Goal: Task Accomplishment & Management: Use online tool/utility

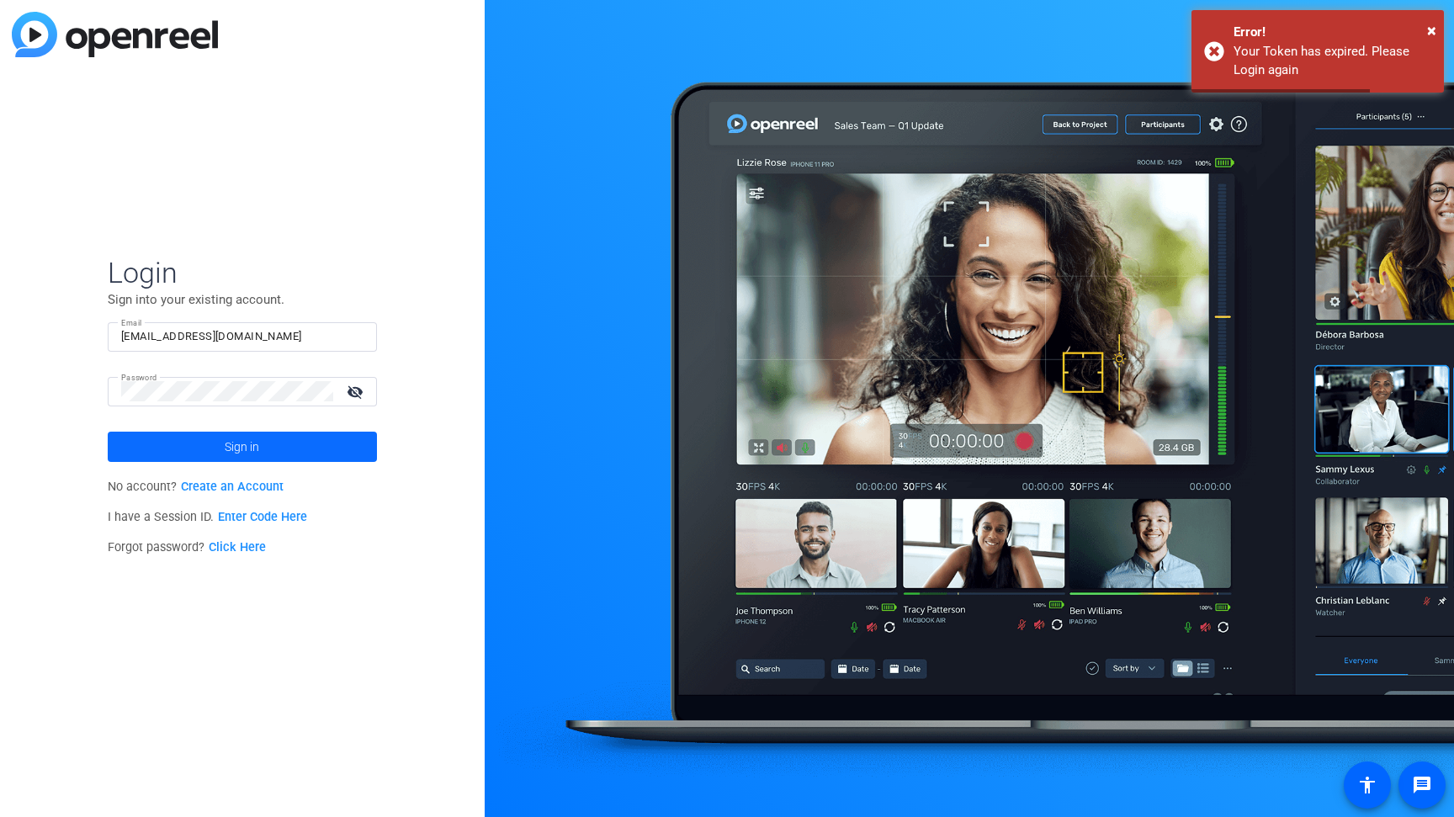
click at [282, 436] on span at bounding box center [242, 447] width 269 height 40
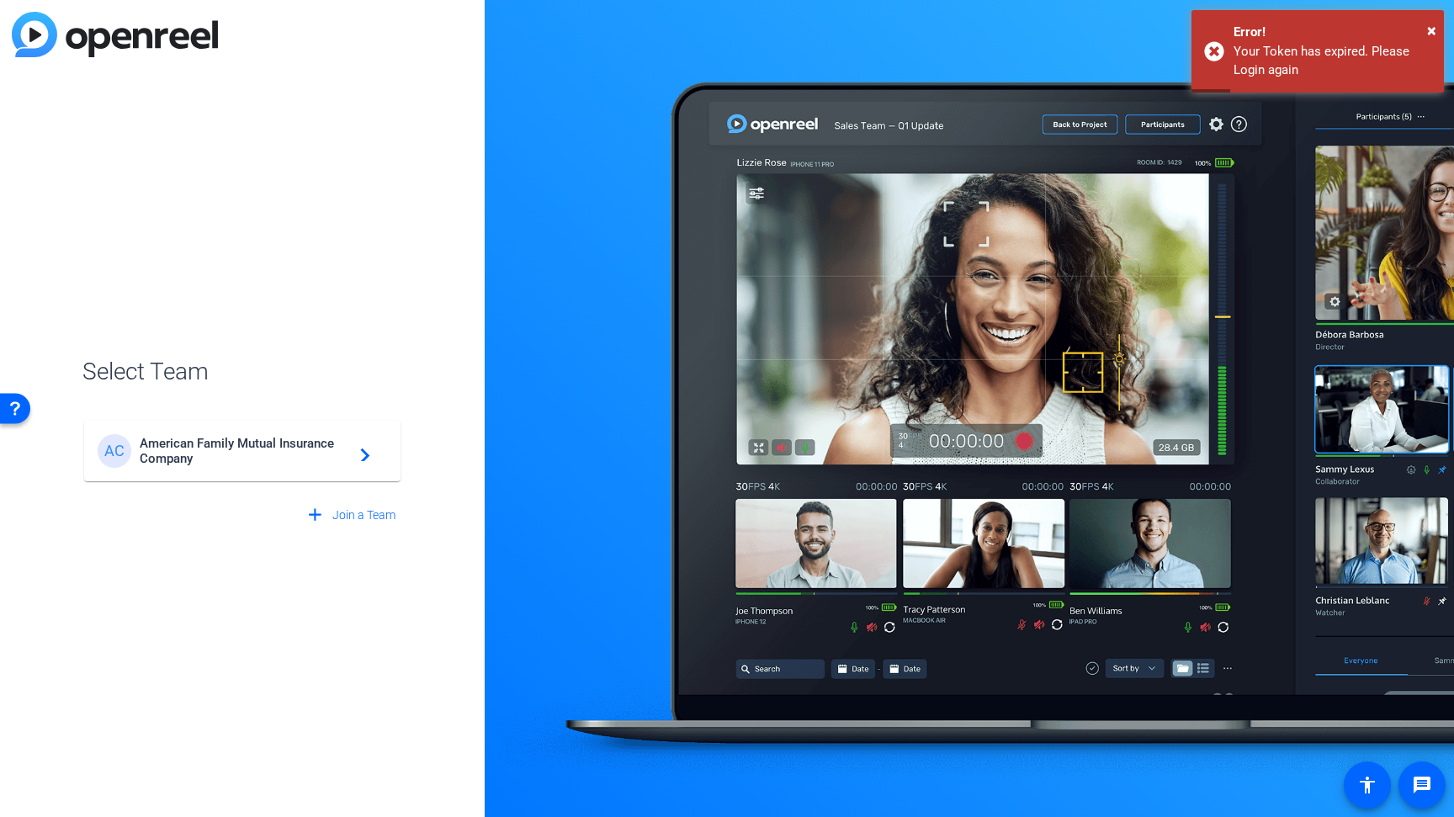
click at [240, 440] on span "American Family Mutual Insurance Company" at bounding box center [245, 451] width 210 height 30
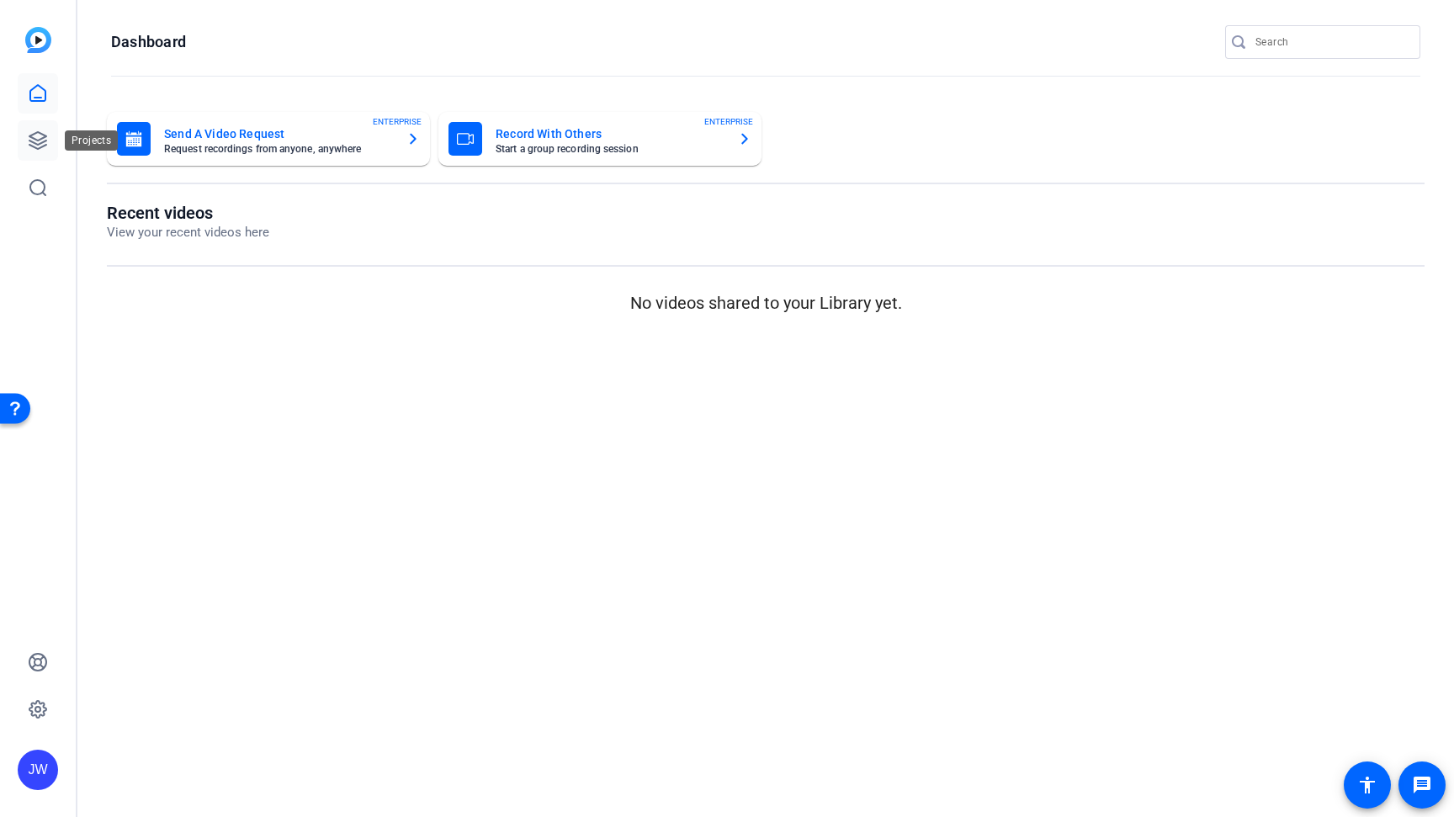
click at [43, 135] on icon at bounding box center [37, 140] width 17 height 17
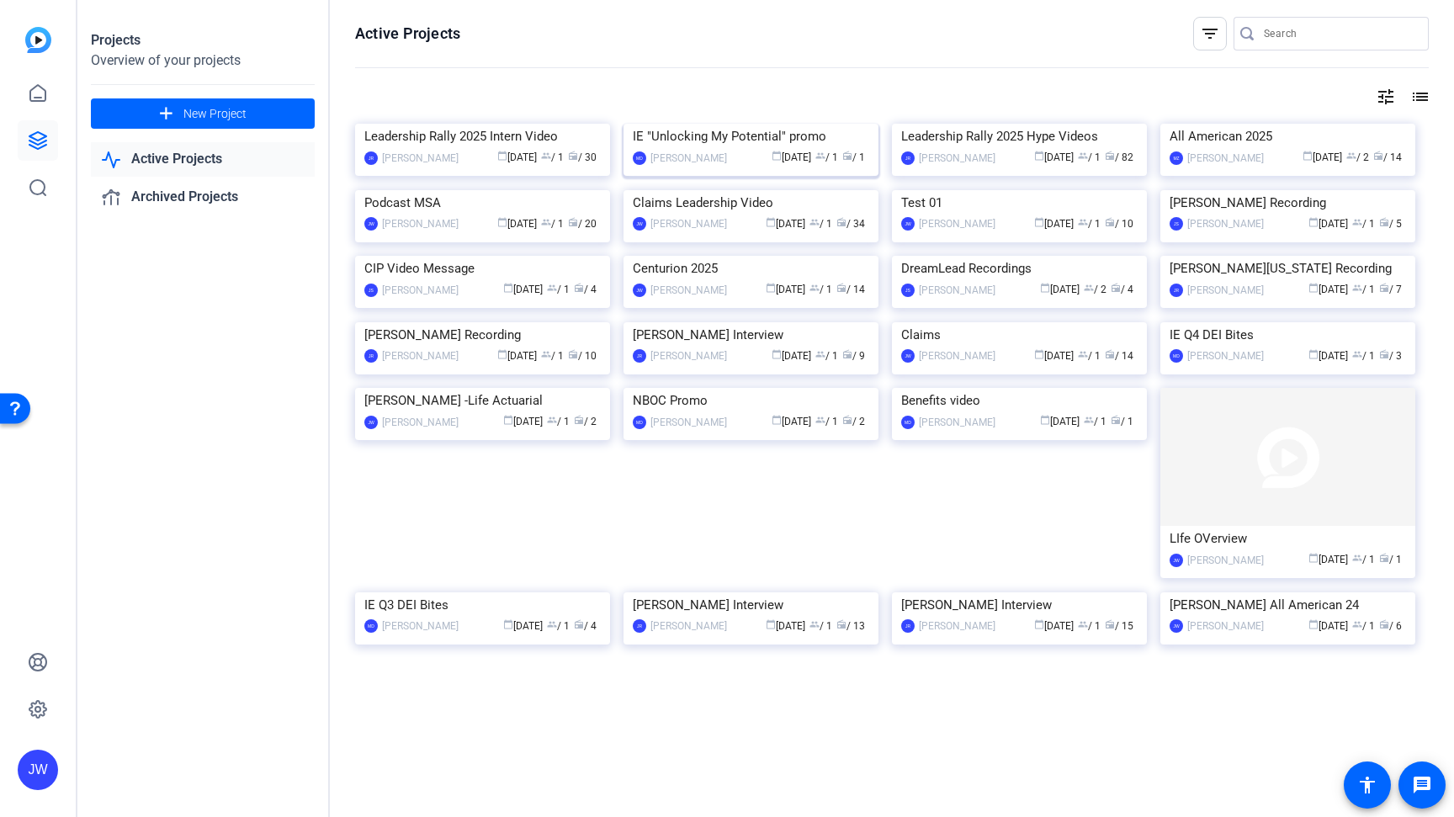
click at [651, 124] on img at bounding box center [750, 124] width 255 height 0
click at [468, 322] on img at bounding box center [482, 322] width 255 height 0
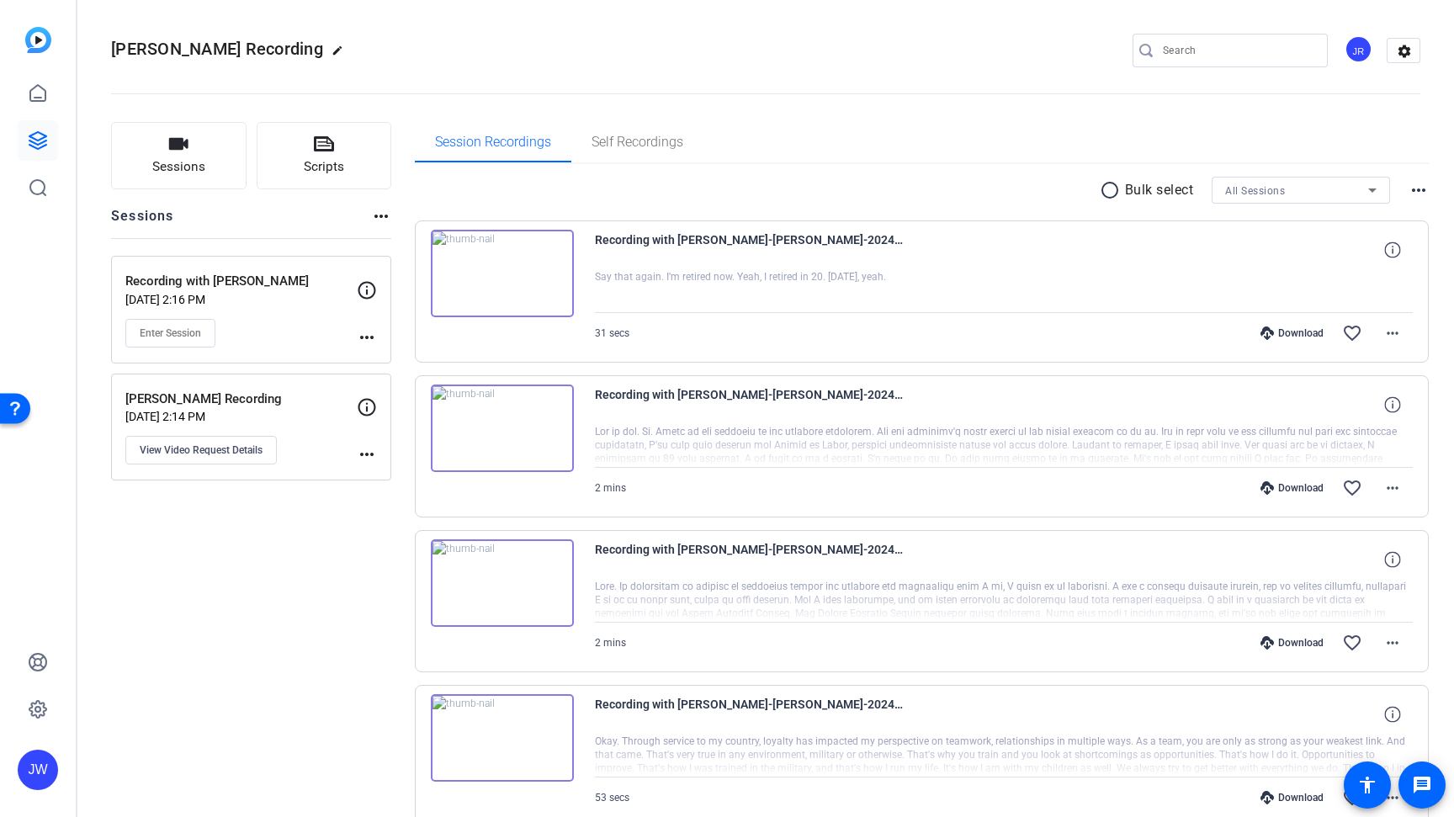
click at [504, 266] on img at bounding box center [502, 273] width 143 height 87
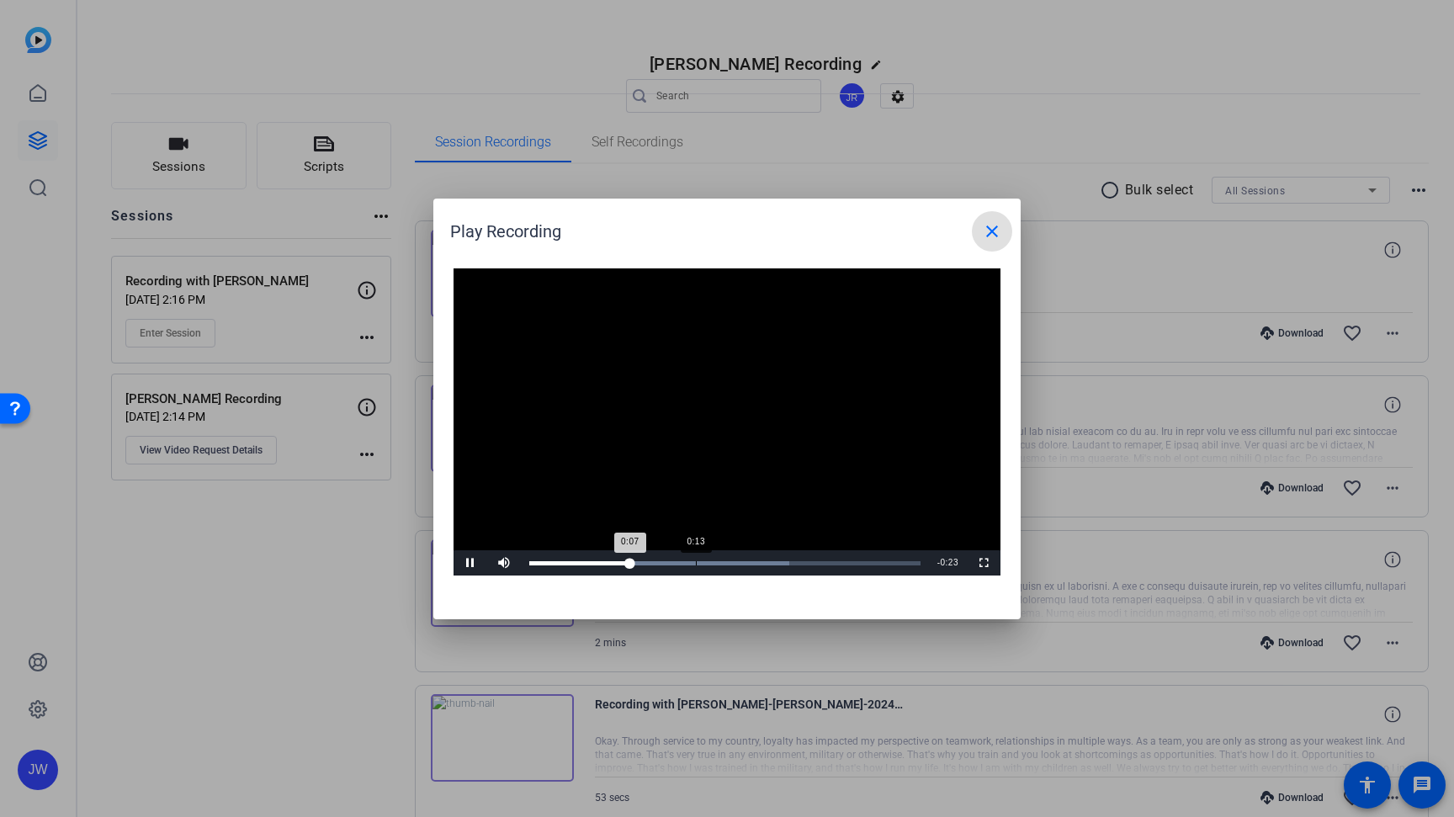
click at [696, 565] on div "Progress Bar" at bounding box center [659, 563] width 260 height 4
click at [745, 570] on div "Loaded : 66.50% 0:16 0:13" at bounding box center [725, 562] width 408 height 25
click at [793, 562] on div "Loaded : 66.50% 0:19 0:17" at bounding box center [724, 563] width 391 height 4
click at [991, 237] on mat-icon "close" at bounding box center [992, 231] width 20 height 20
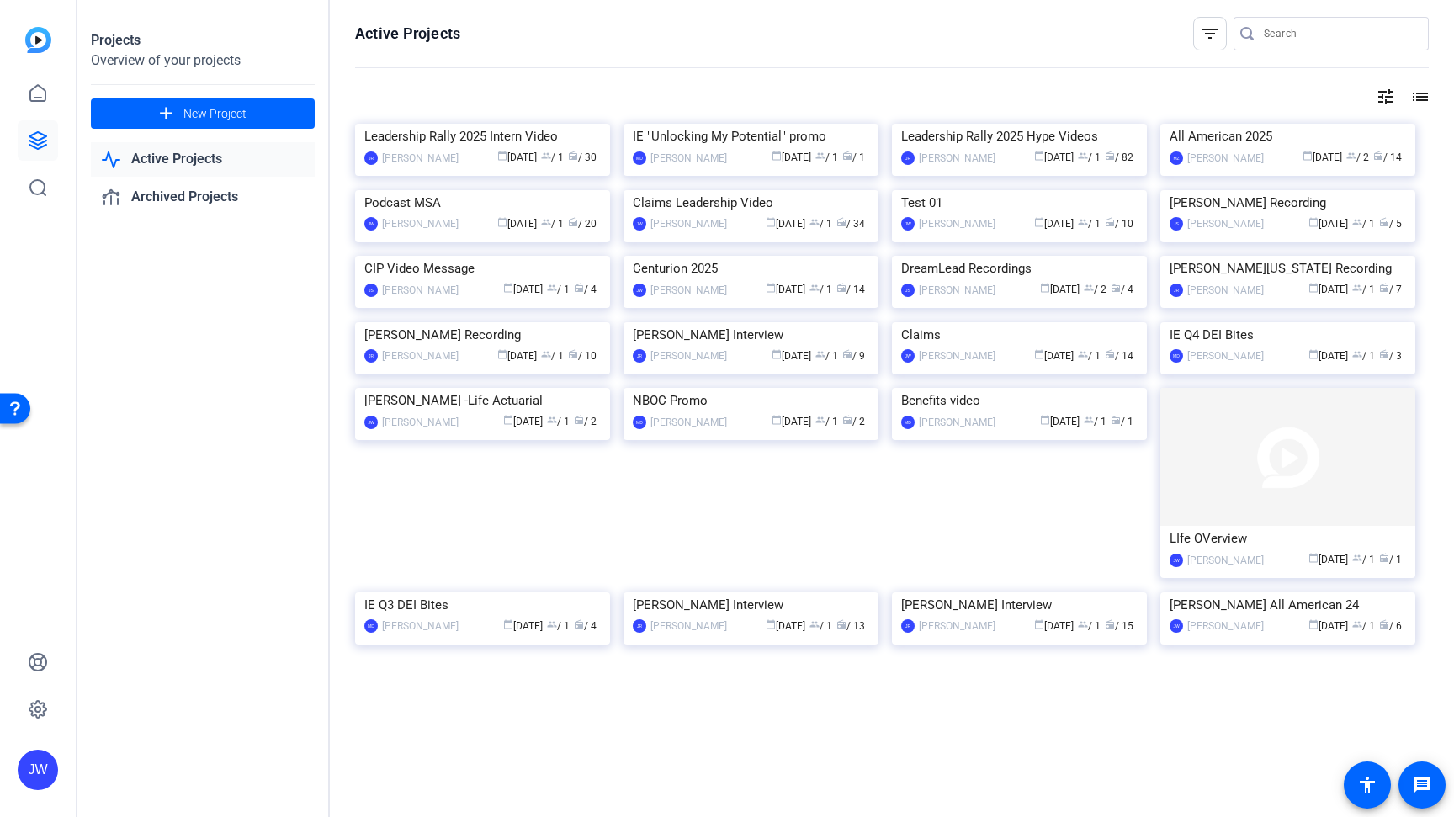
scroll to position [14, 0]
click at [739, 124] on img at bounding box center [750, 124] width 255 height 0
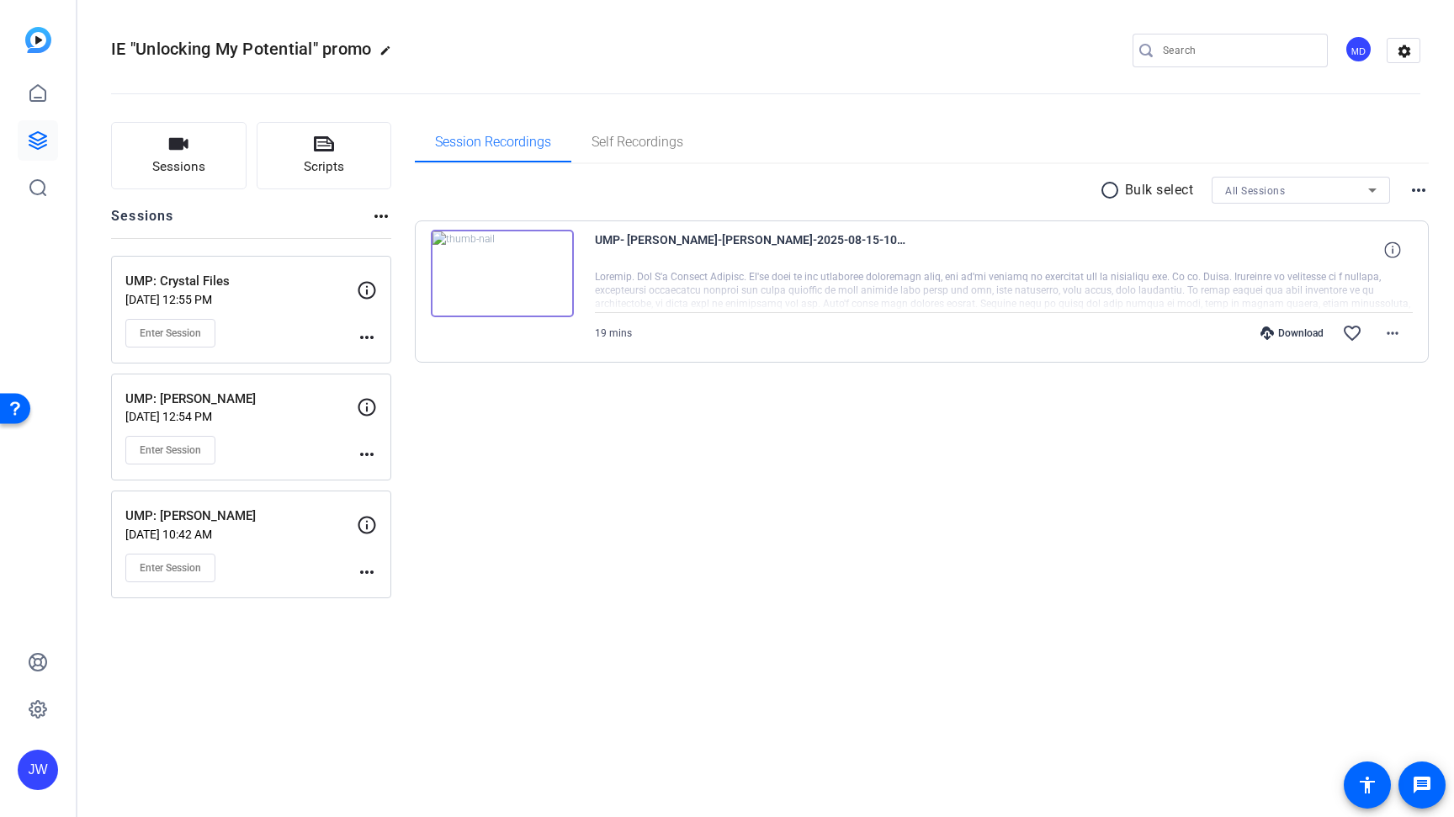
click at [513, 270] on img at bounding box center [502, 273] width 143 height 87
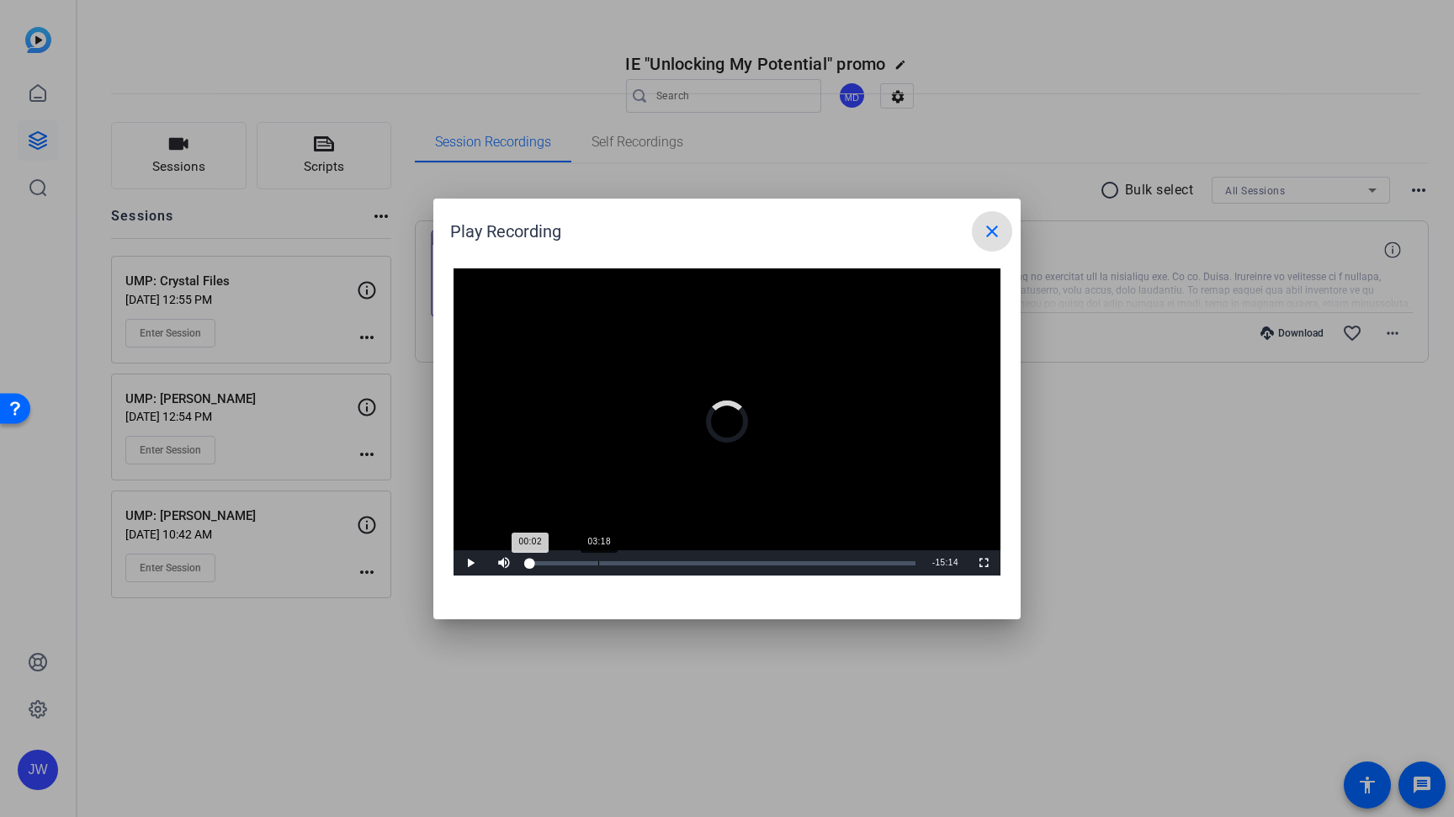
click at [598, 559] on div "Loaded : 0.03% 03:18 00:02" at bounding box center [722, 562] width 403 height 25
click at [610, 559] on div "Loaded : 6.15% 03:50 03:19" at bounding box center [722, 562] width 403 height 25
click at [623, 559] on div "Loaded : 6.15% 04:31 03:53" at bounding box center [722, 562] width 403 height 25
click at [634, 559] on div "Loaded : 24.44% 05:02 04:31" at bounding box center [722, 562] width 403 height 25
click at [654, 557] on div "Loaded : 24.44% 05:58 05:04" at bounding box center [722, 562] width 403 height 25
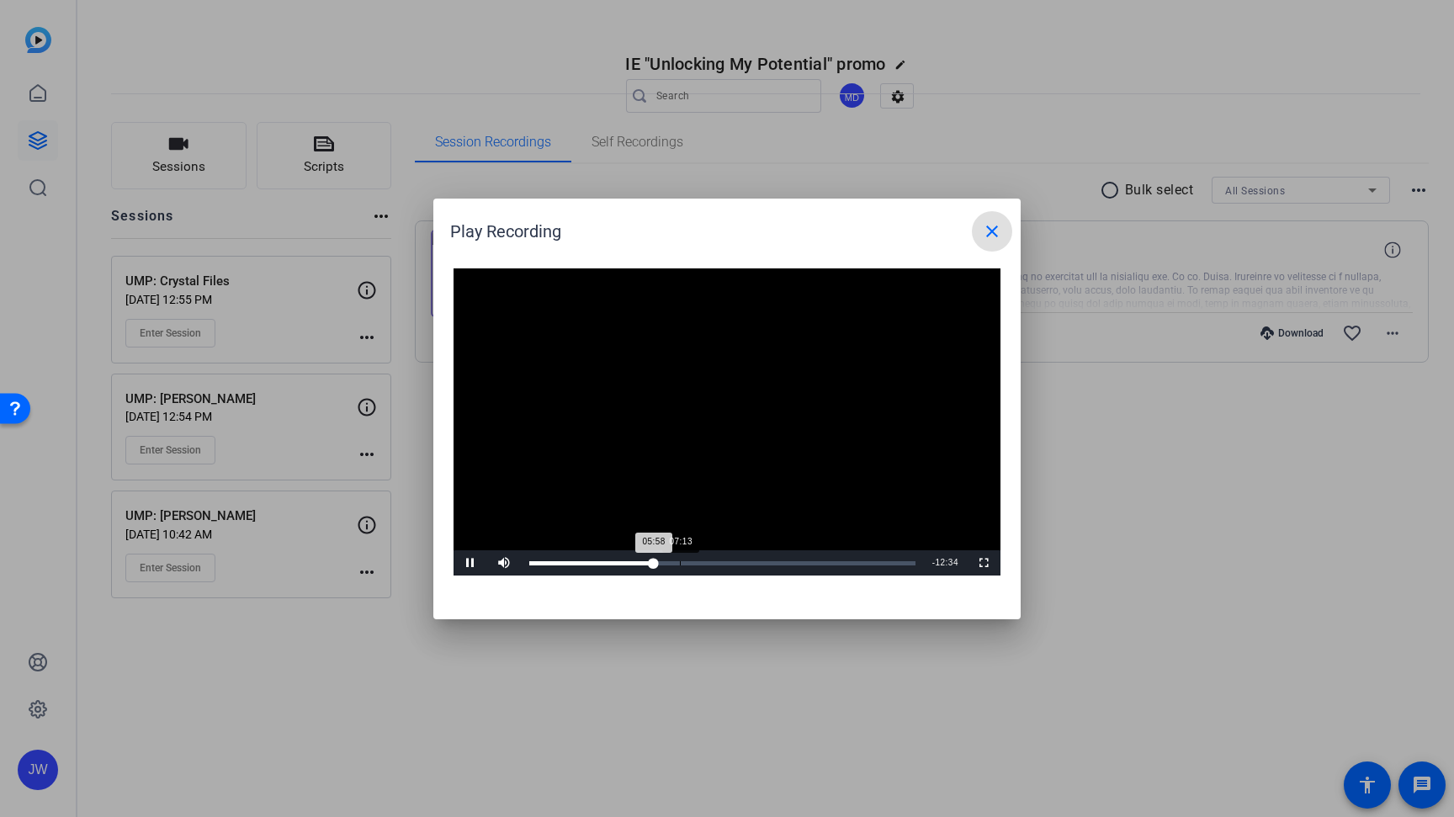
click at [684, 559] on div "Loaded : 31.13% 07:13 05:58" at bounding box center [722, 562] width 403 height 25
click at [707, 560] on div "Loaded : 46.37% 08:28 07:26" at bounding box center [722, 562] width 403 height 25
click at [722, 560] on div "Loaded : 46.37% 09:17 08:32" at bounding box center [722, 562] width 403 height 25
click at [767, 560] on div "Loaded : 49.41% 11:14 09:15" at bounding box center [725, 562] width 408 height 25
click at [995, 233] on mat-icon "close" at bounding box center [992, 231] width 20 height 20
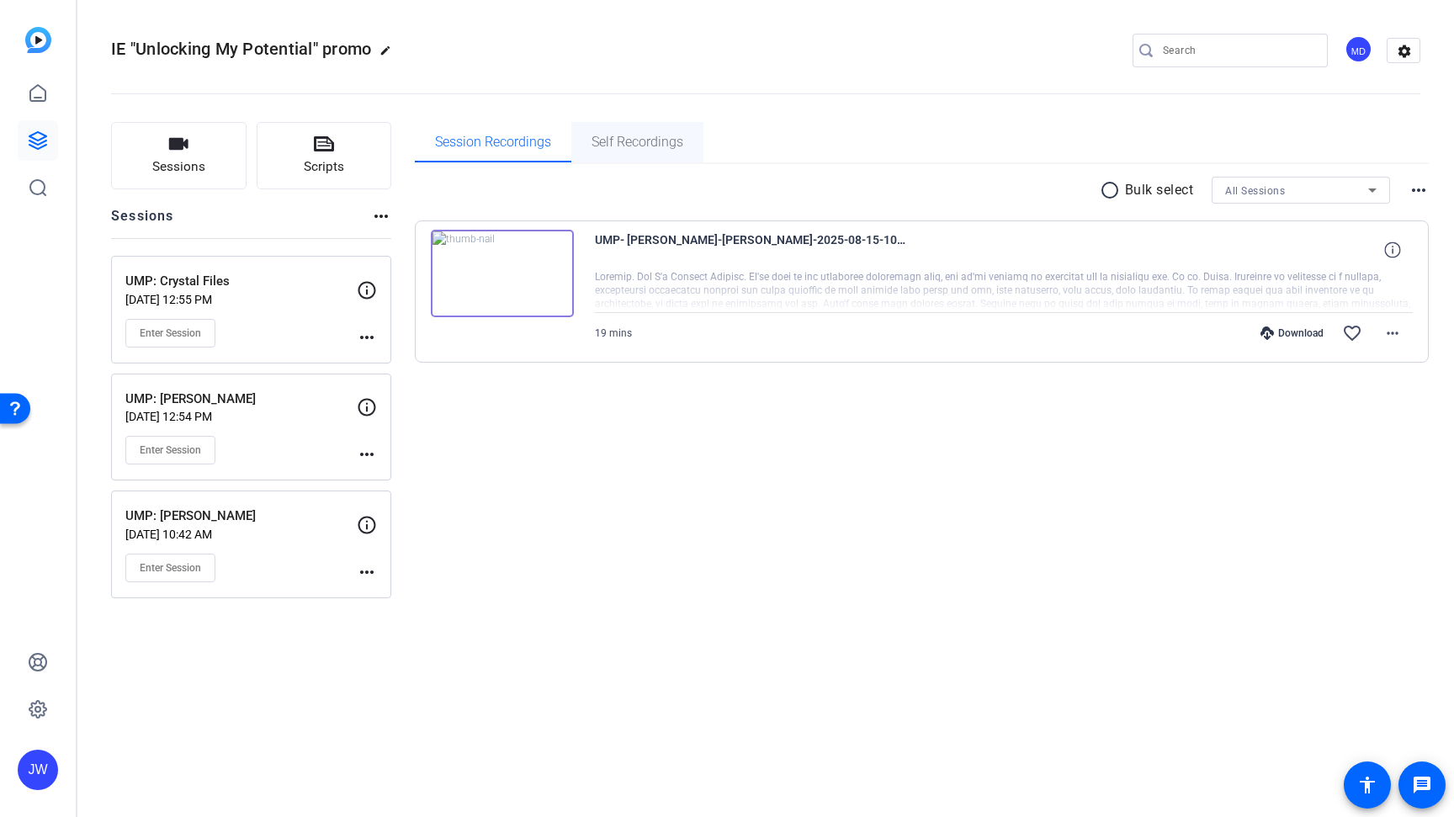
click at [637, 149] on span "Self Recordings" at bounding box center [637, 141] width 92 height 13
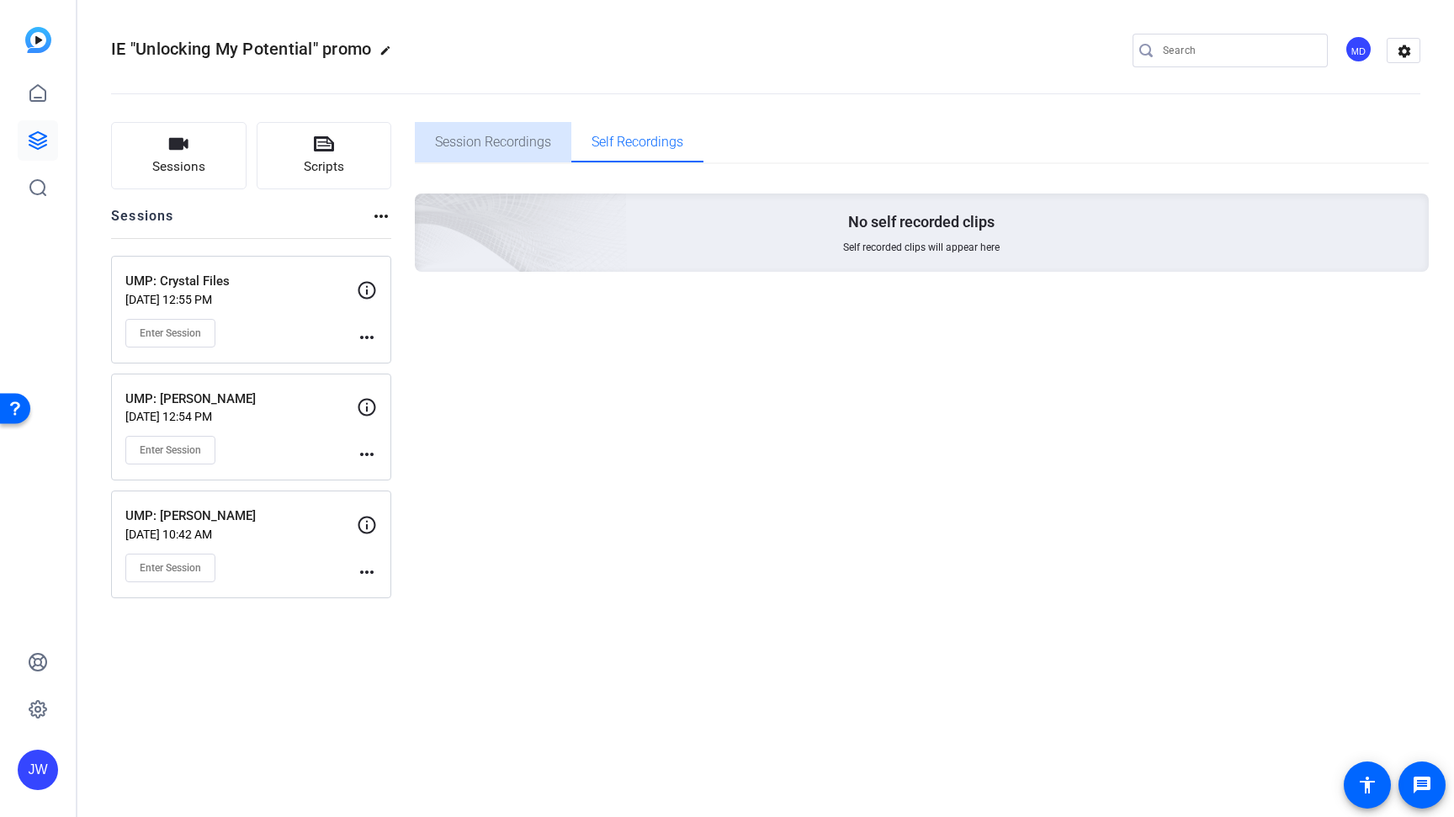
click at [537, 156] on span "Session Recordings" at bounding box center [493, 142] width 116 height 40
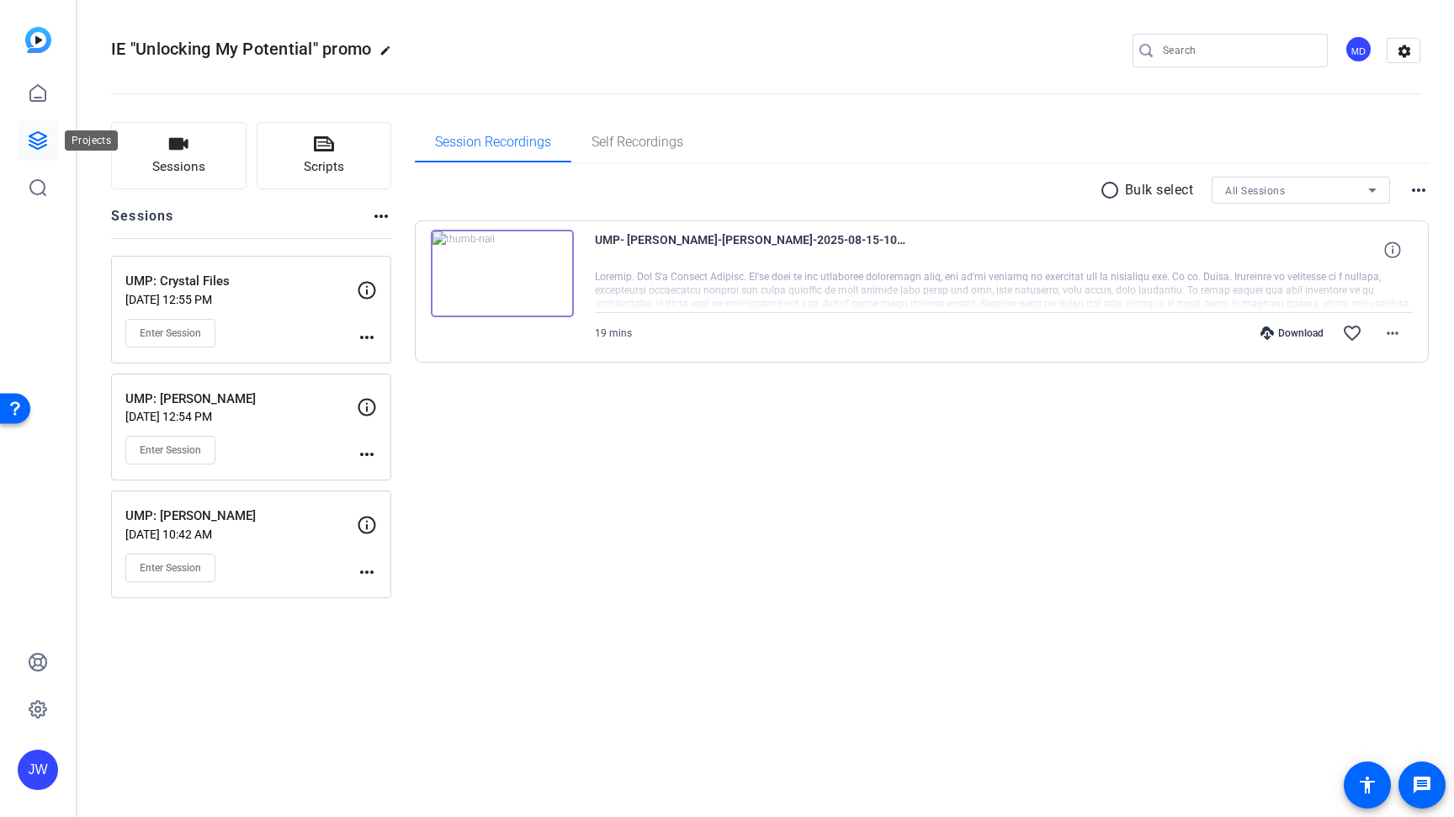
click at [35, 143] on icon at bounding box center [37, 140] width 17 height 17
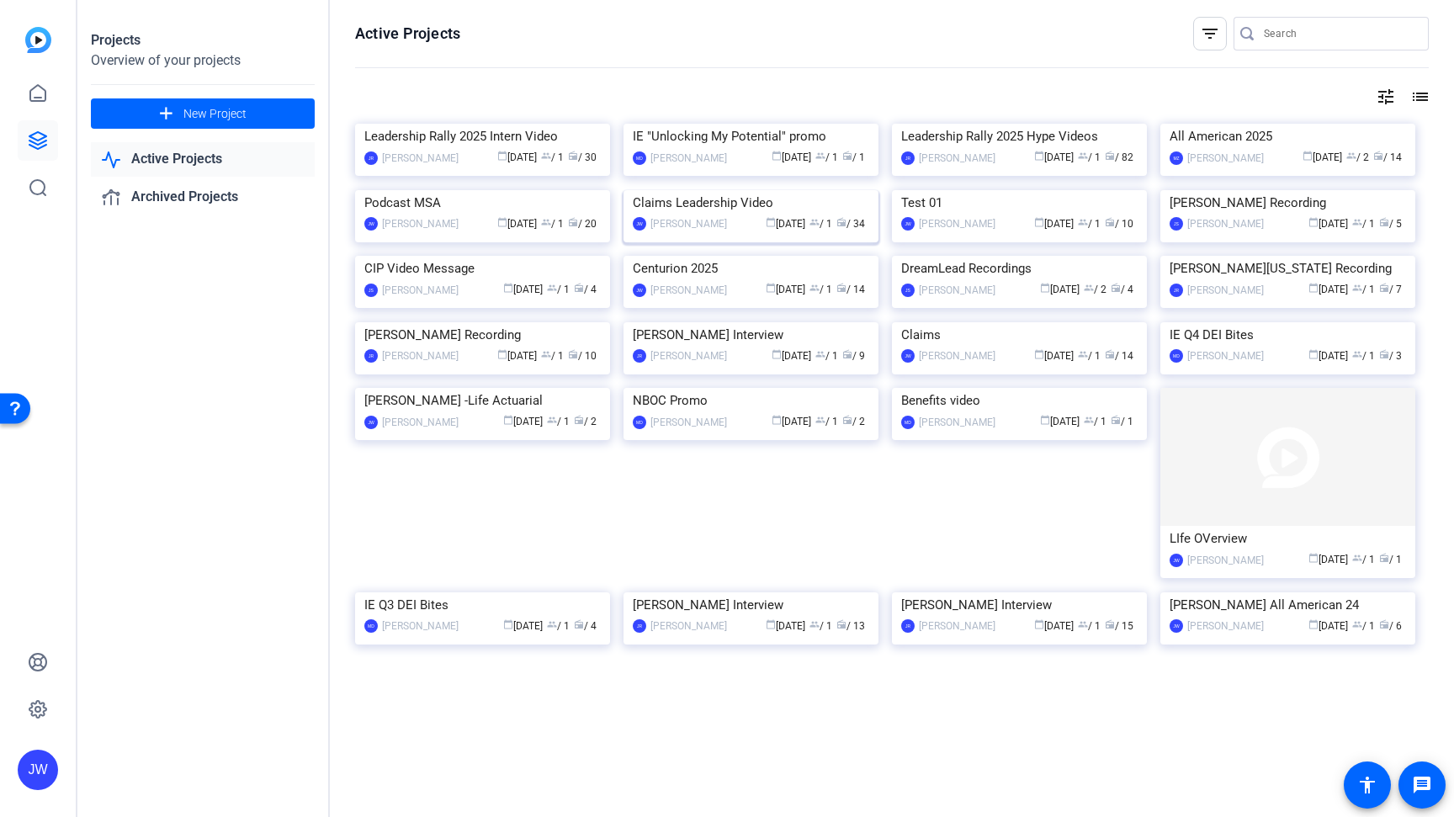
click at [671, 190] on img at bounding box center [750, 190] width 255 height 0
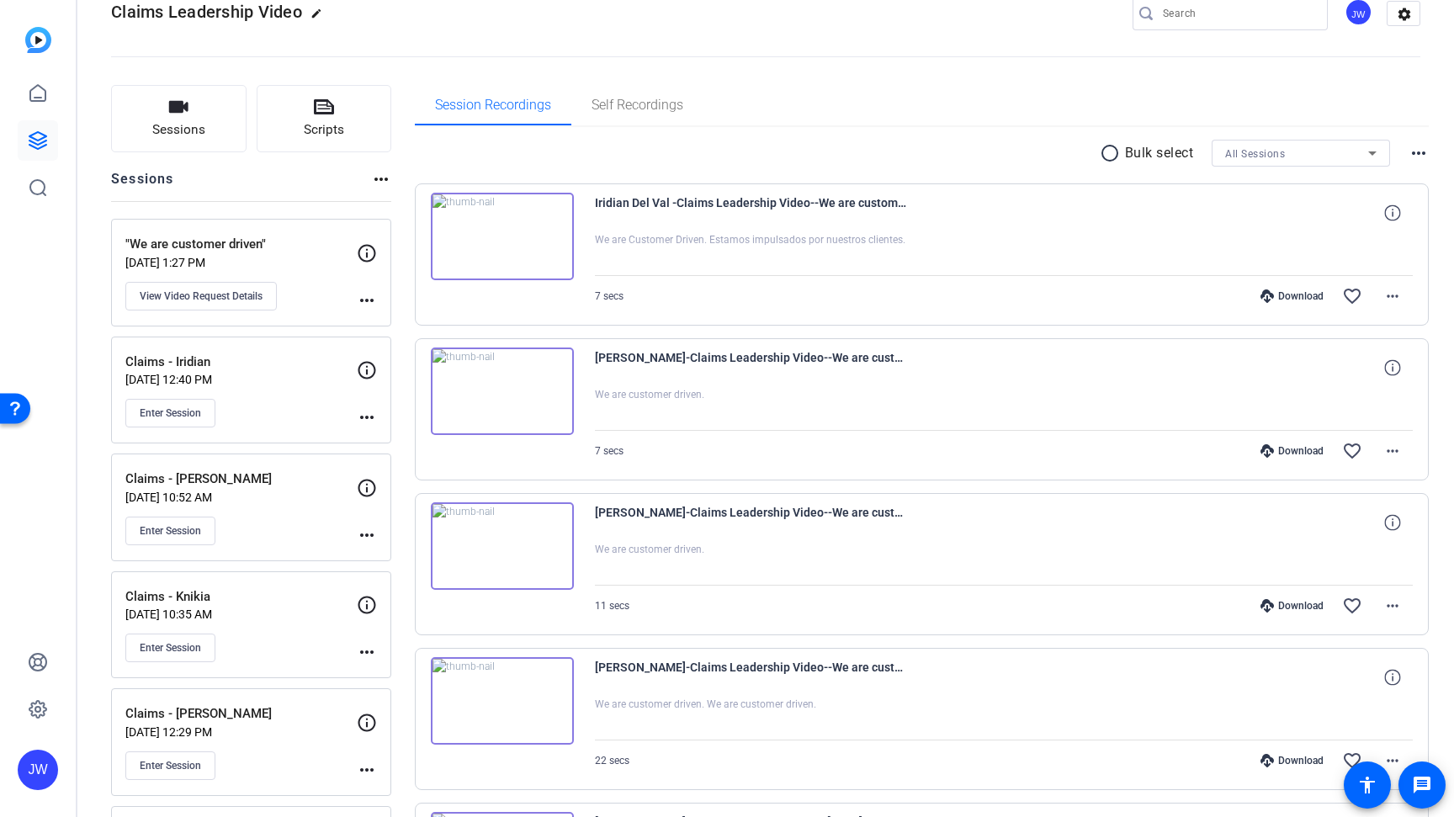
scroll to position [40, 0]
click at [201, 528] on span "Enter Session" at bounding box center [170, 528] width 61 height 13
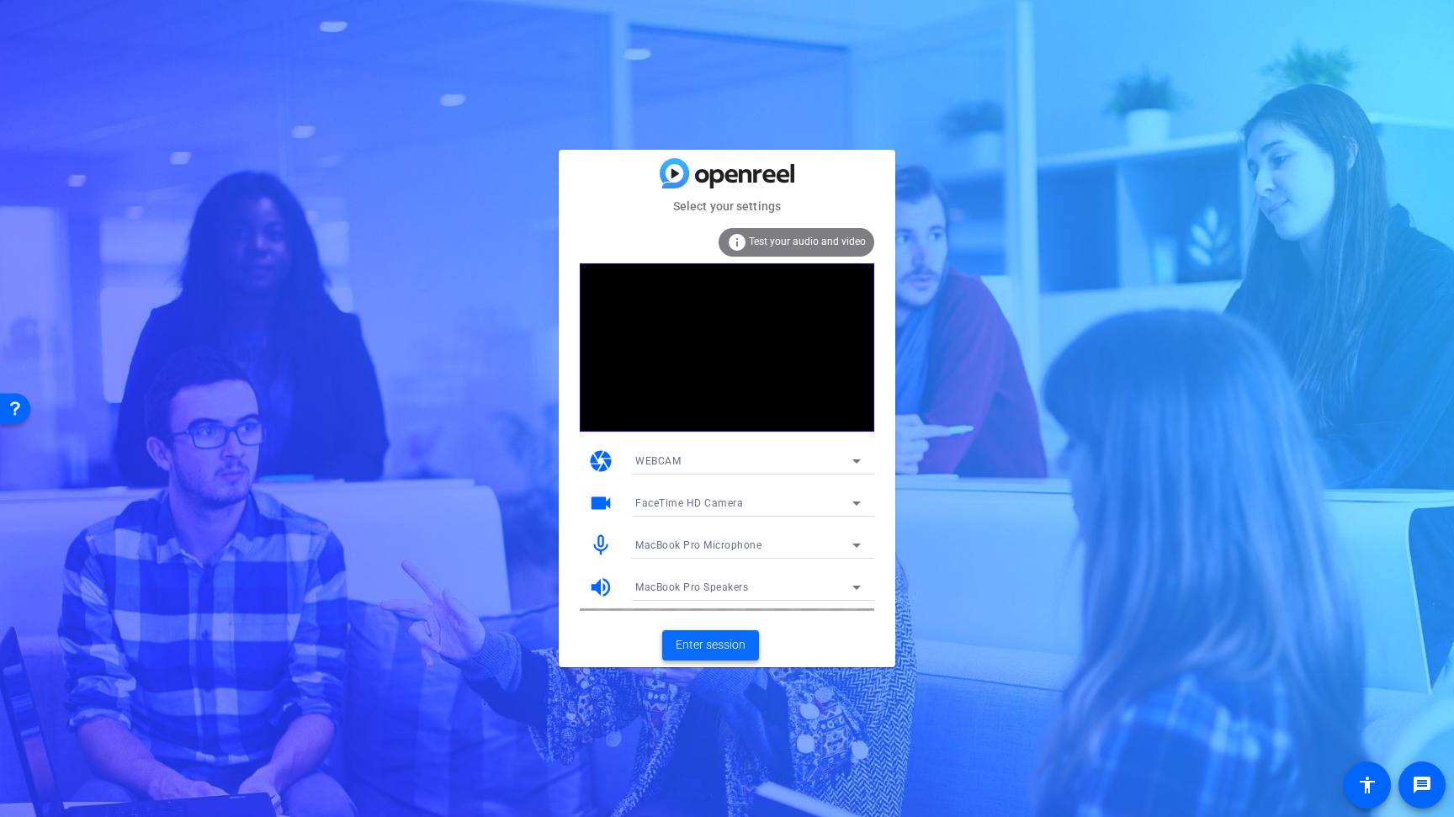
click at [684, 644] on span "Enter session" at bounding box center [711, 645] width 70 height 18
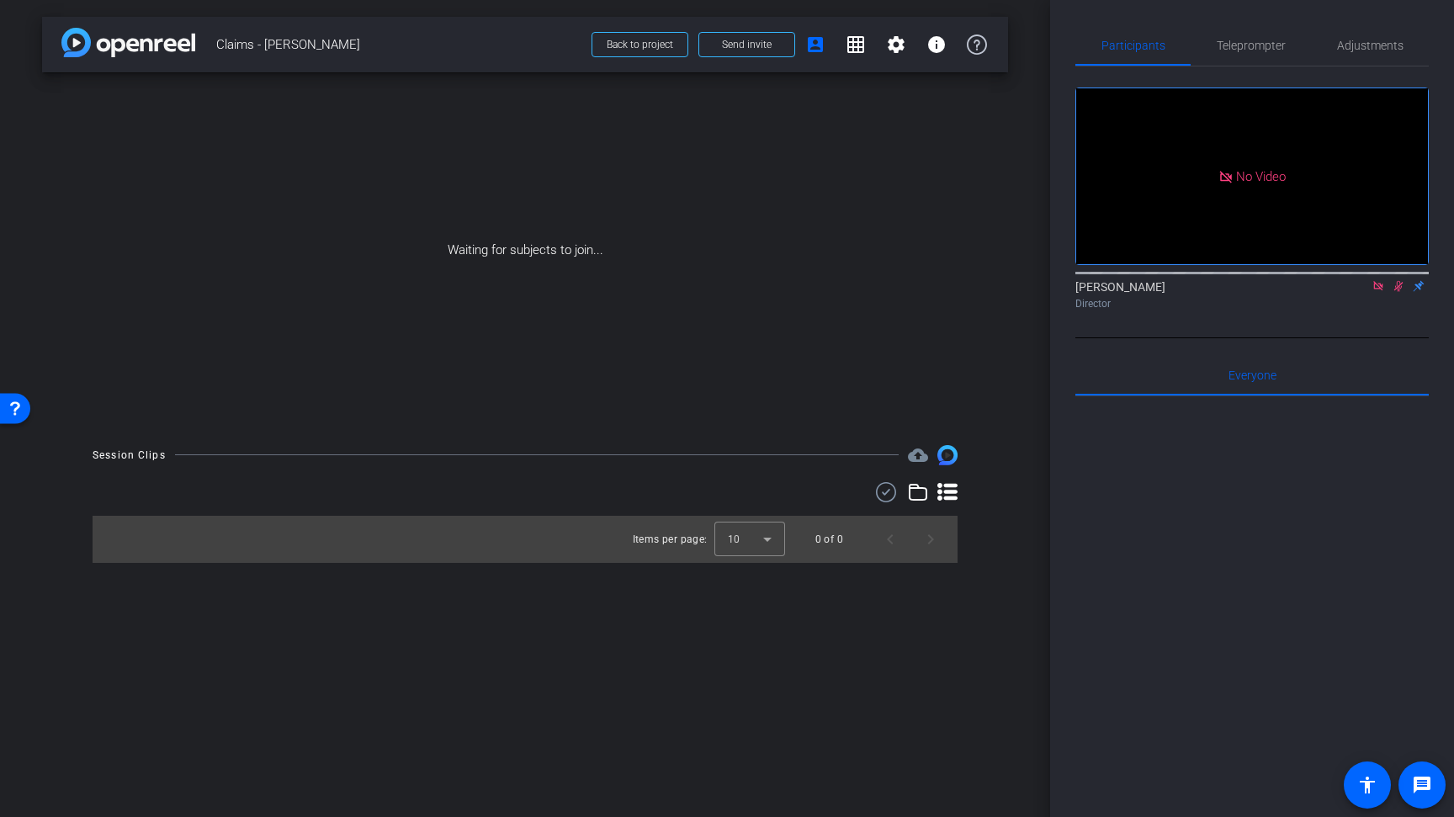
click at [1377, 292] on icon at bounding box center [1377, 286] width 13 height 12
click at [1383, 292] on icon at bounding box center [1377, 286] width 13 height 12
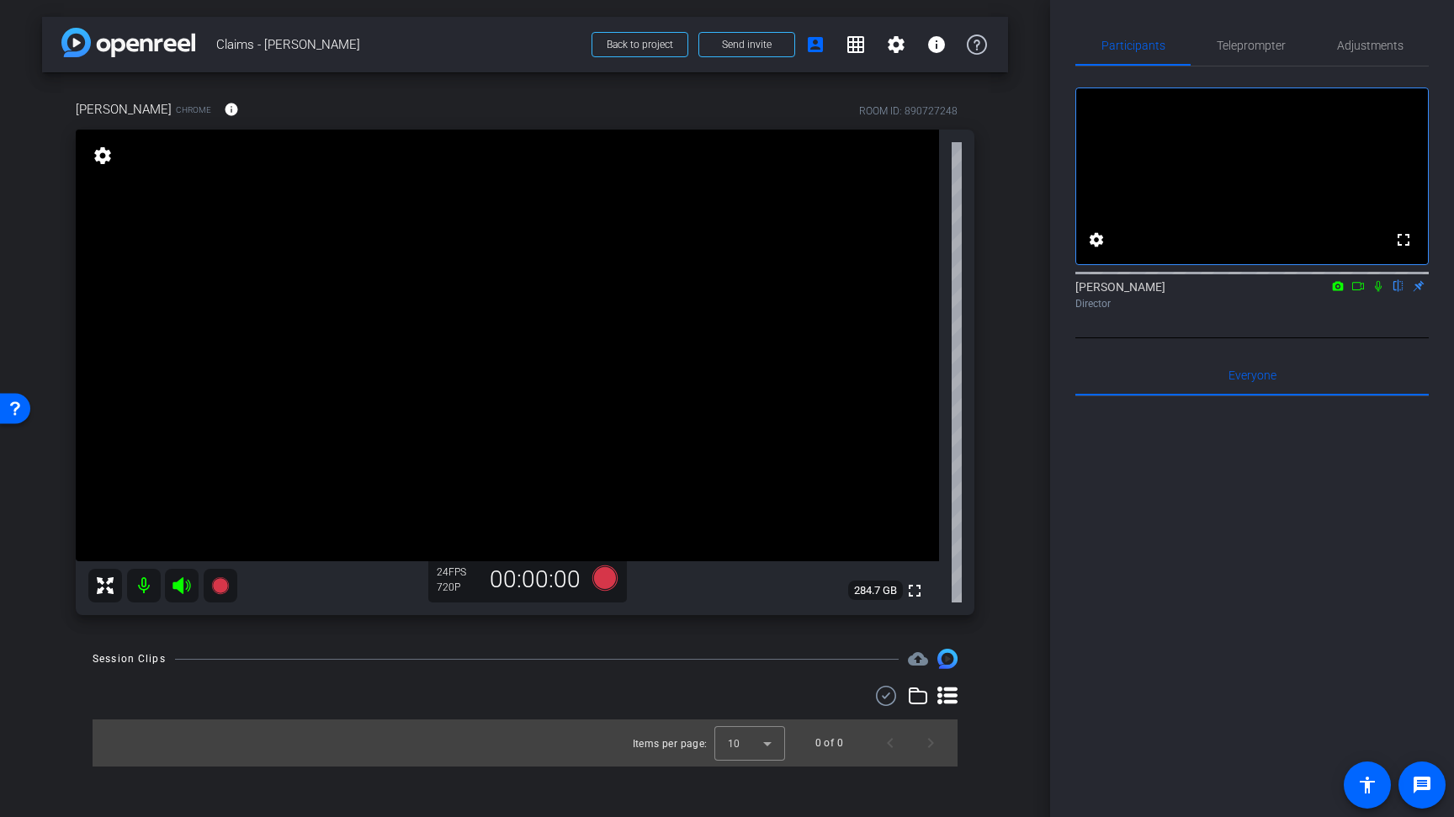
click at [1015, 222] on div "arrow_back Claims - Ariana Back to project Send invite account_box grid_on sett…" at bounding box center [525, 408] width 1050 height 817
click at [1005, 333] on div "Ariana Trainor Chrome info ROOM ID: 890727248 fullscreen settings 284.7 GB 24 F…" at bounding box center [525, 351] width 966 height 559
click at [1011, 300] on div "arrow_back Claims - Ariana Back to project Send invite account_box grid_on sett…" at bounding box center [525, 408] width 1050 height 817
click at [1011, 260] on div "arrow_back Claims - Ariana Back to project Send invite account_box grid_on sett…" at bounding box center [525, 408] width 1050 height 817
click at [1067, 95] on div "Participants Teleprompter Adjustments fullscreen settings Jesse Wilson flip Dir…" at bounding box center [1252, 408] width 404 height 817
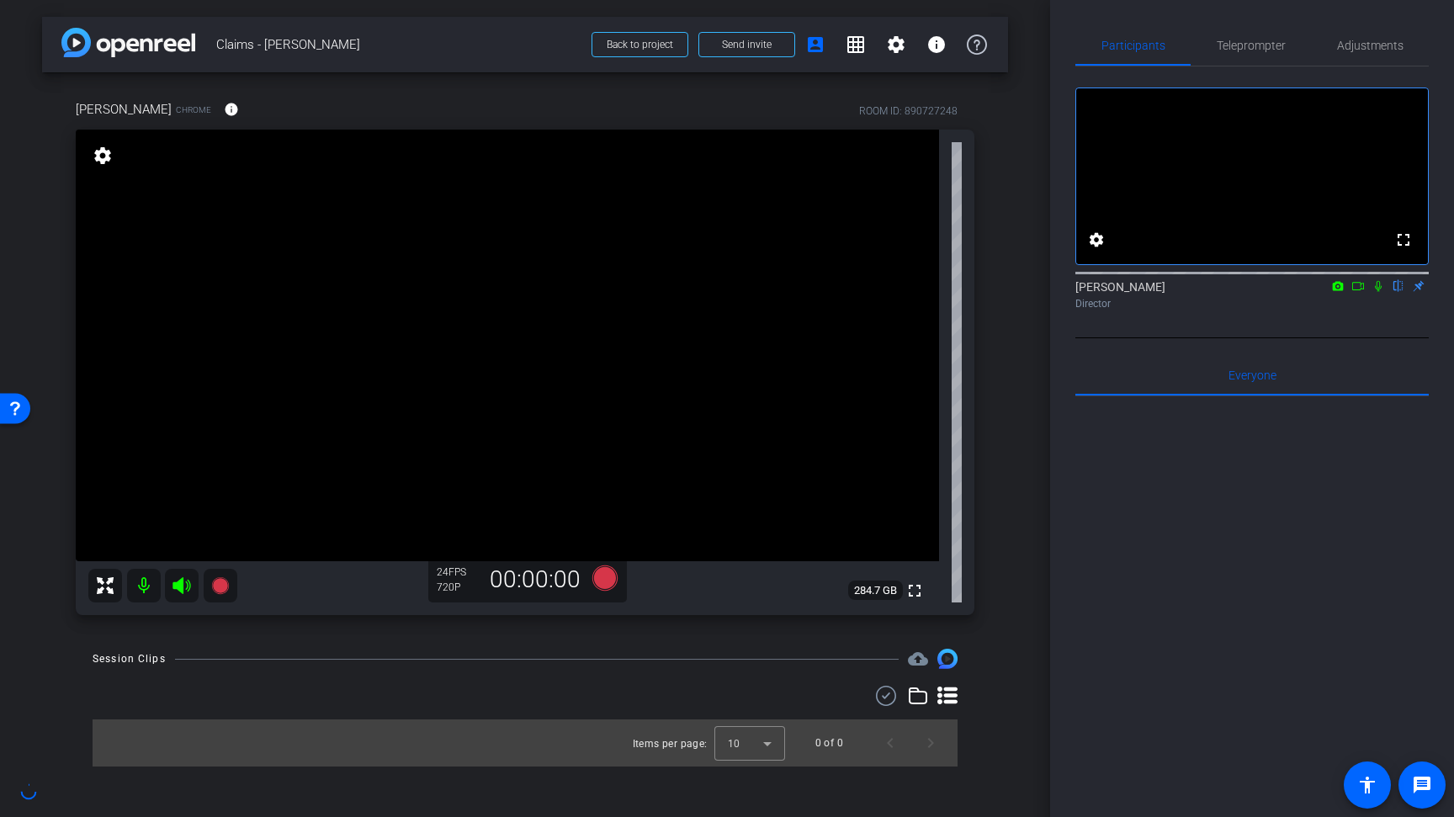
click at [992, 284] on div "Ariana Trainor Chrome info ROOM ID: 890727248 fullscreen settings 284.7 GB 24 F…" at bounding box center [525, 351] width 966 height 559
click at [899, 45] on mat-icon "settings" at bounding box center [896, 44] width 20 height 20
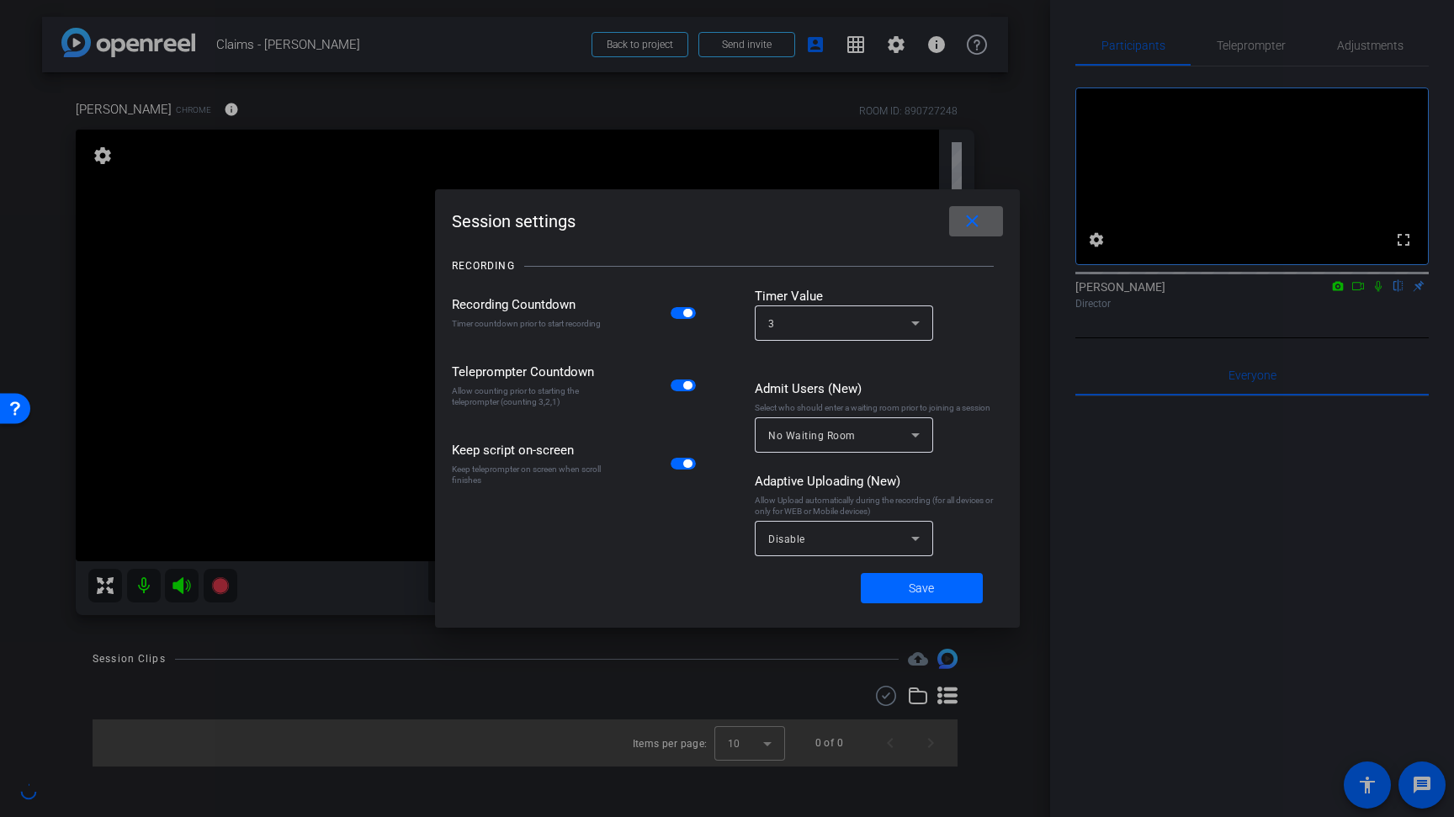
click at [994, 216] on span at bounding box center [976, 221] width 54 height 40
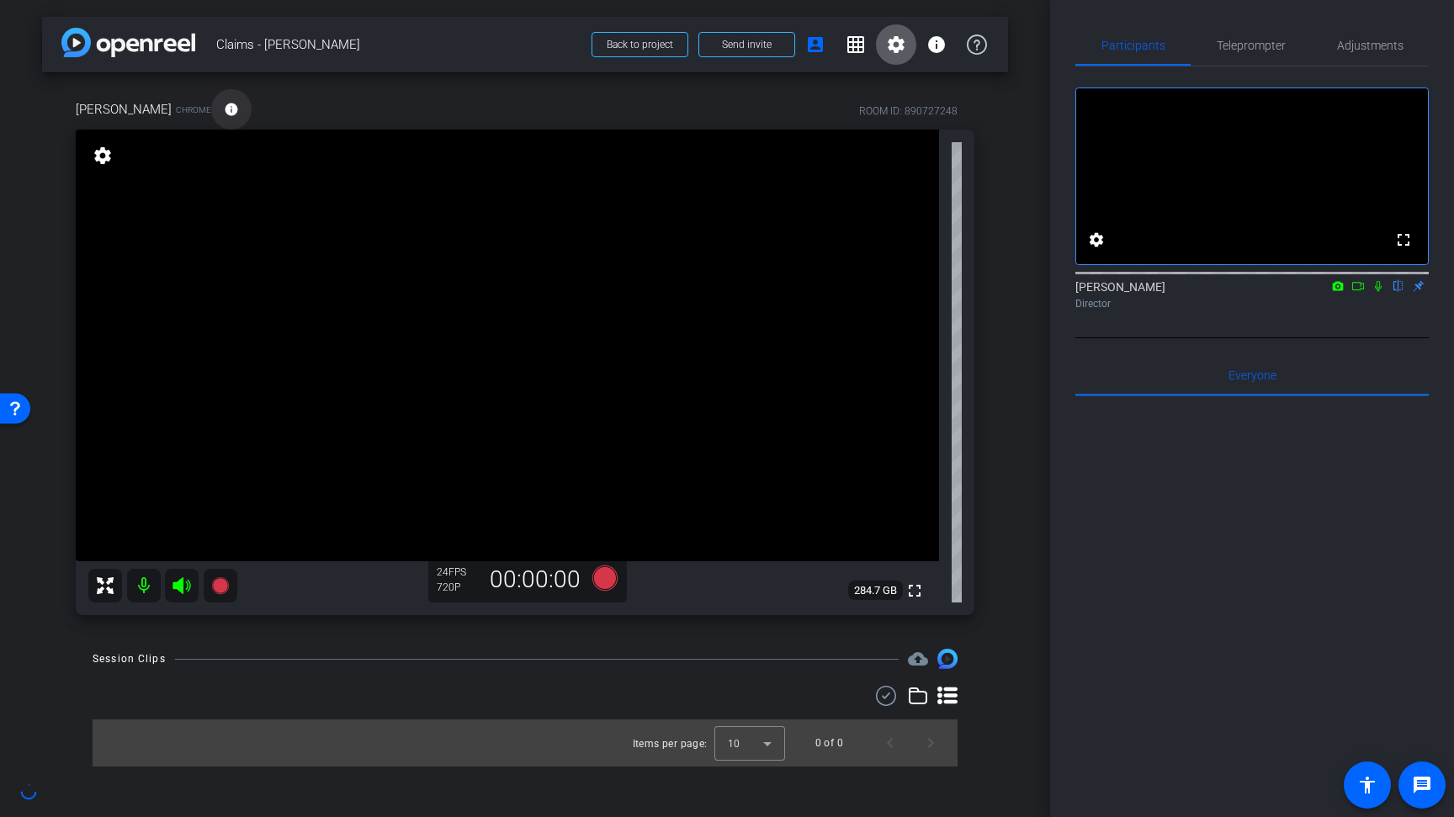
click at [220, 107] on button "info" at bounding box center [231, 109] width 40 height 40
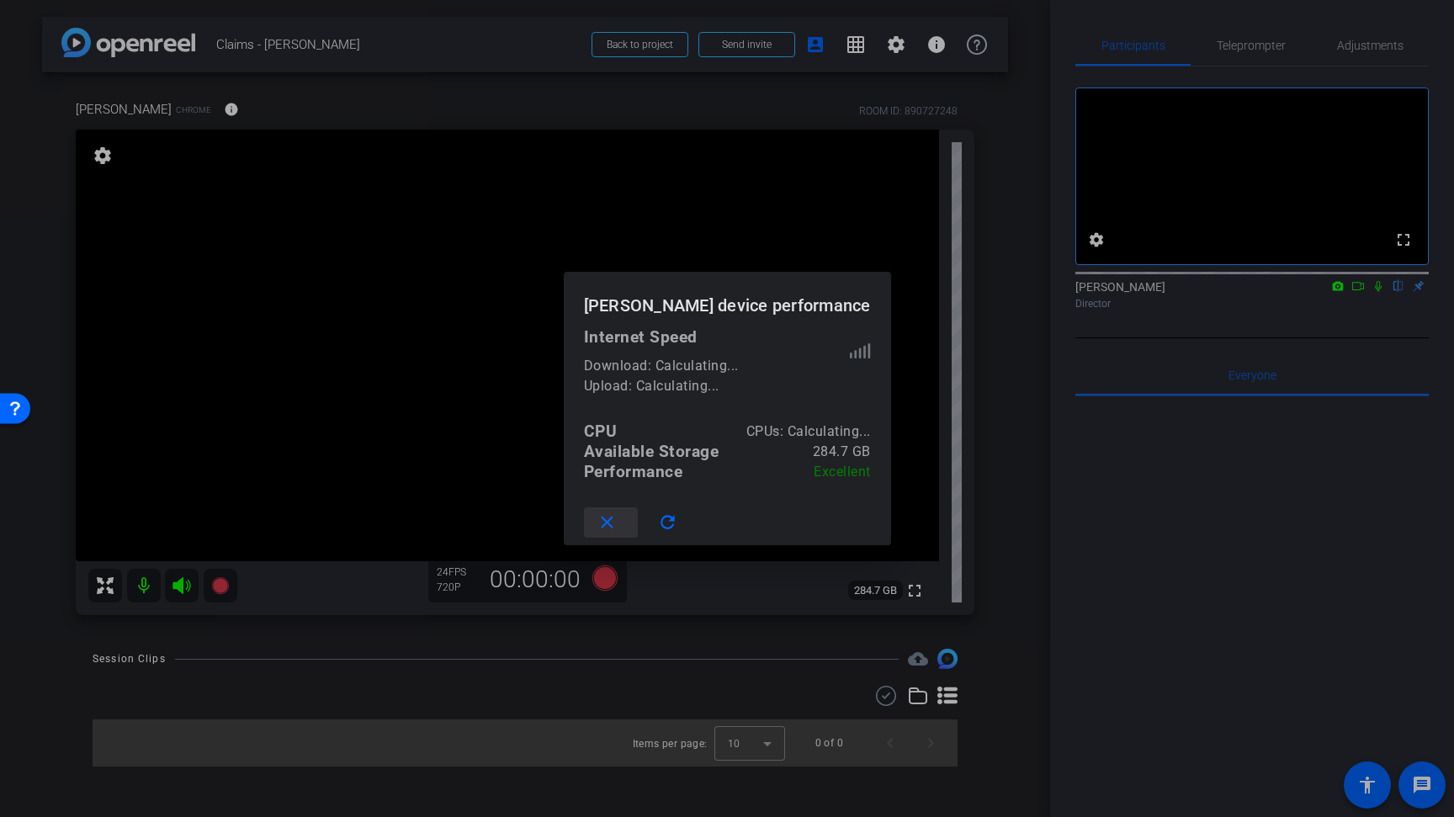
click at [616, 520] on mat-icon "close" at bounding box center [606, 522] width 21 height 21
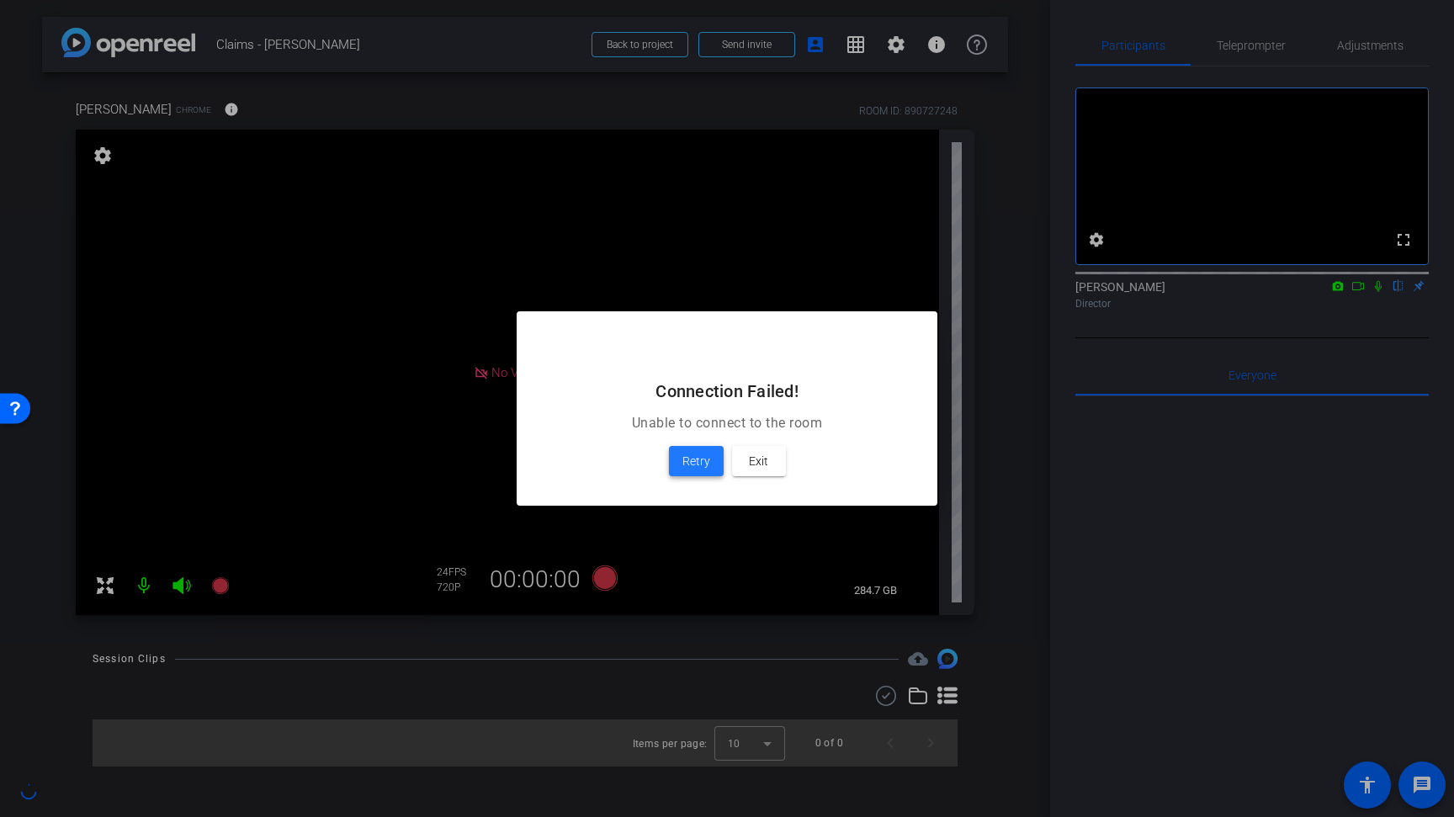
click at [696, 465] on span "Retry" at bounding box center [696, 461] width 28 height 20
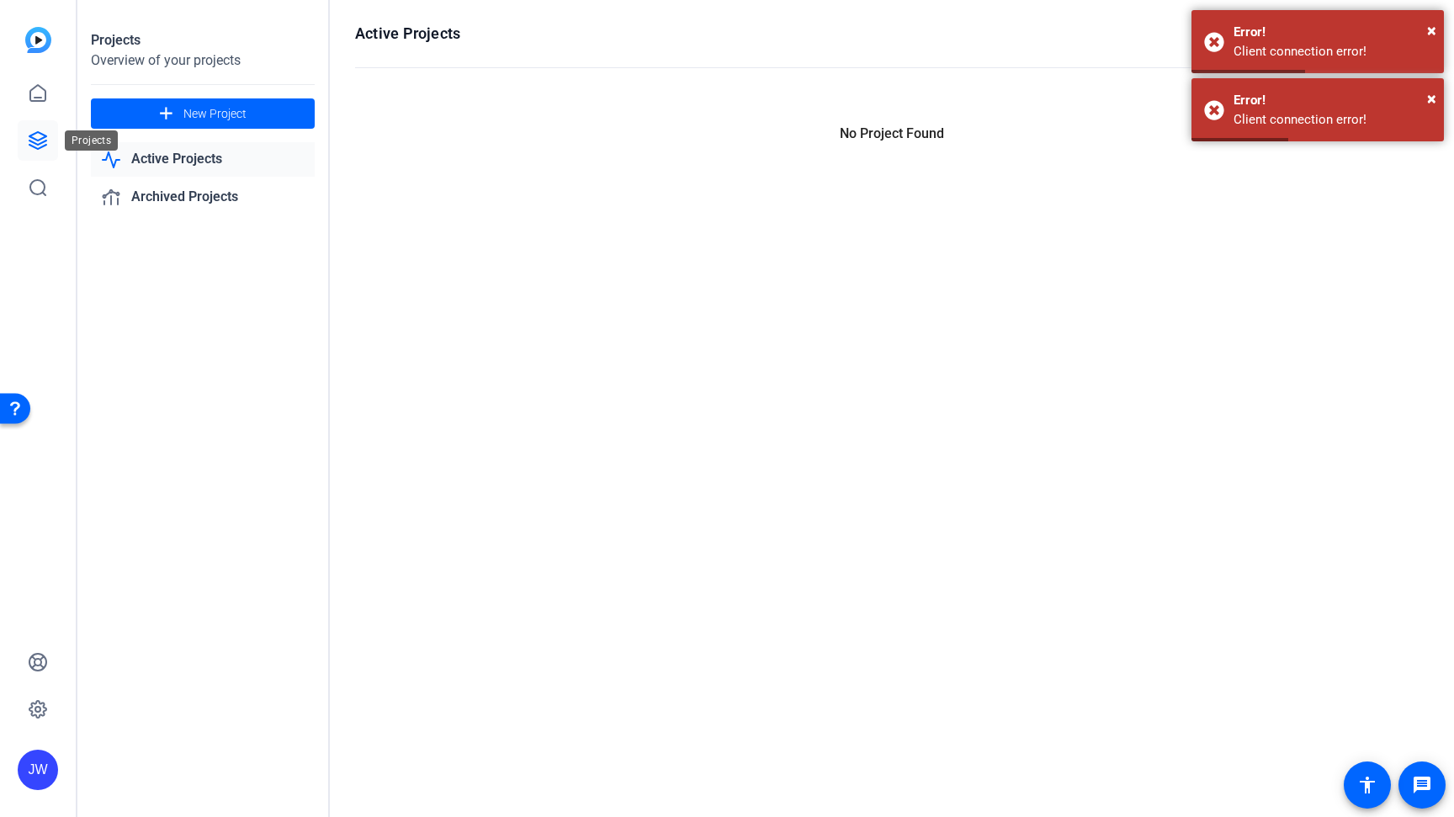
click at [31, 134] on icon at bounding box center [38, 140] width 20 height 20
click at [44, 98] on icon at bounding box center [38, 93] width 20 height 20
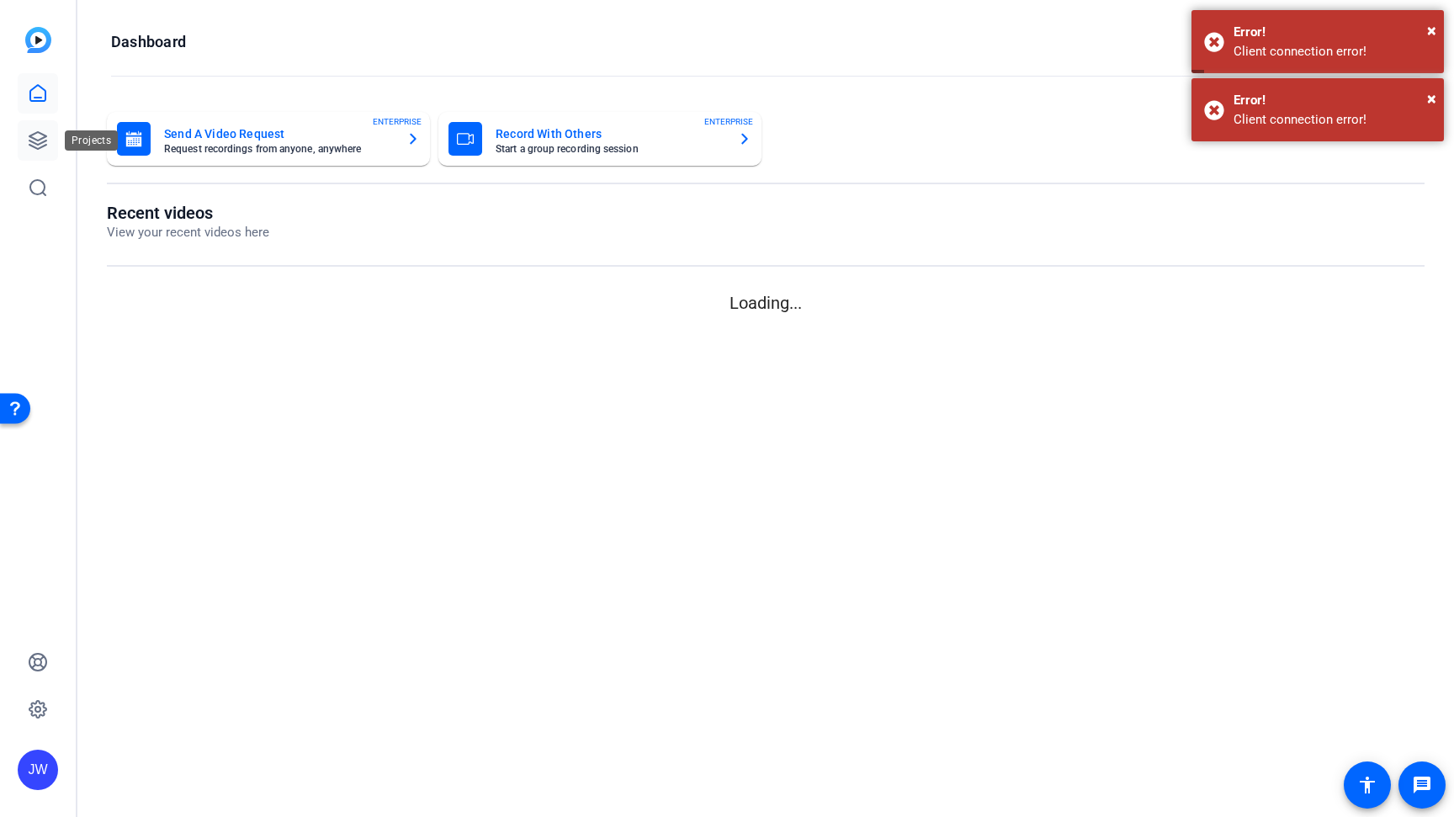
click at [38, 139] on icon at bounding box center [38, 140] width 20 height 20
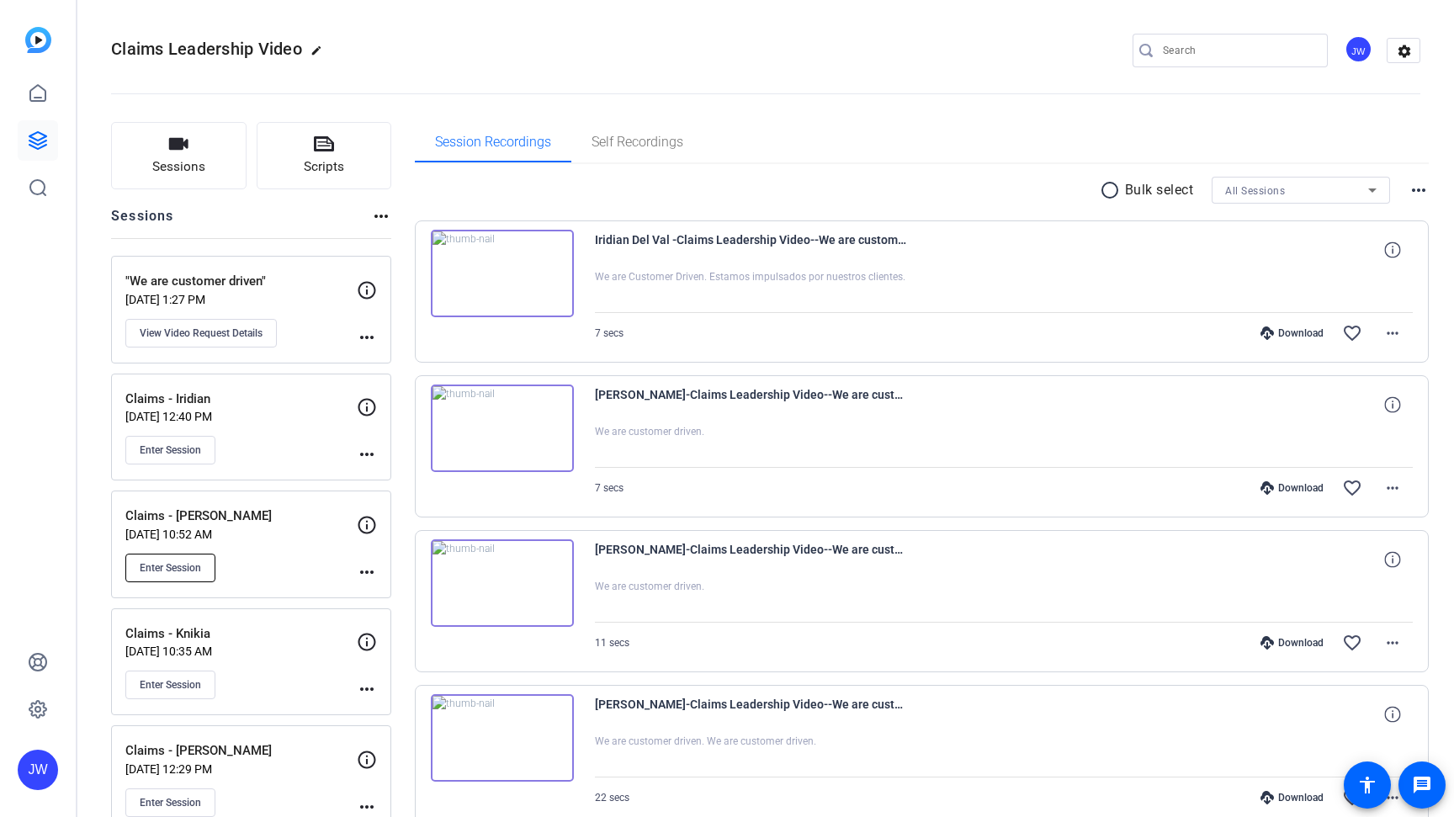
click at [182, 562] on span "Enter Session" at bounding box center [170, 567] width 61 height 13
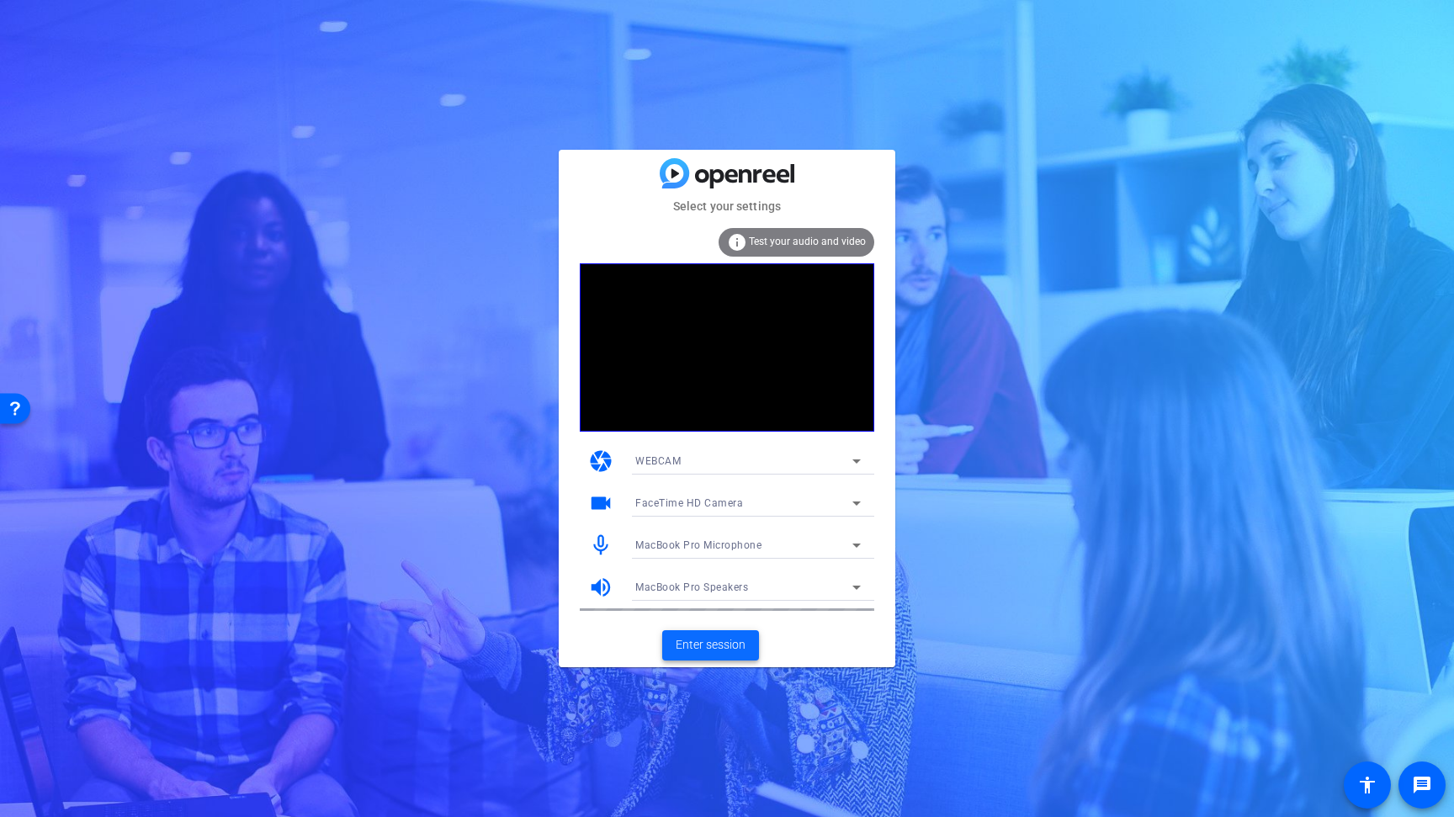
click at [691, 647] on span "Enter session" at bounding box center [711, 645] width 70 height 18
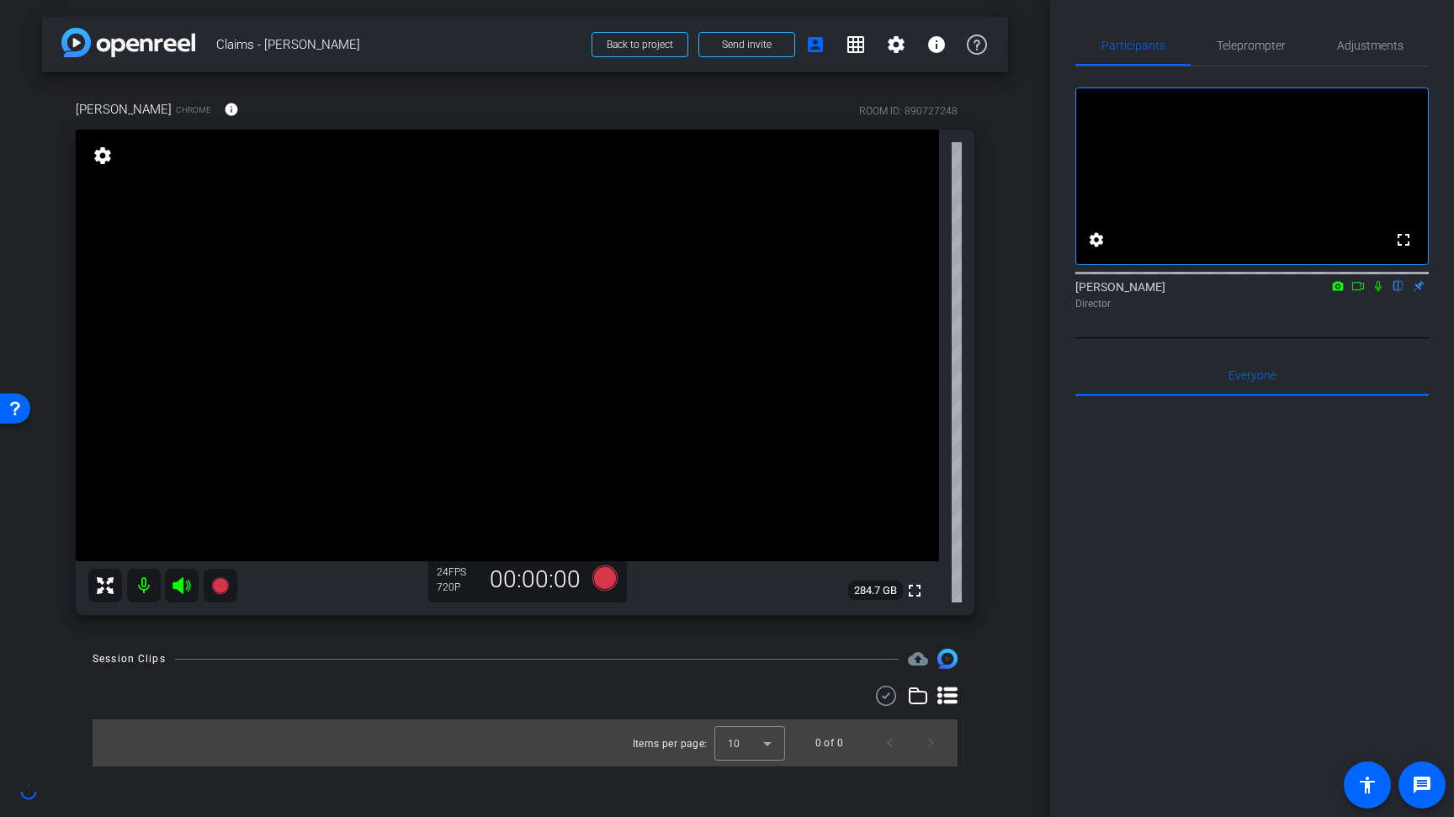
click at [1139, 479] on div at bounding box center [1251, 604] width 353 height 416
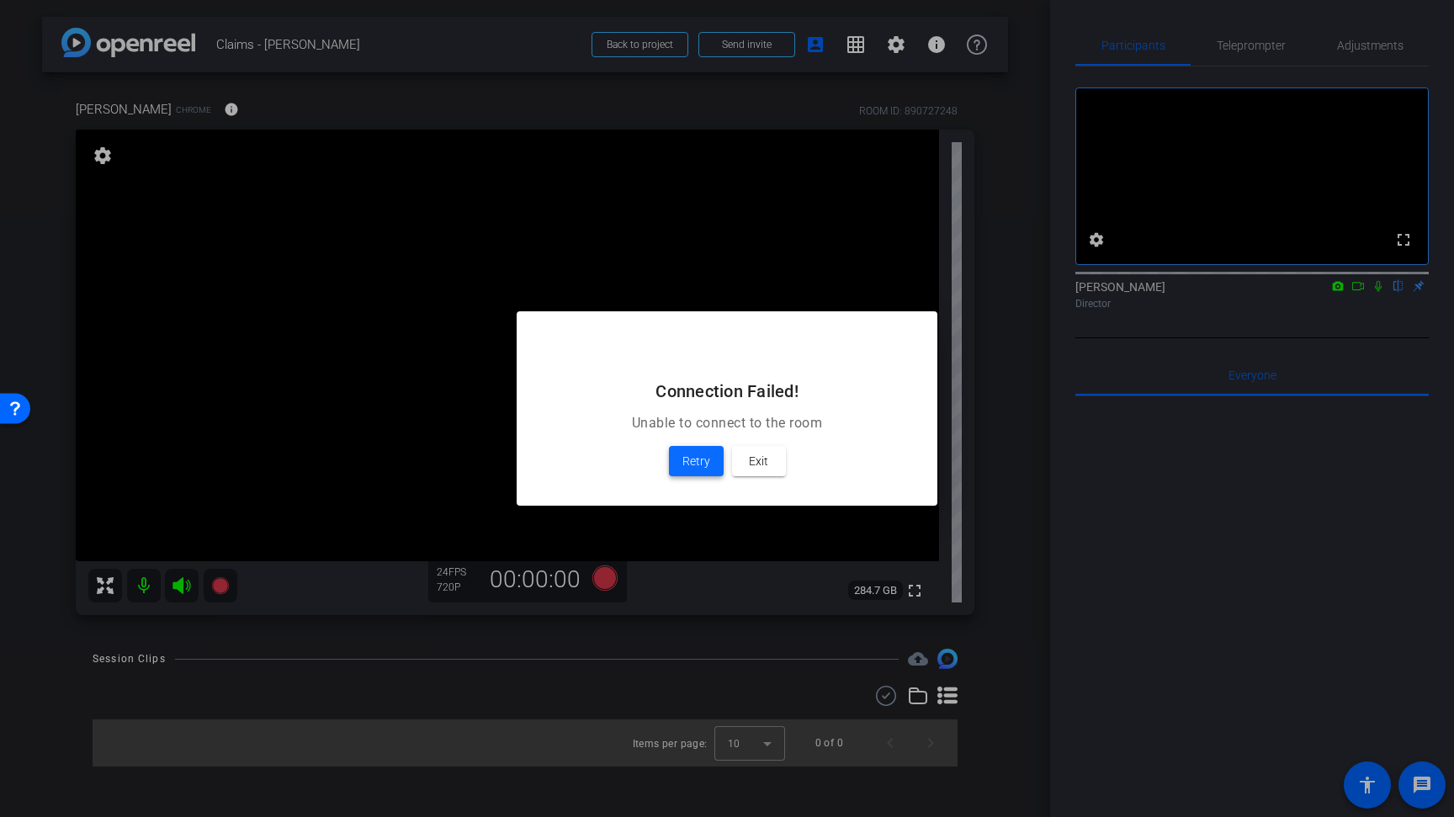
click at [694, 460] on span "Retry" at bounding box center [696, 461] width 28 height 20
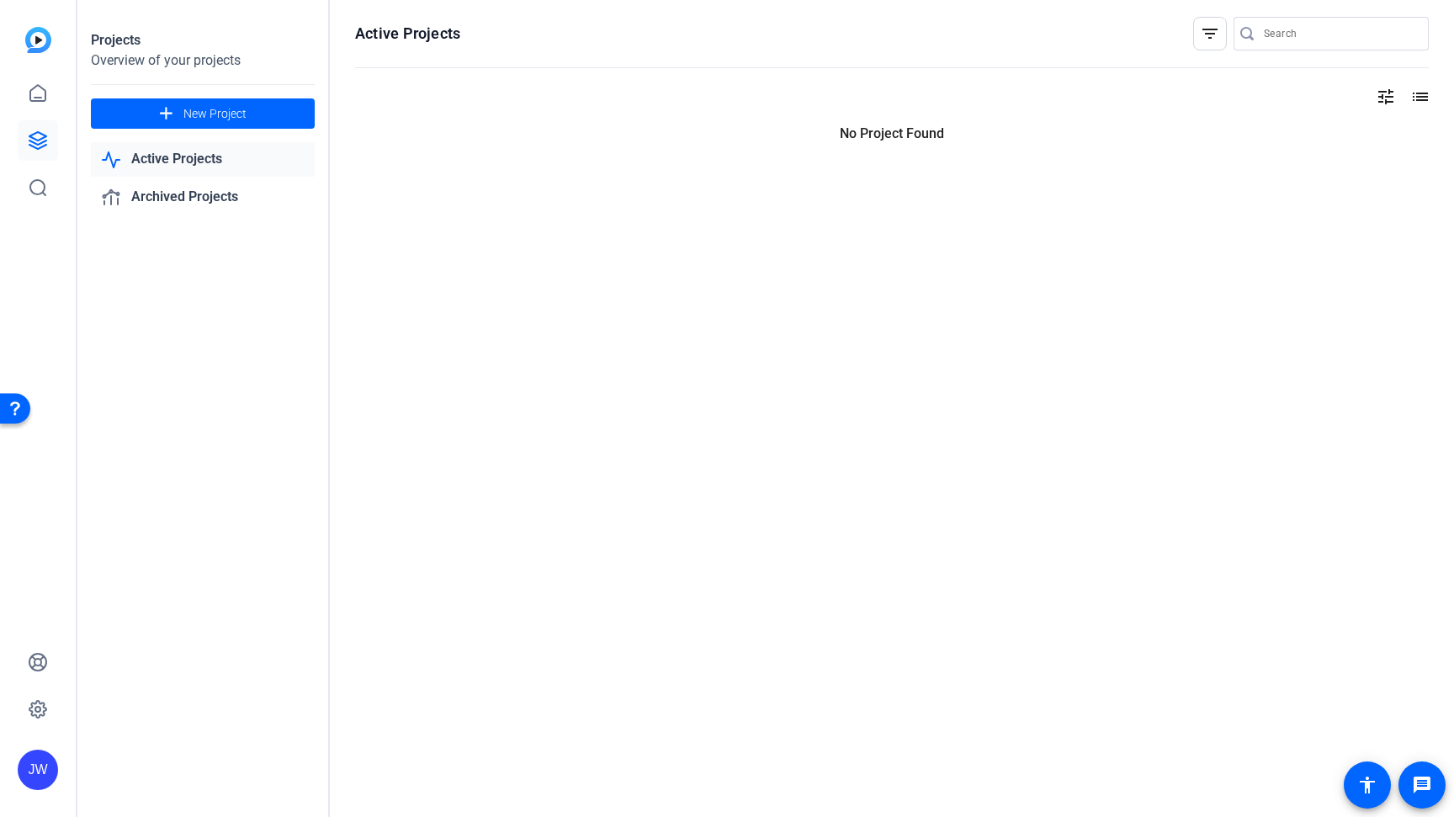
click at [31, 144] on icon at bounding box center [38, 140] width 20 height 20
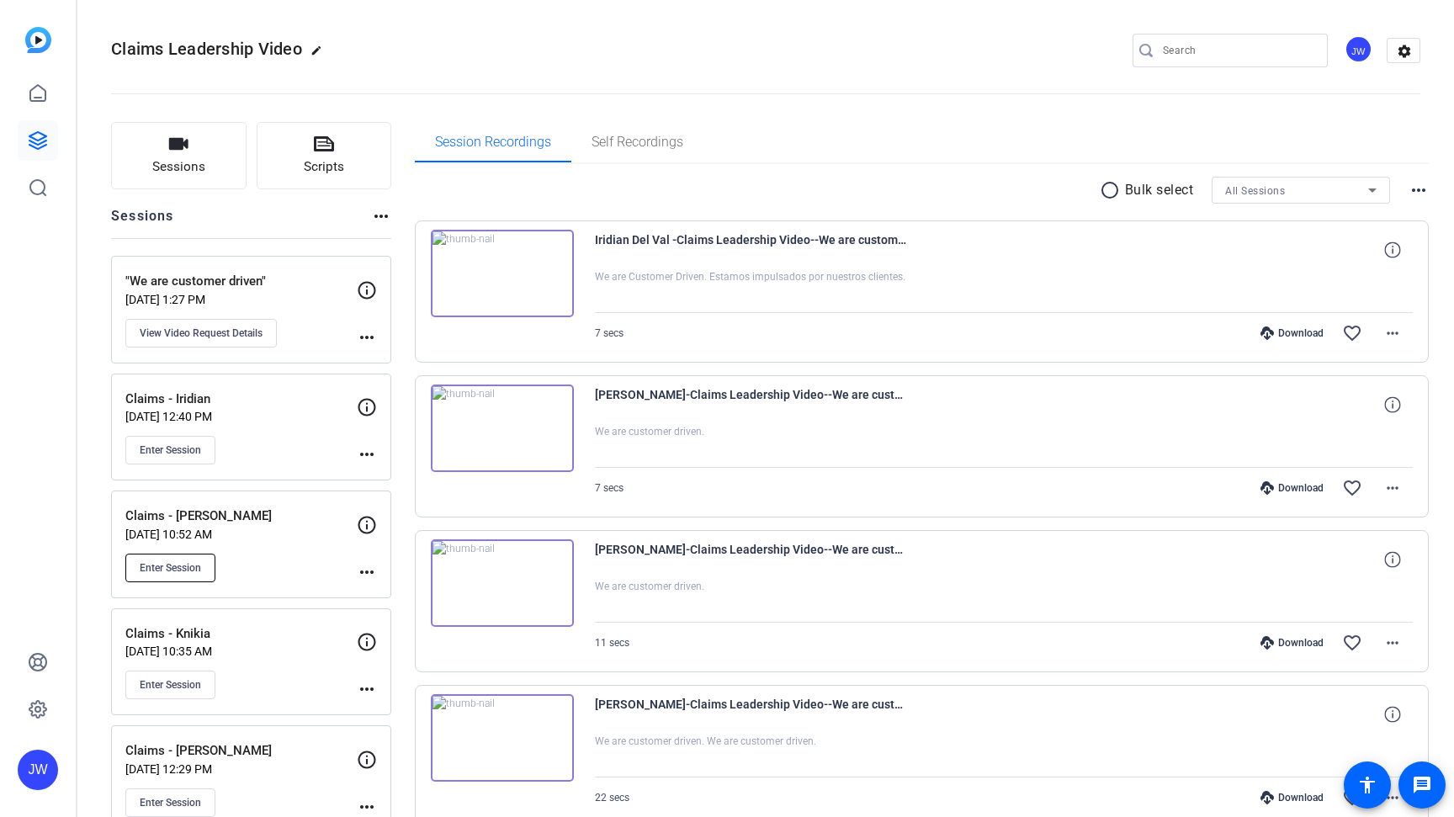
click at [175, 569] on span "Enter Session" at bounding box center [170, 567] width 61 height 13
click at [192, 575] on button "Enter Session" at bounding box center [170, 568] width 90 height 29
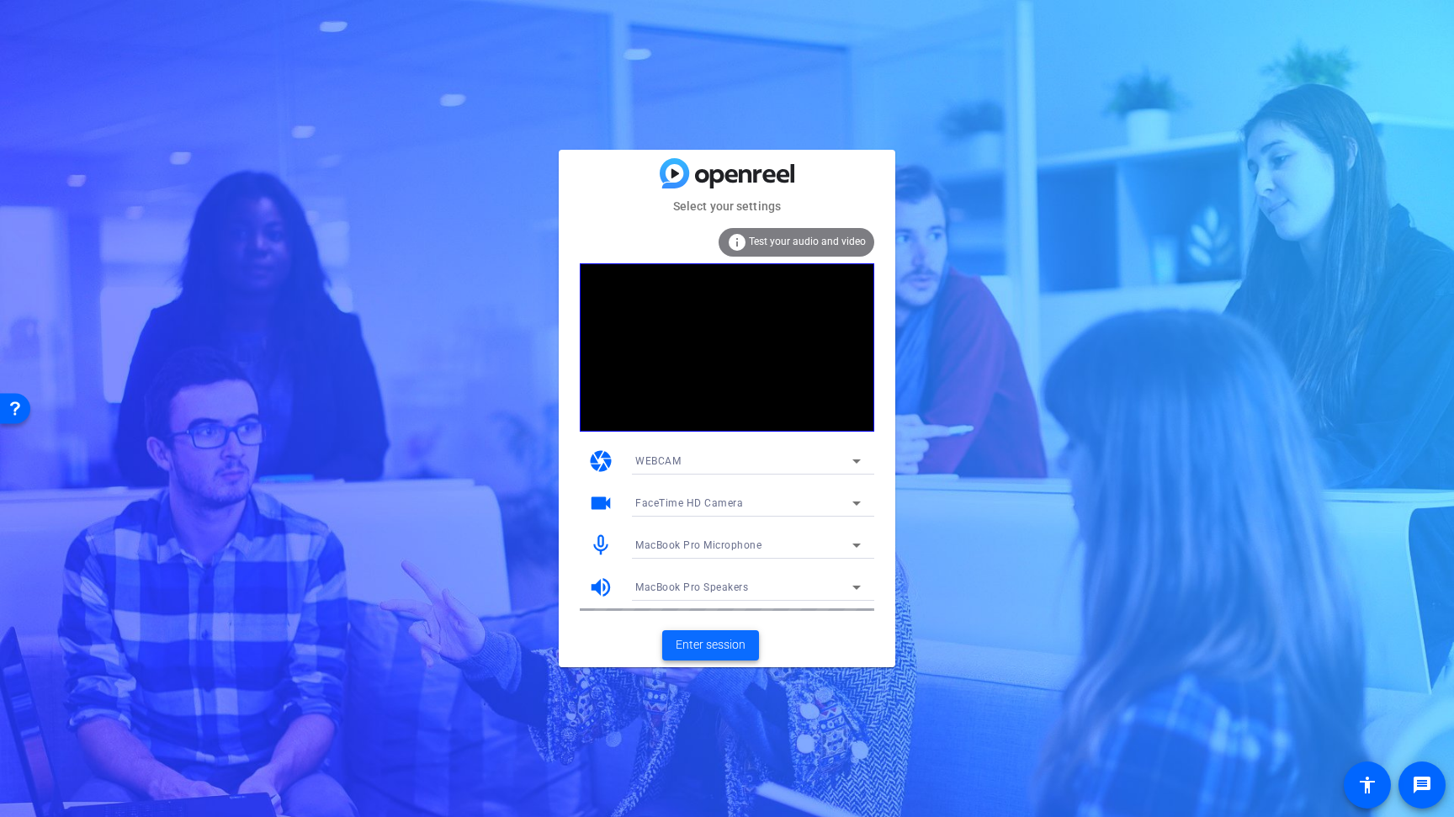
click at [711, 640] on span "Enter session" at bounding box center [711, 645] width 70 height 18
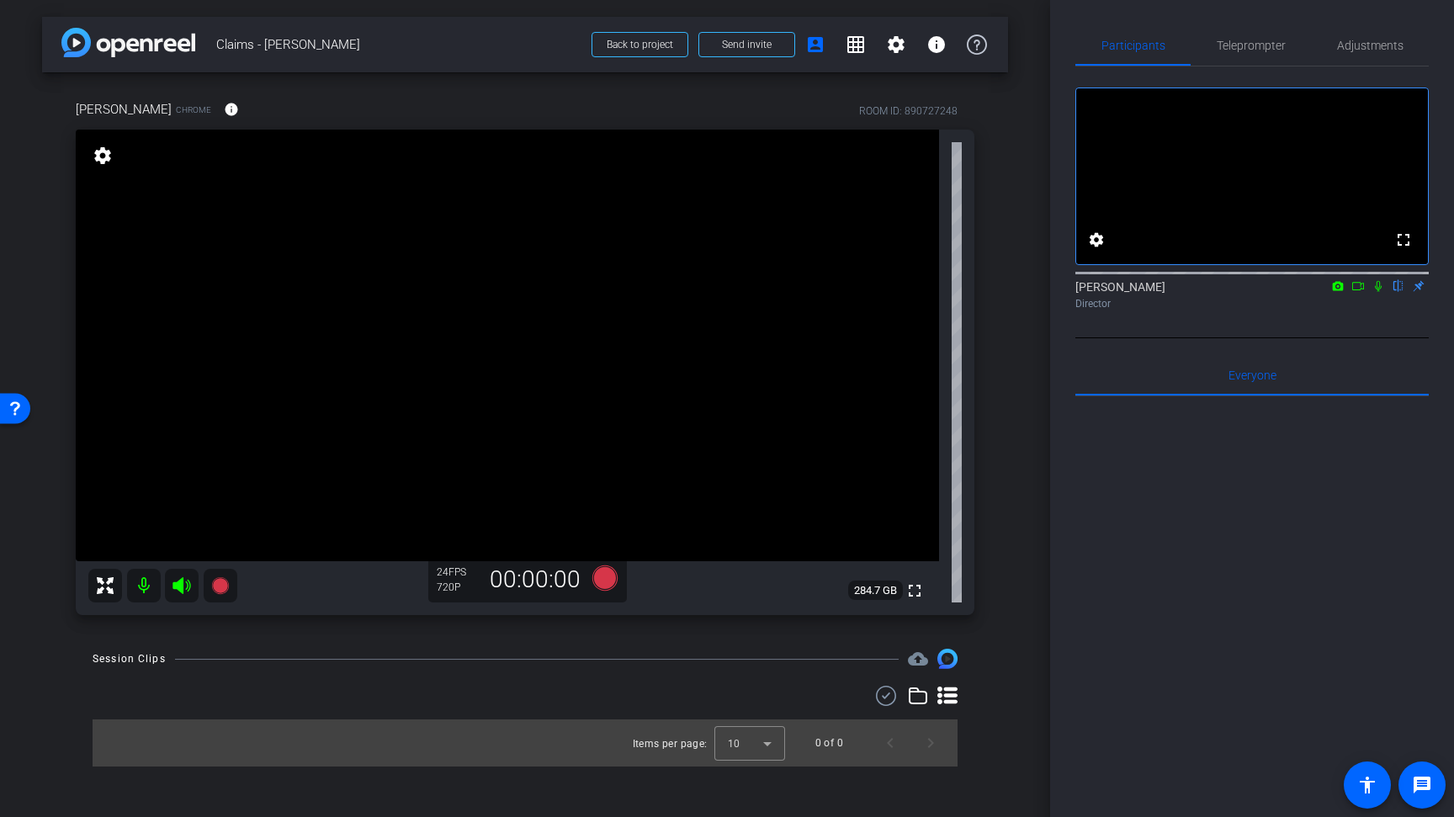
click at [1017, 181] on div "arrow_back Claims - [PERSON_NAME] Back to project Send invite account_box grid_…" at bounding box center [525, 408] width 1050 height 817
click at [1005, 207] on div "Ariana Trainor Chrome info ROOM ID: 890727248 fullscreen settings 284.7 GB 24 F…" at bounding box center [525, 351] width 966 height 559
click at [1376, 45] on span "Adjustments" at bounding box center [1370, 46] width 66 height 12
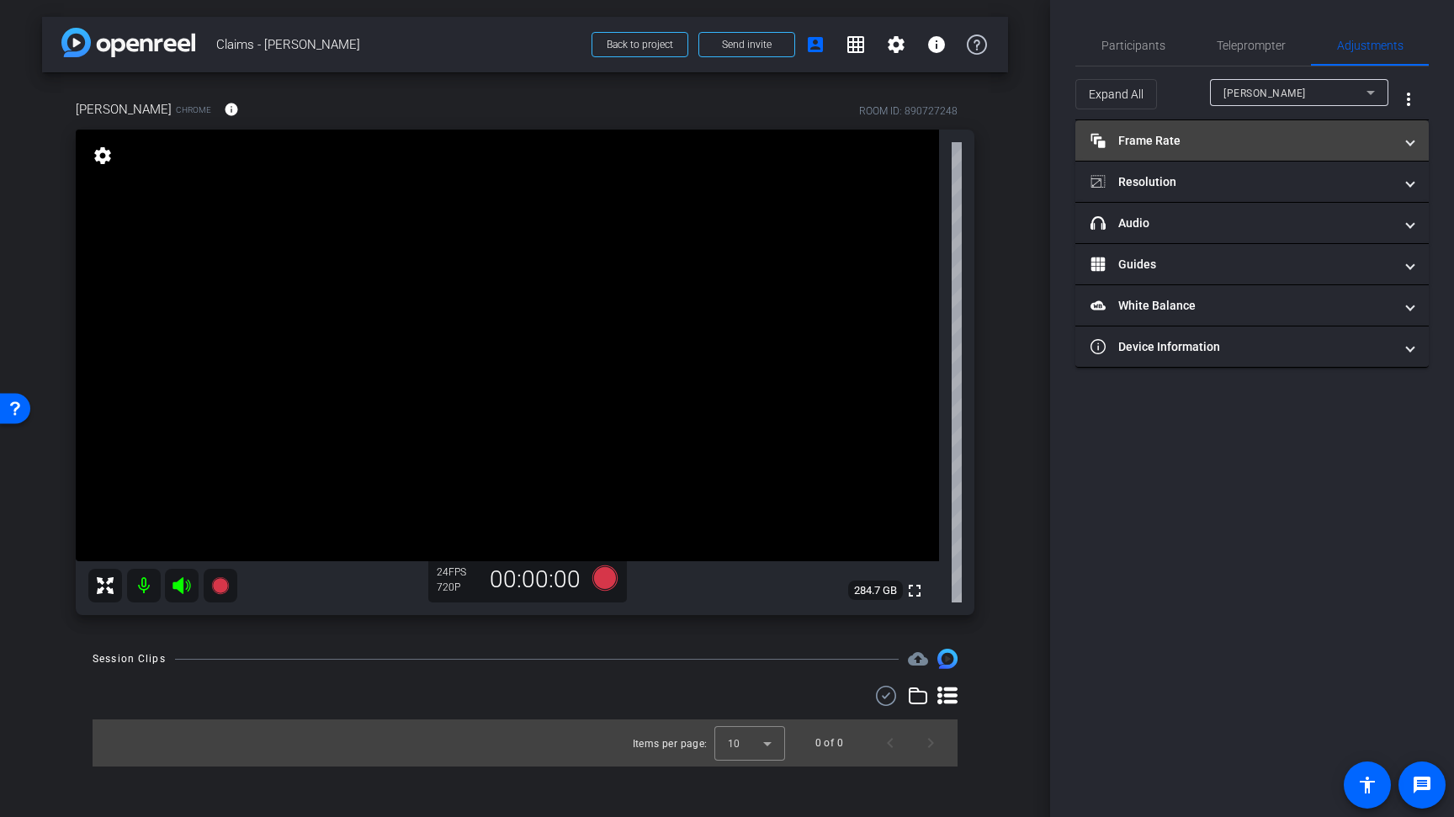
click at [1206, 152] on mat-expansion-panel-header "Frame Rate Frame Rate" at bounding box center [1251, 140] width 353 height 40
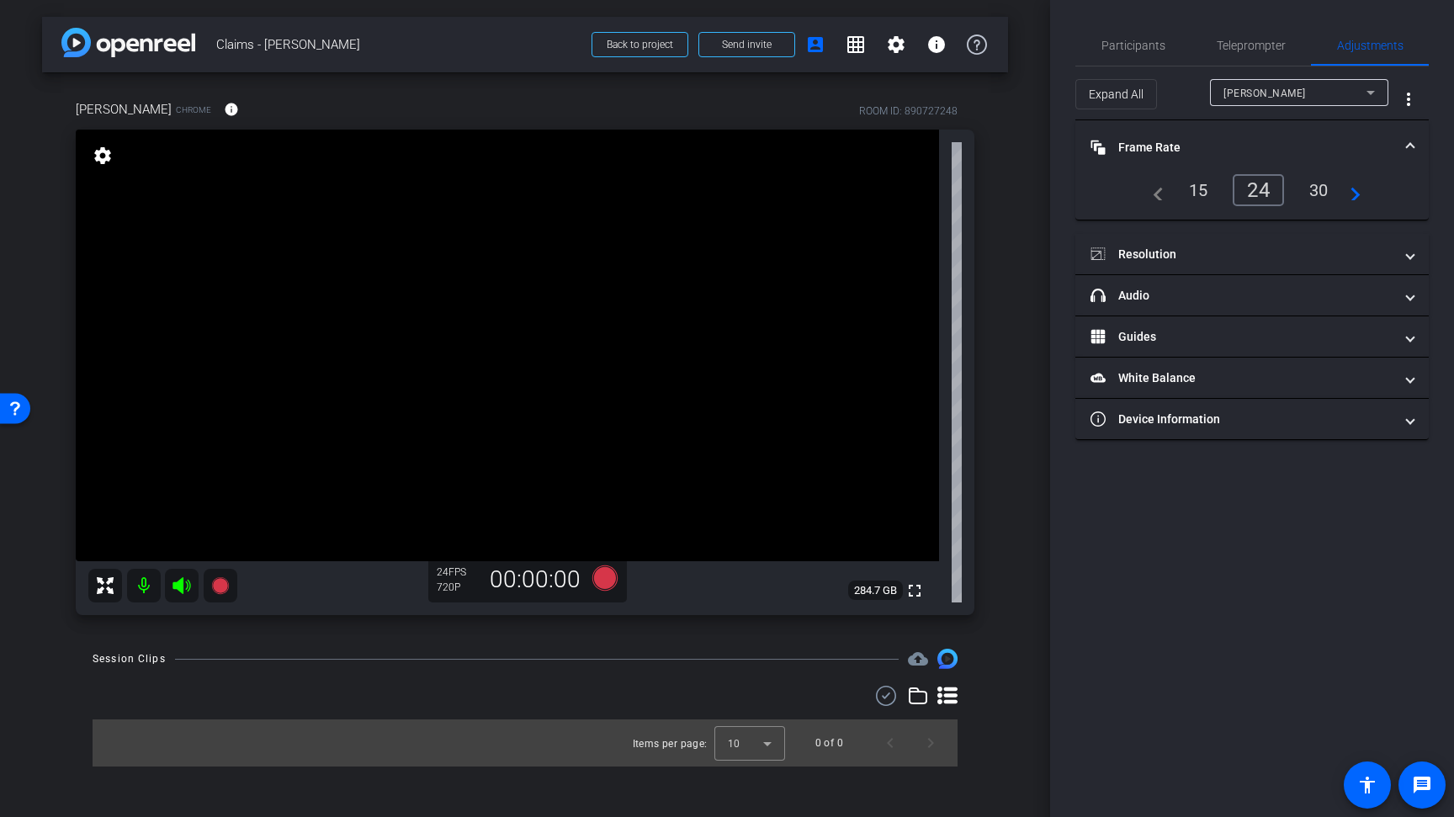
click at [1325, 188] on div "30" at bounding box center [1318, 190] width 45 height 29
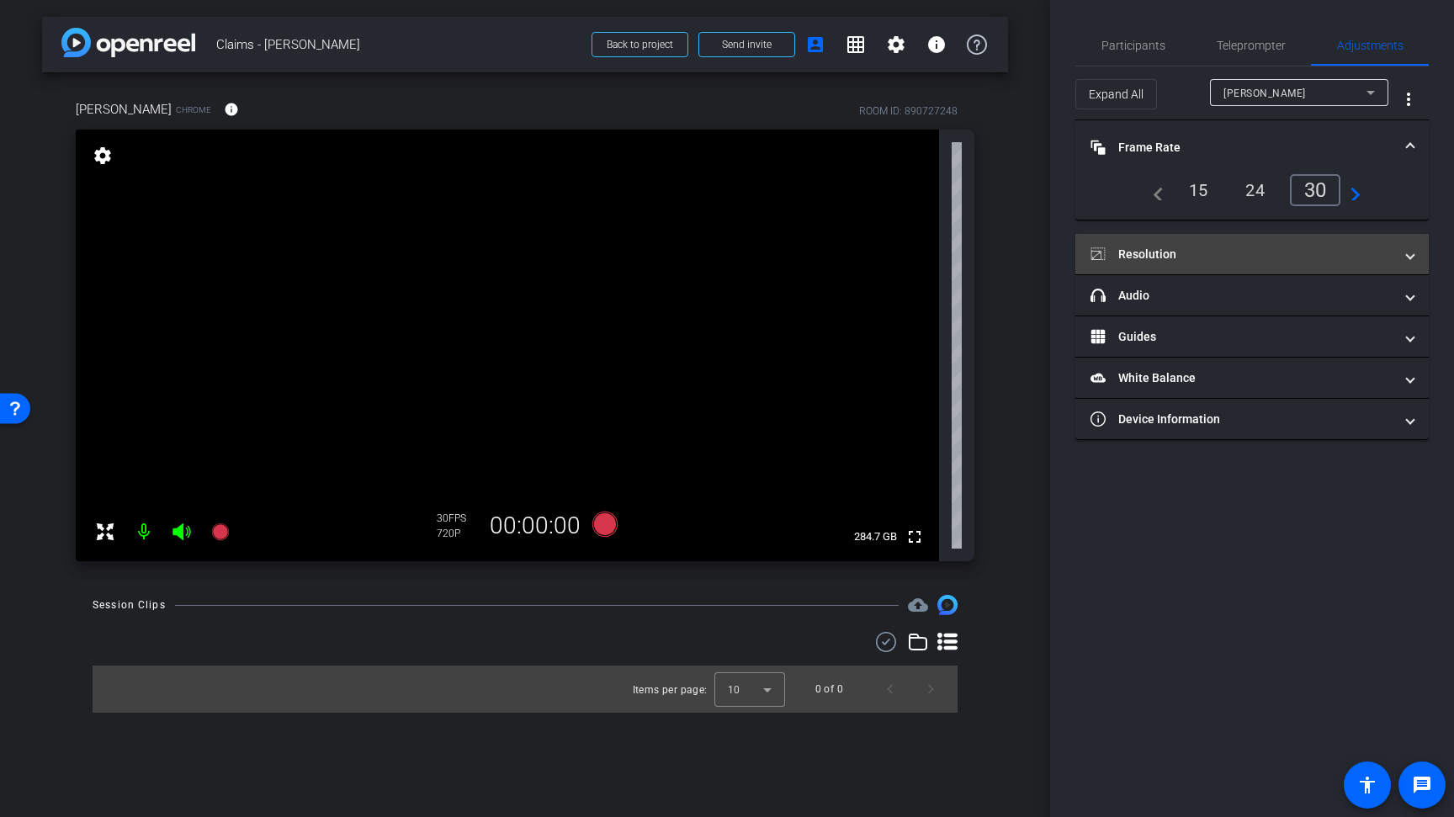
click at [1198, 243] on mat-expansion-panel-header "Resolution" at bounding box center [1251, 254] width 353 height 40
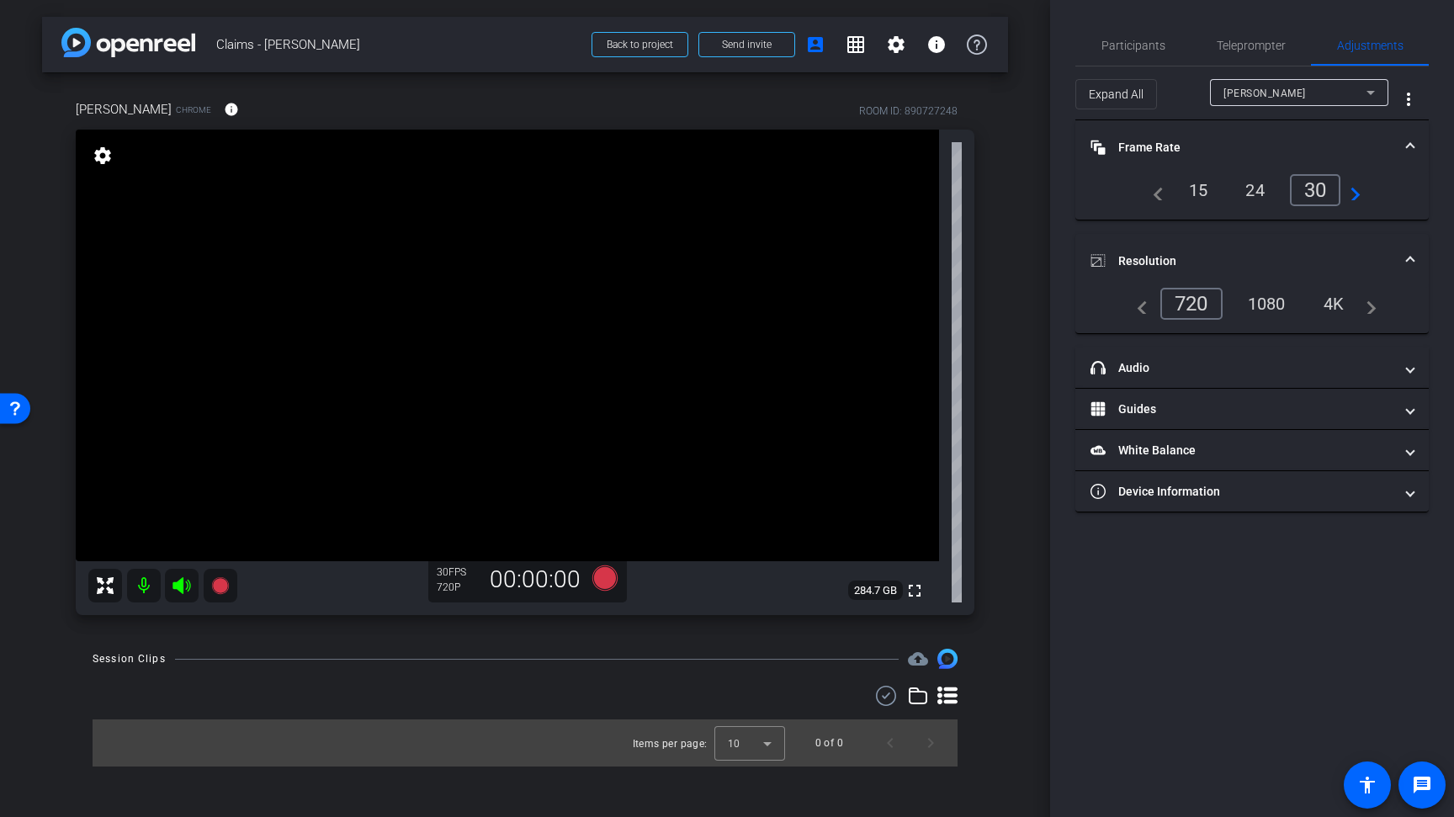
click at [1270, 306] on div "1080" at bounding box center [1266, 303] width 63 height 29
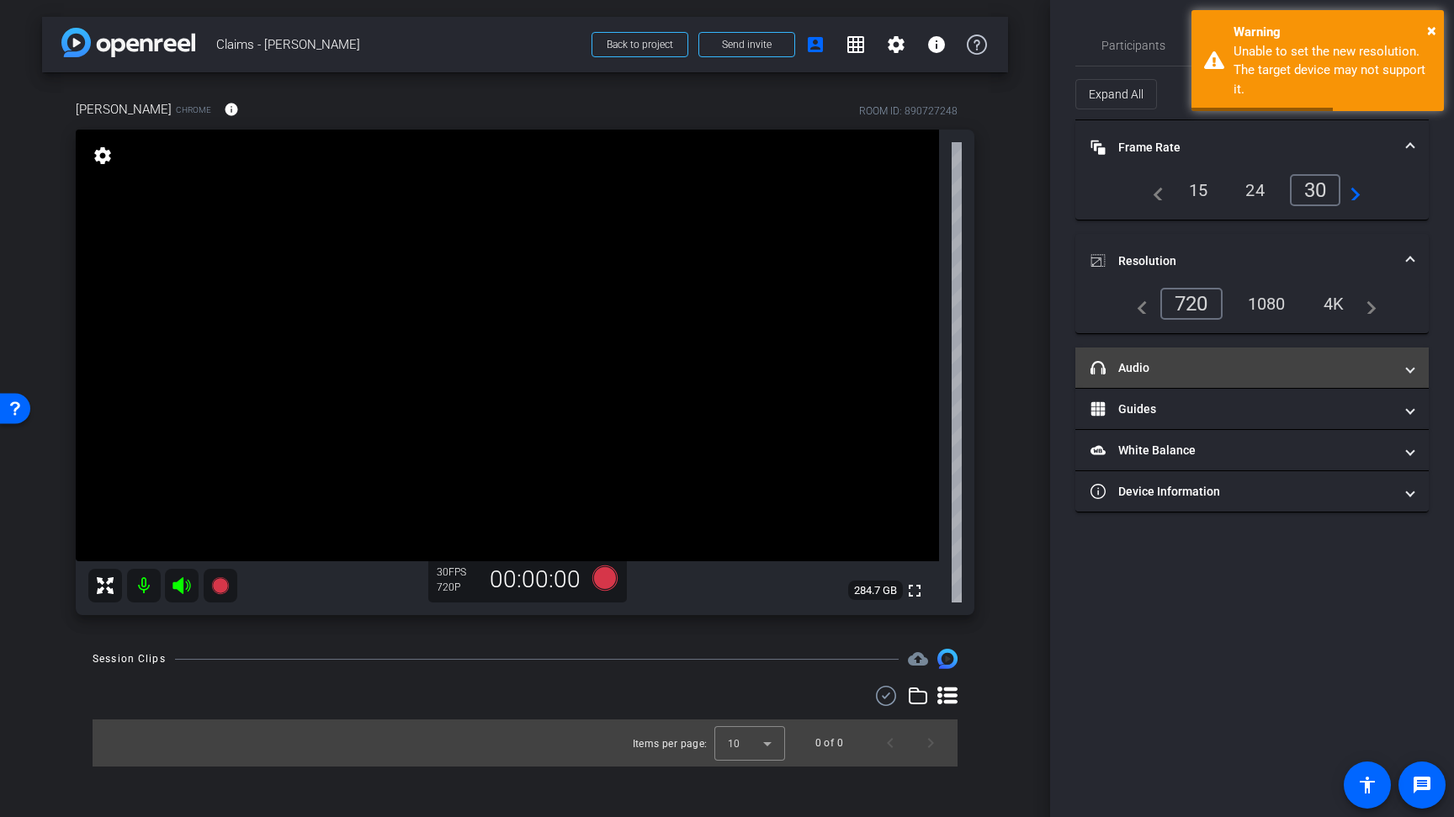
click at [1196, 377] on mat-expansion-panel-header "headphone icon Audio" at bounding box center [1251, 367] width 353 height 40
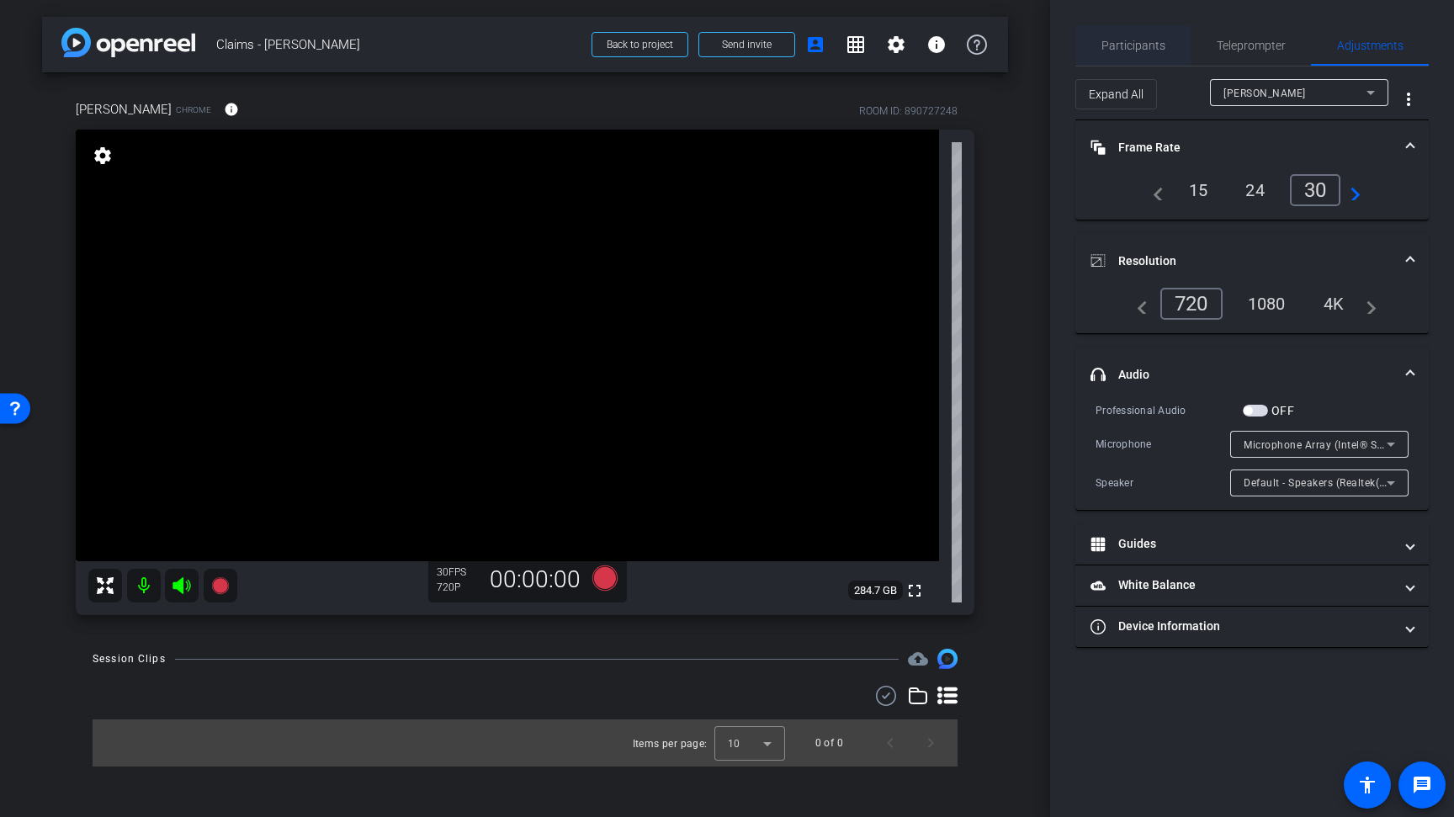
click at [1146, 49] on span "Participants" at bounding box center [1133, 46] width 64 height 12
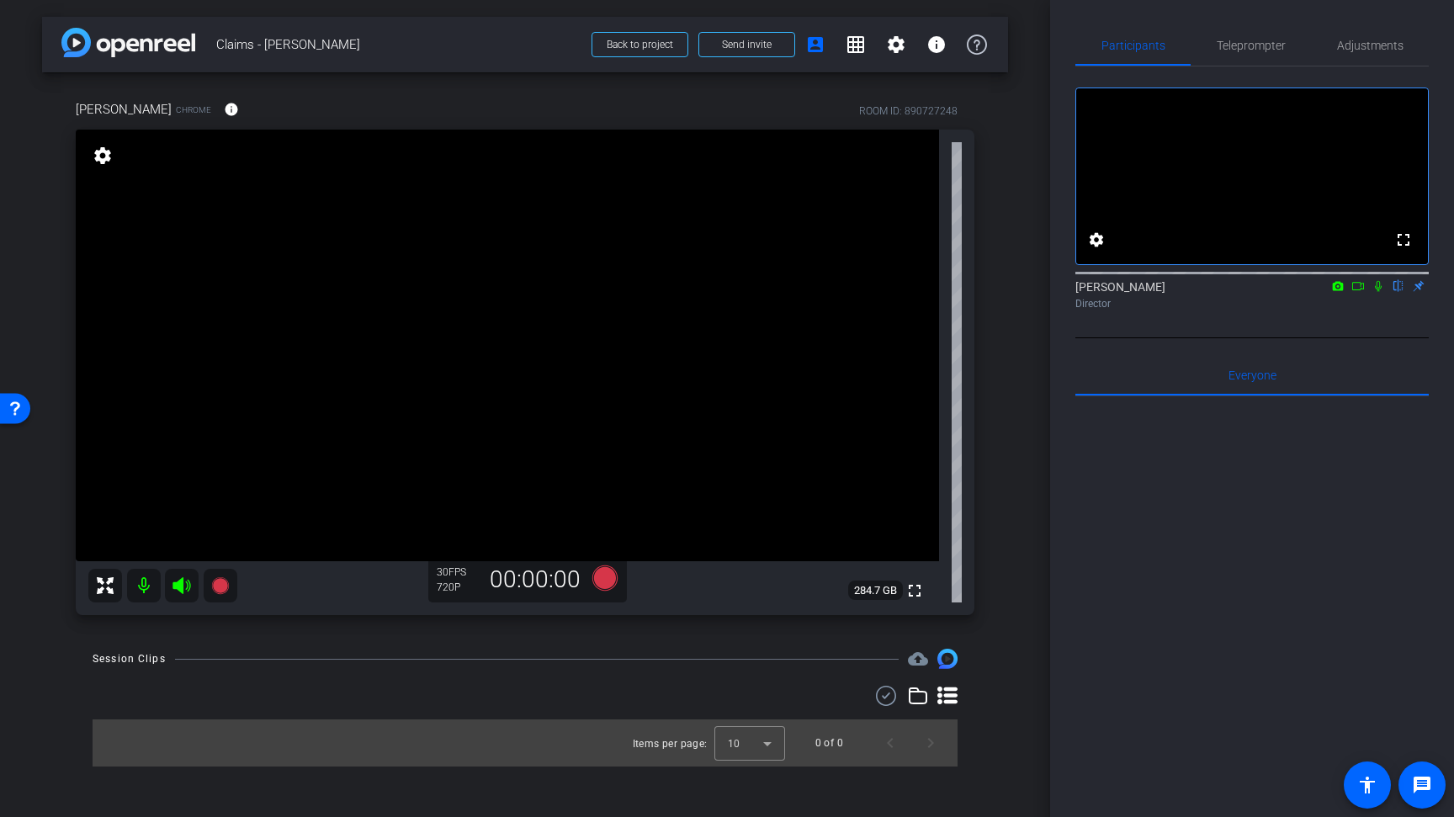
click at [1015, 392] on div "arrow_back Claims - Ariana Back to project Send invite account_box grid_on sett…" at bounding box center [525, 408] width 1050 height 817
click at [992, 455] on div "Ariana Trainor Chrome info ROOM ID: 890727248 fullscreen settings 284.7 GB 30 F…" at bounding box center [525, 351] width 966 height 559
click at [599, 584] on icon at bounding box center [604, 577] width 25 height 25
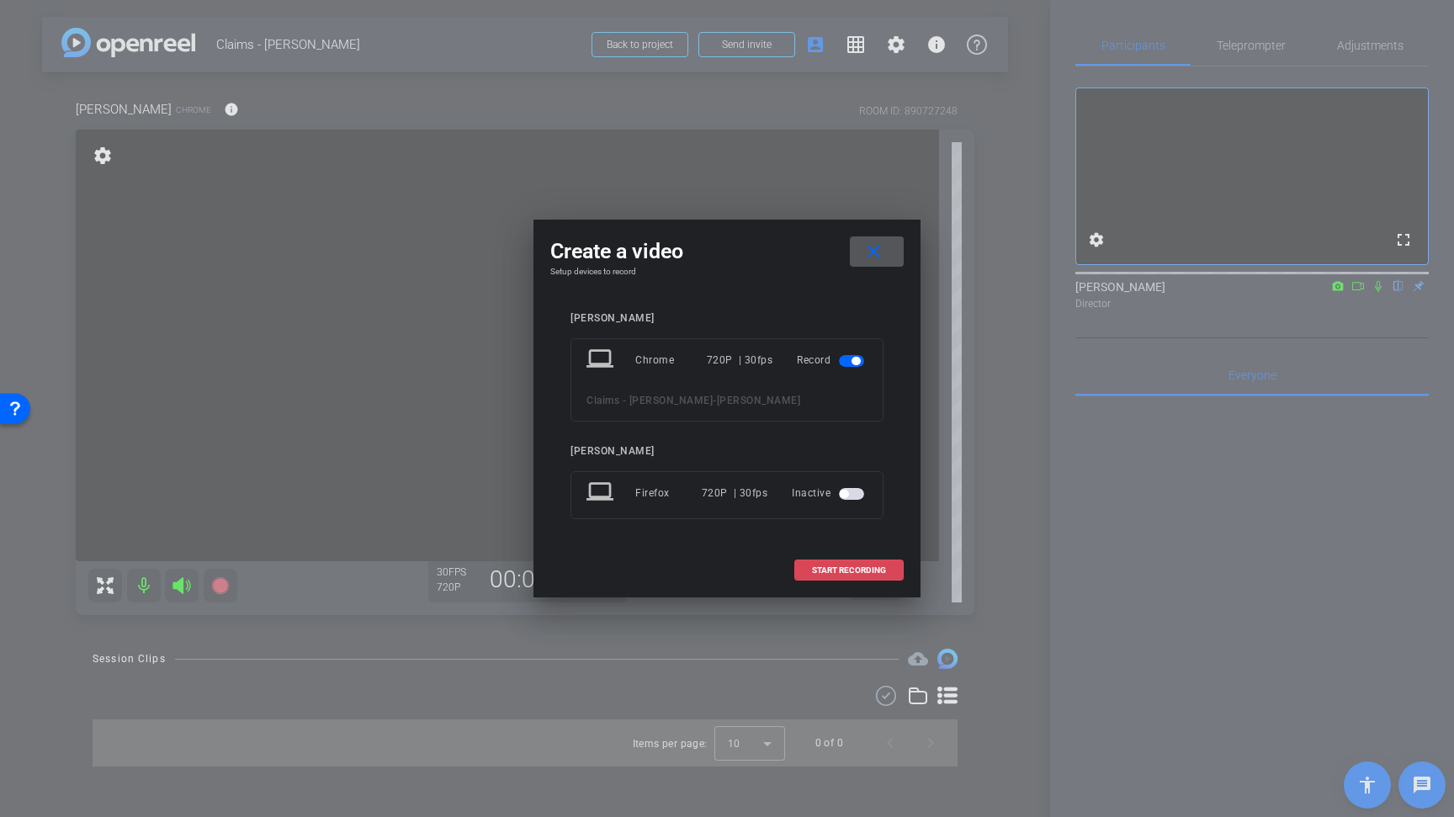
click at [826, 570] on span "START RECORDING" at bounding box center [849, 570] width 74 height 8
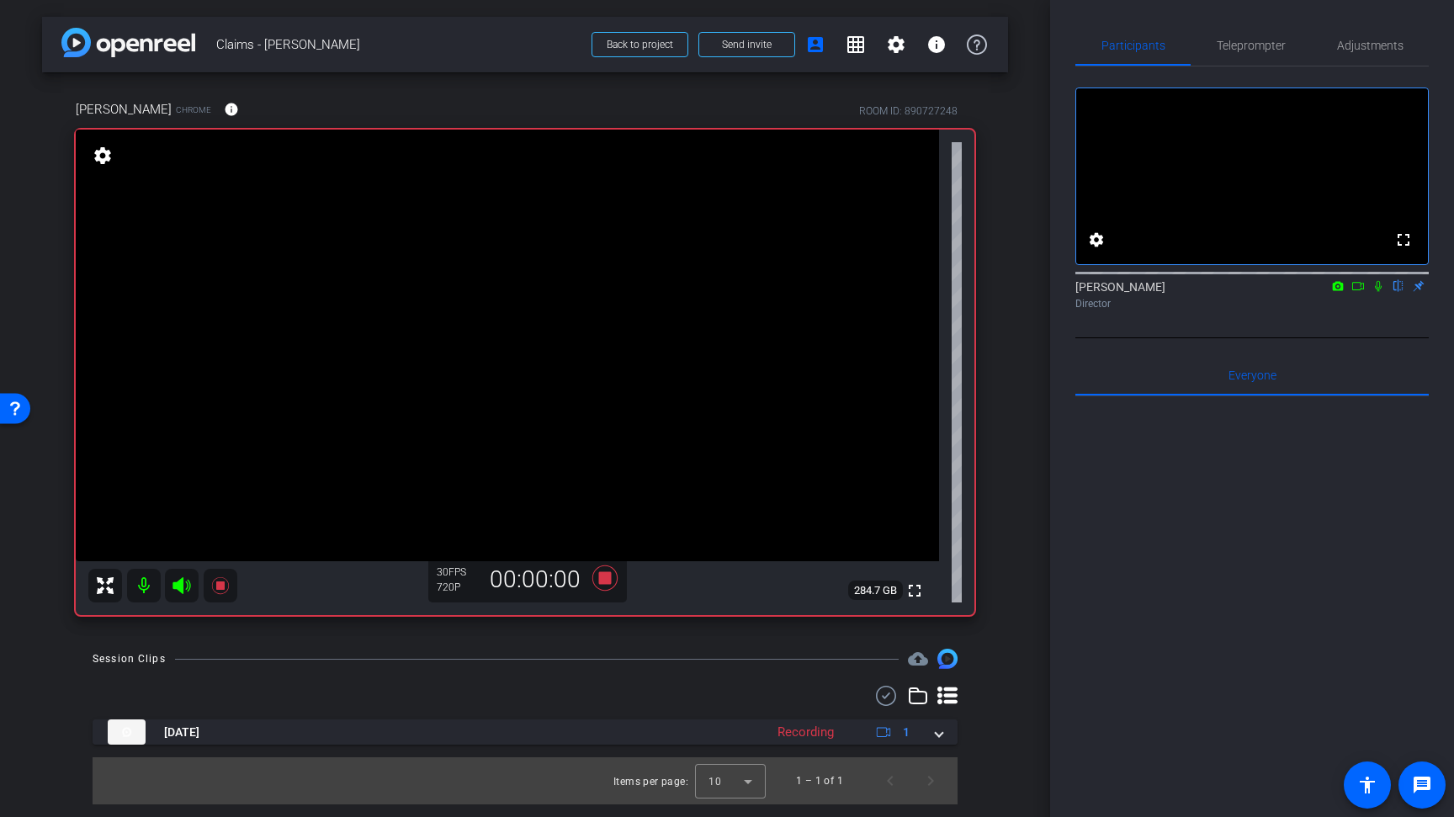
click at [1018, 324] on div "arrow_back Claims - Ariana Back to project Send invite account_box grid_on sett…" at bounding box center [525, 408] width 1050 height 817
click at [605, 582] on icon at bounding box center [604, 577] width 25 height 25
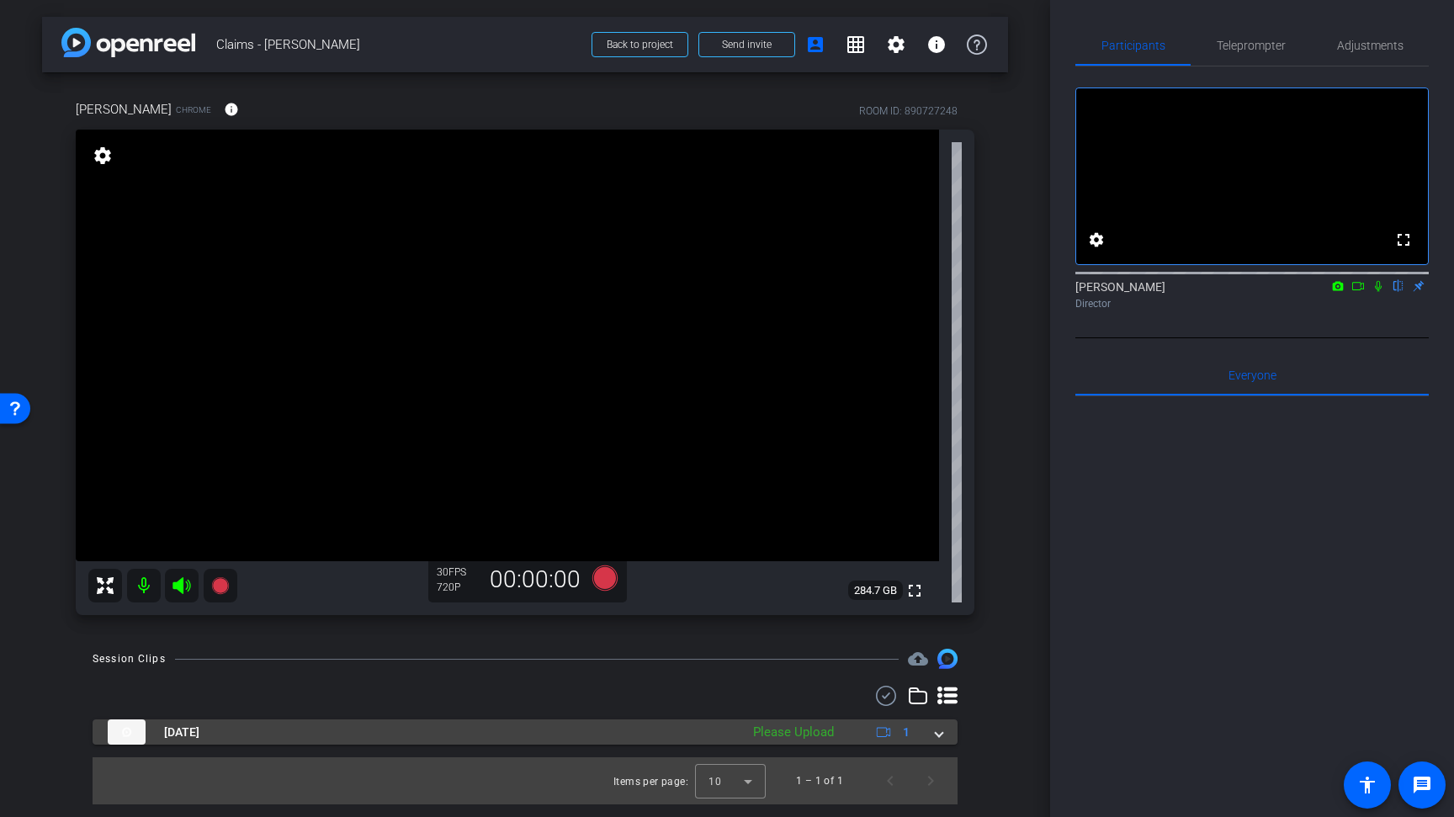
click at [936, 734] on span at bounding box center [939, 733] width 7 height 18
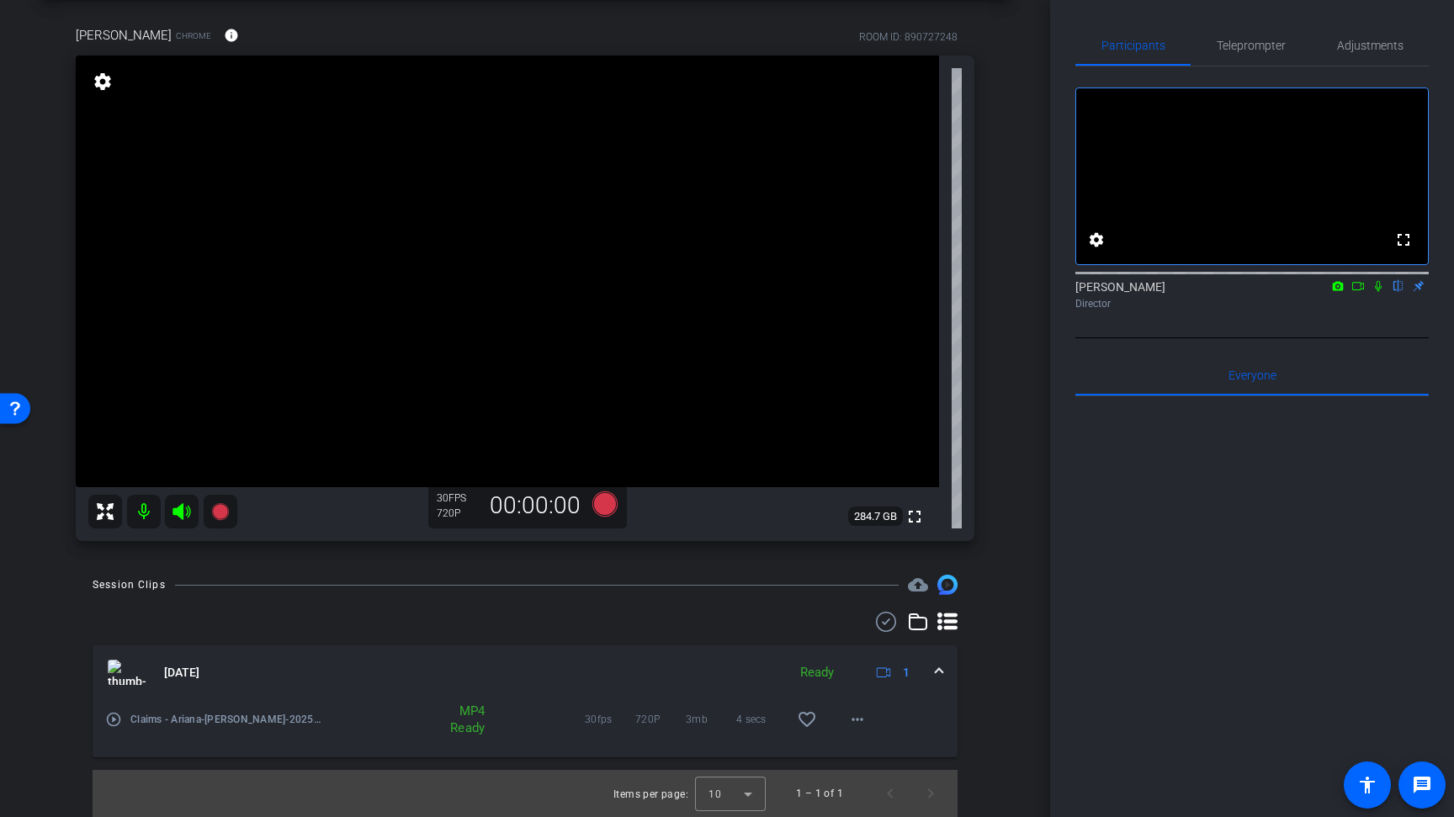
scroll to position [74, 0]
click at [849, 723] on mat-icon "more_horiz" at bounding box center [857, 719] width 20 height 20
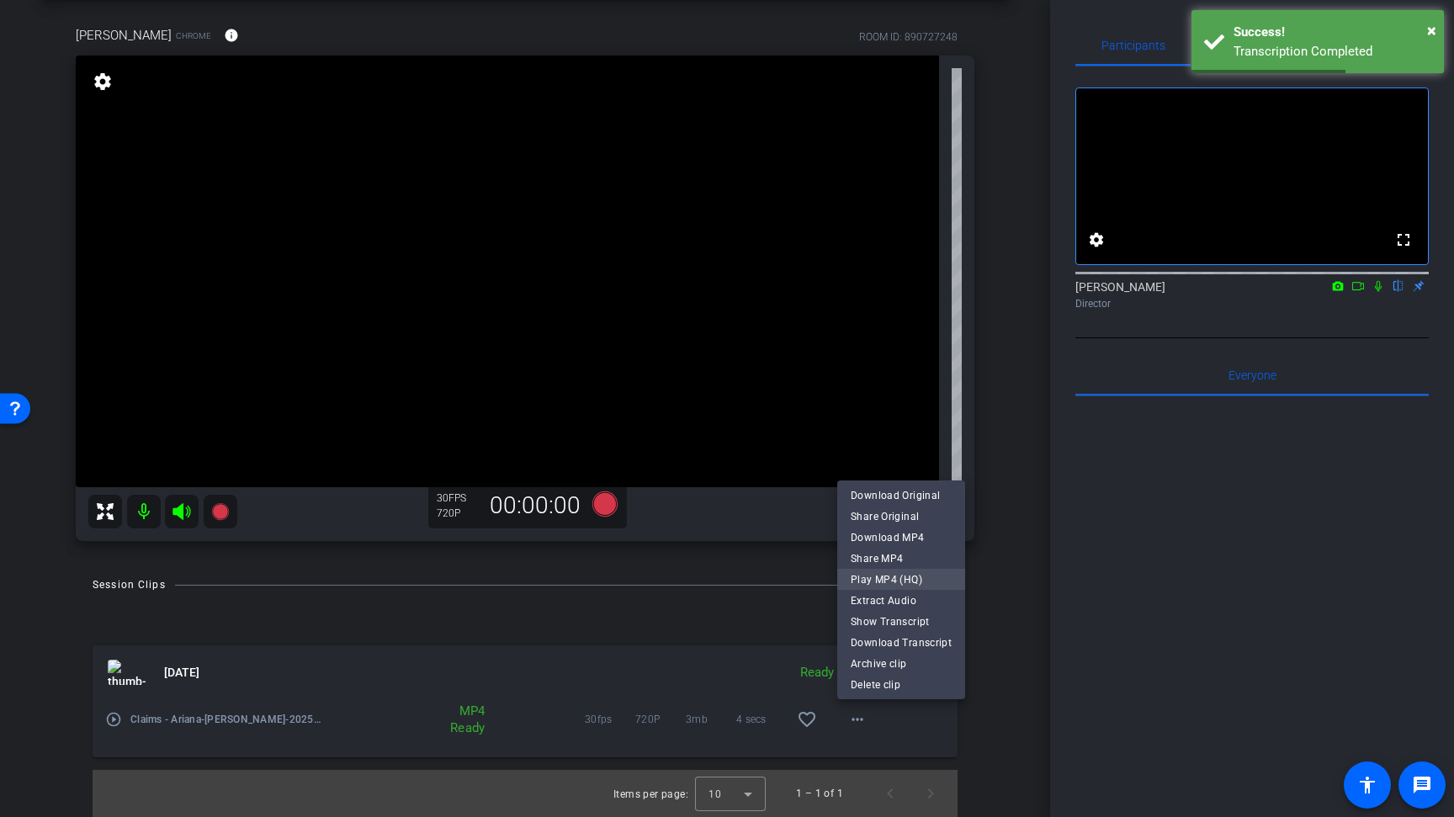
click at [864, 580] on span "Play MP4 (HQ)" at bounding box center [901, 580] width 101 height 20
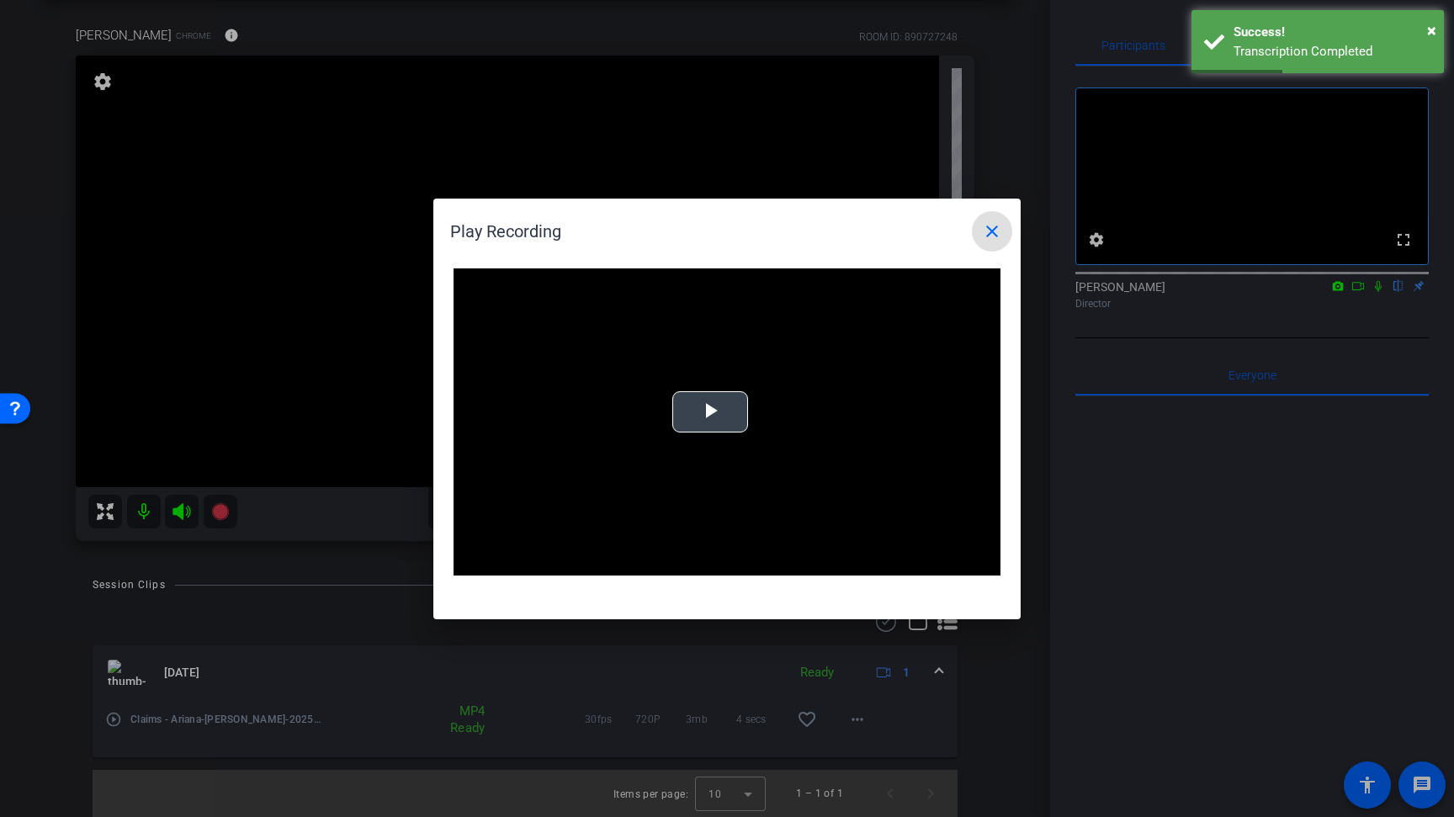
click at [710, 411] on span "Video Player" at bounding box center [710, 411] width 0 height 0
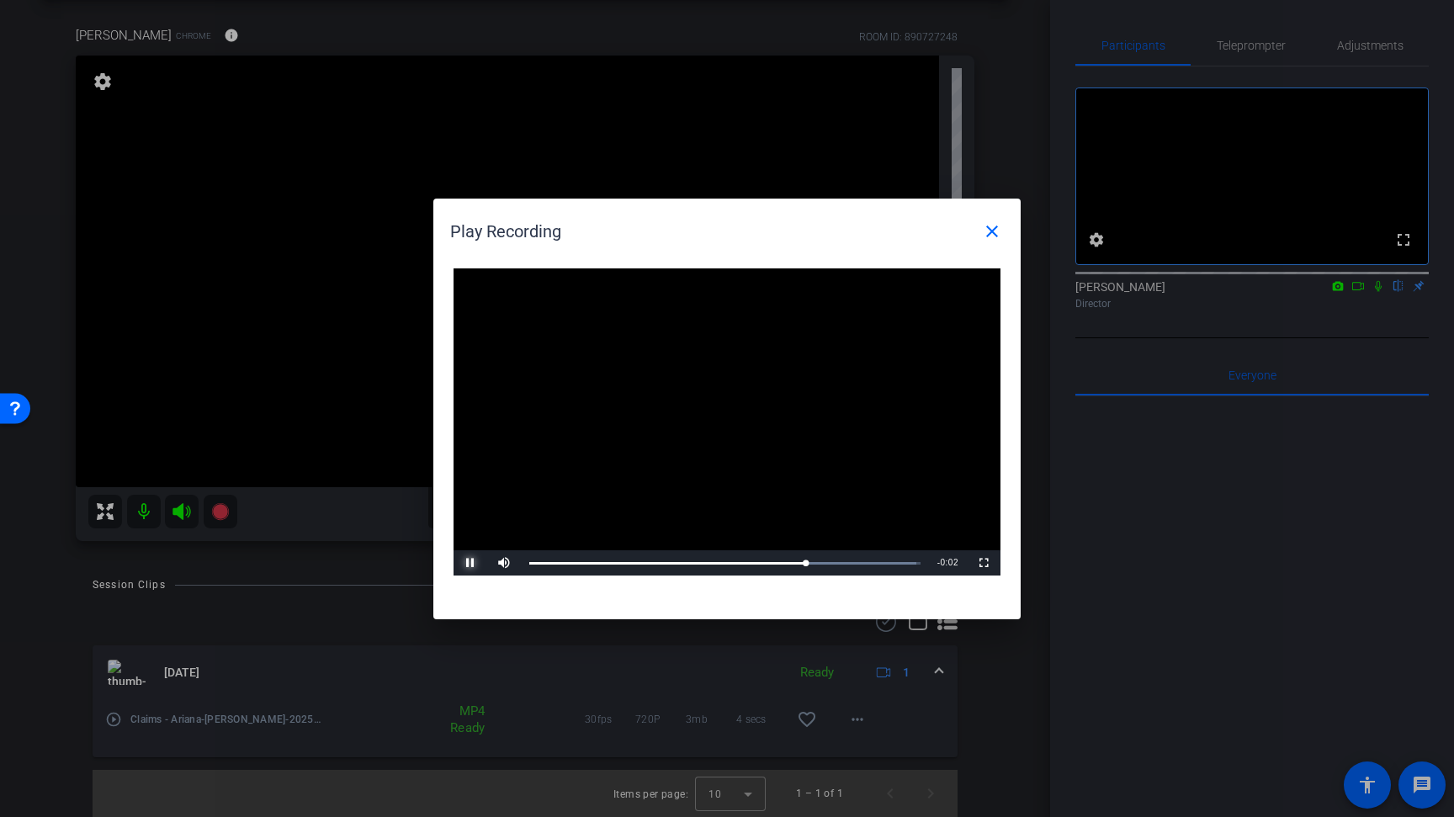
click at [469, 563] on span "Video Player" at bounding box center [470, 563] width 34 height 0
click at [997, 227] on mat-icon "close" at bounding box center [992, 231] width 20 height 20
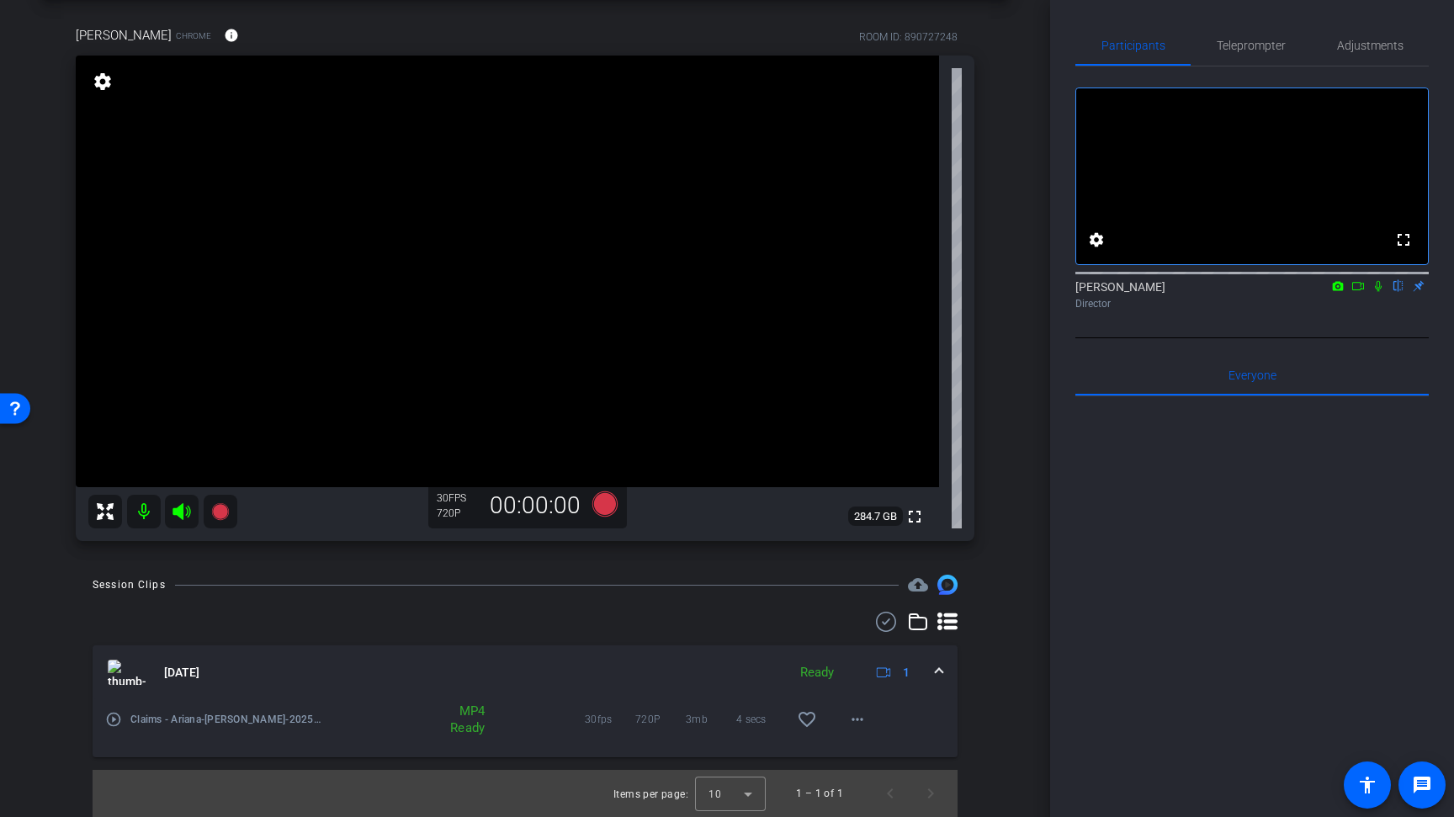
click at [1009, 252] on div "arrow_back Claims - Ariana Back to project Send invite account_box grid_on sett…" at bounding box center [525, 334] width 1050 height 817
click at [600, 498] on icon at bounding box center [604, 503] width 25 height 25
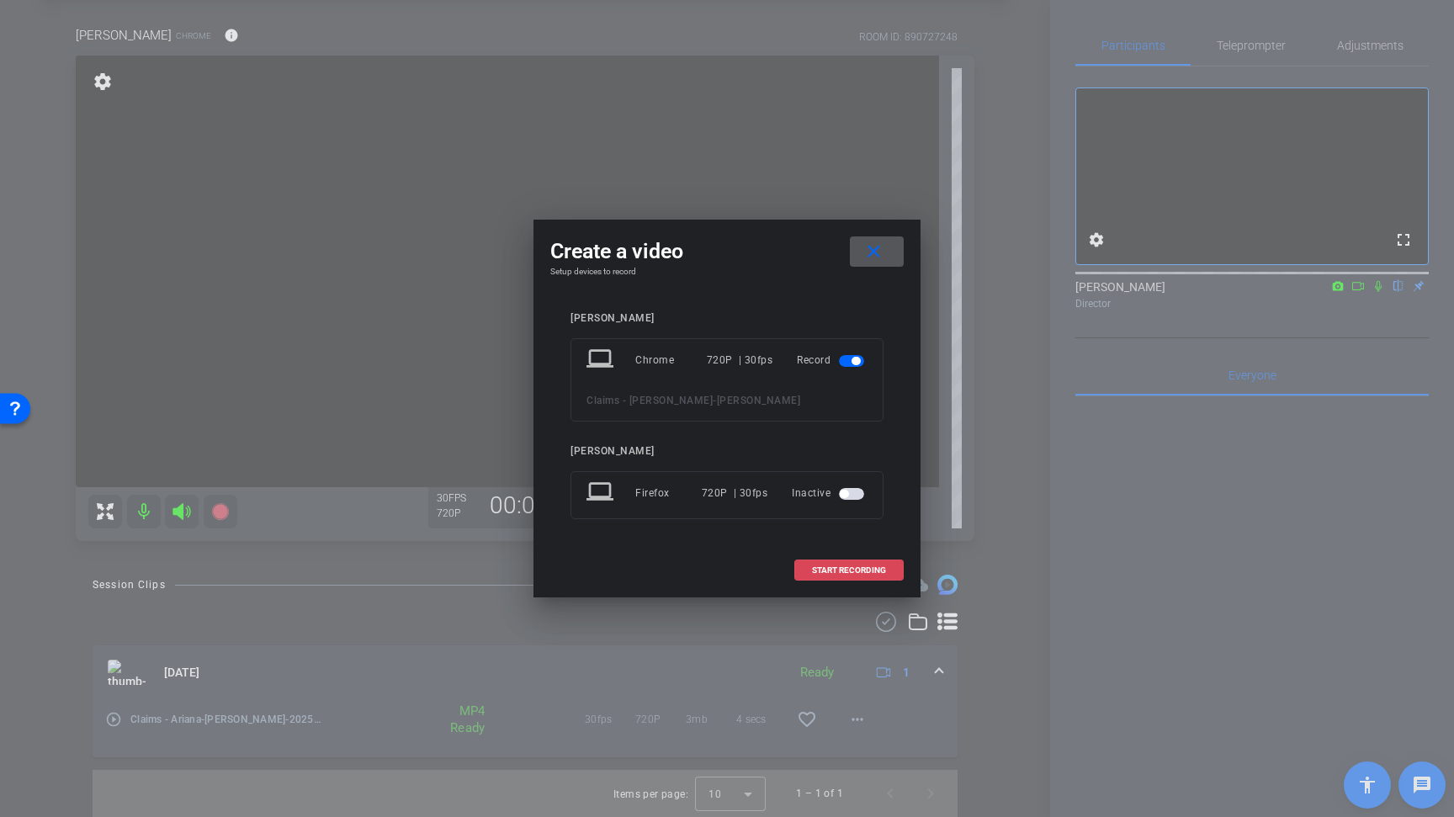
click at [835, 567] on span "START RECORDING" at bounding box center [849, 570] width 74 height 8
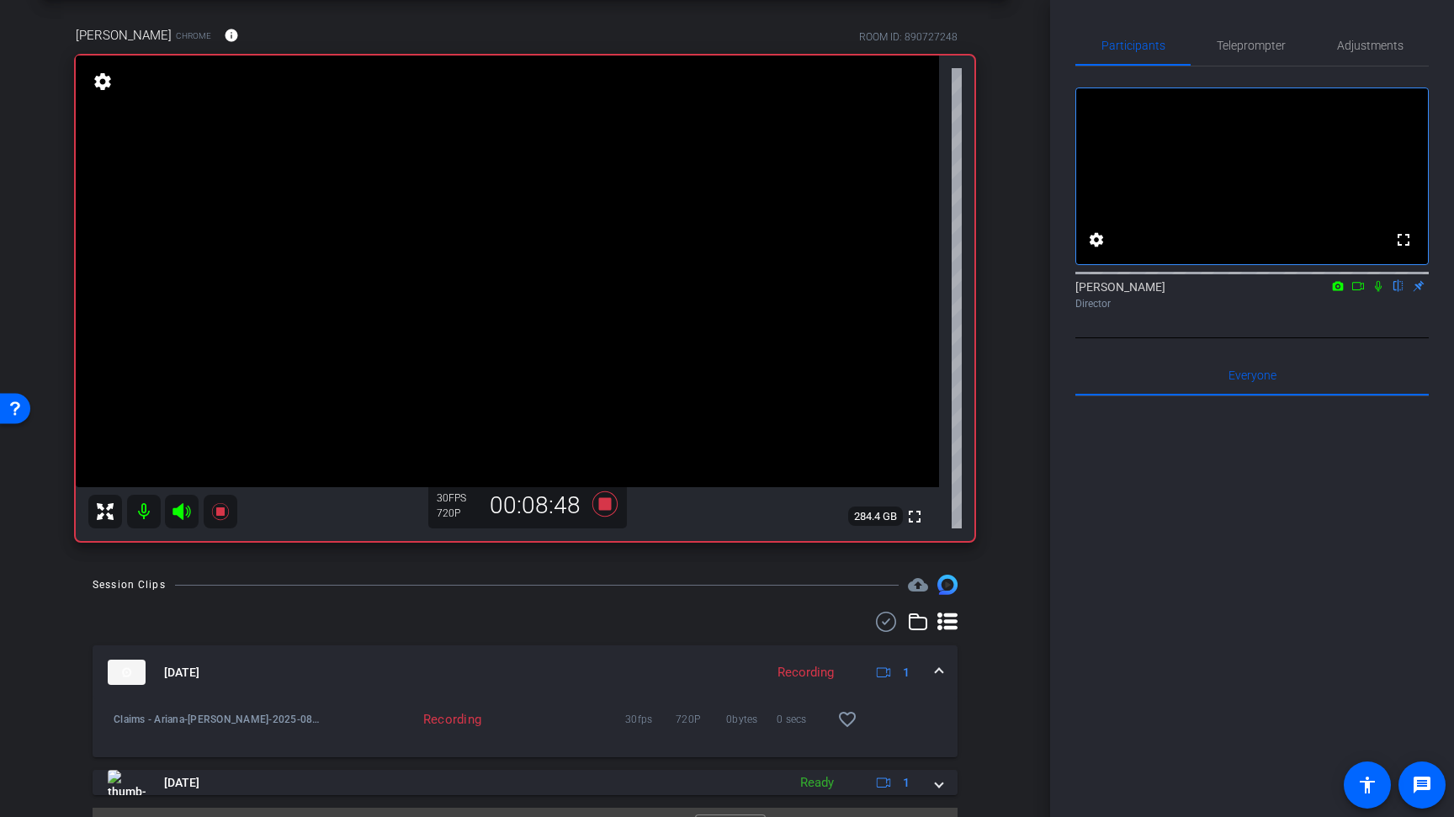
click at [38, 299] on div "arrow_back Claims - Ariana Back to project Send invite account_box grid_on sett…" at bounding box center [525, 334] width 1050 height 817
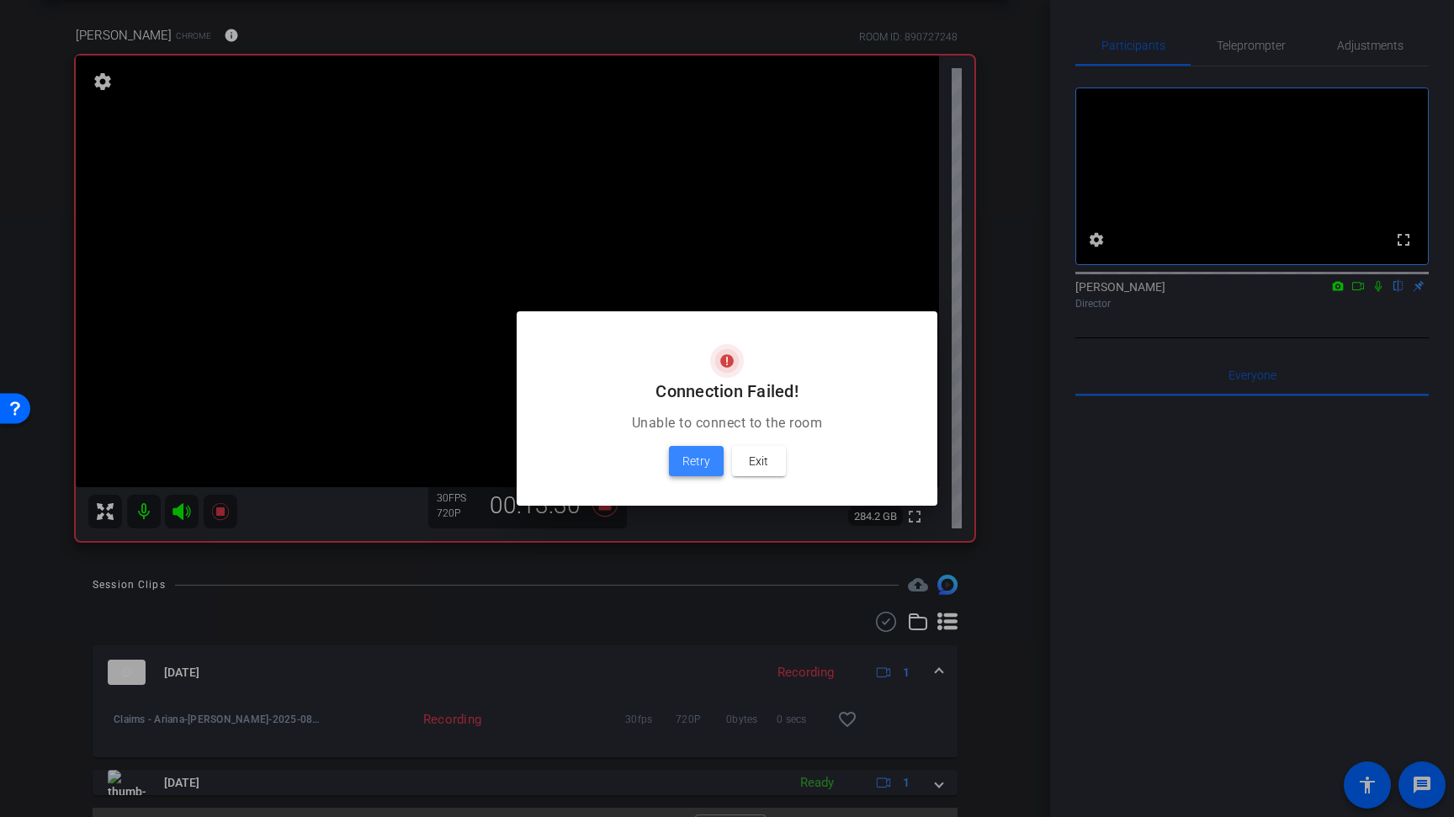
click at [693, 461] on span "Retry" at bounding box center [696, 461] width 28 height 20
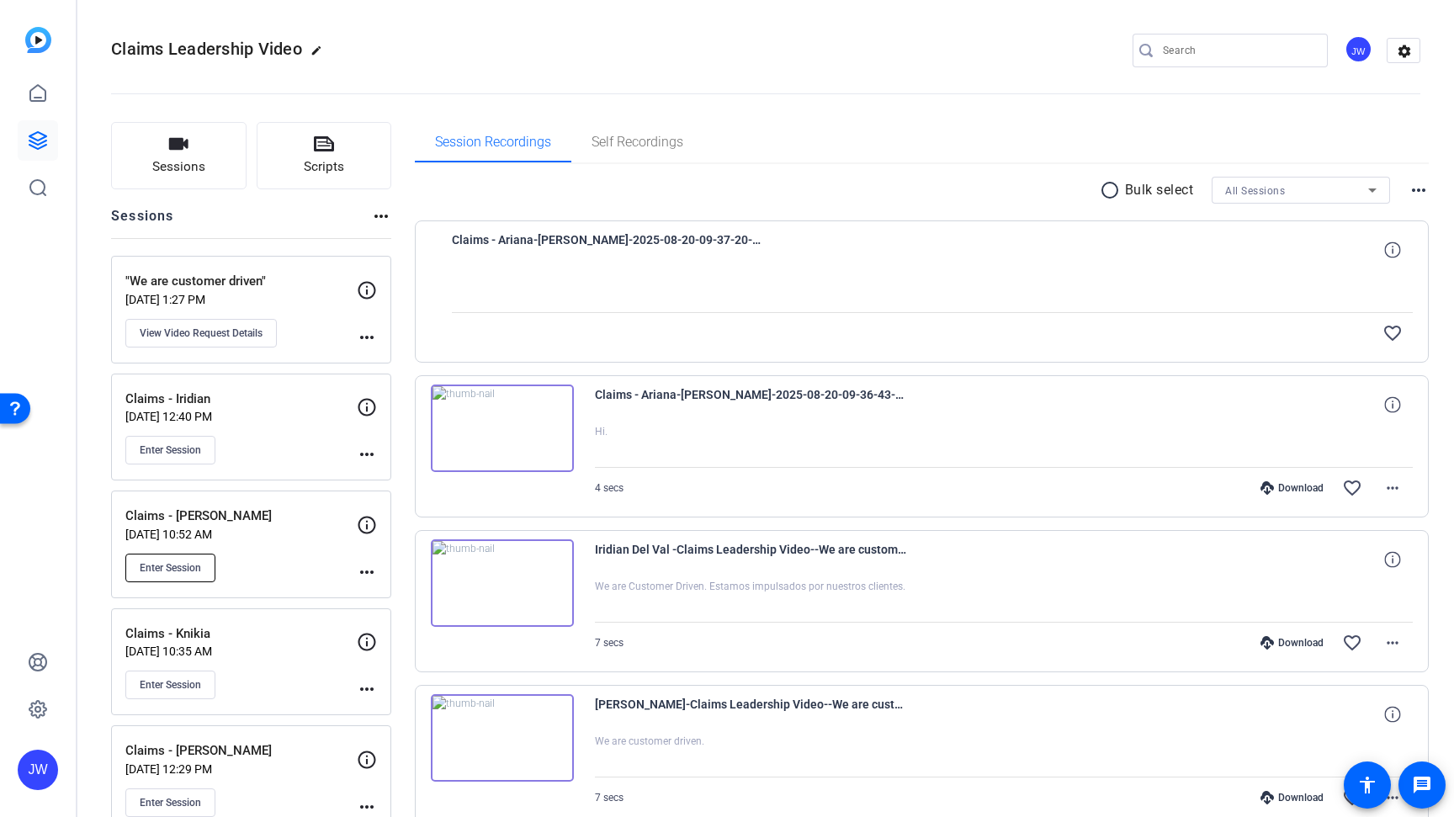
click at [181, 560] on button "Enter Session" at bounding box center [170, 568] width 90 height 29
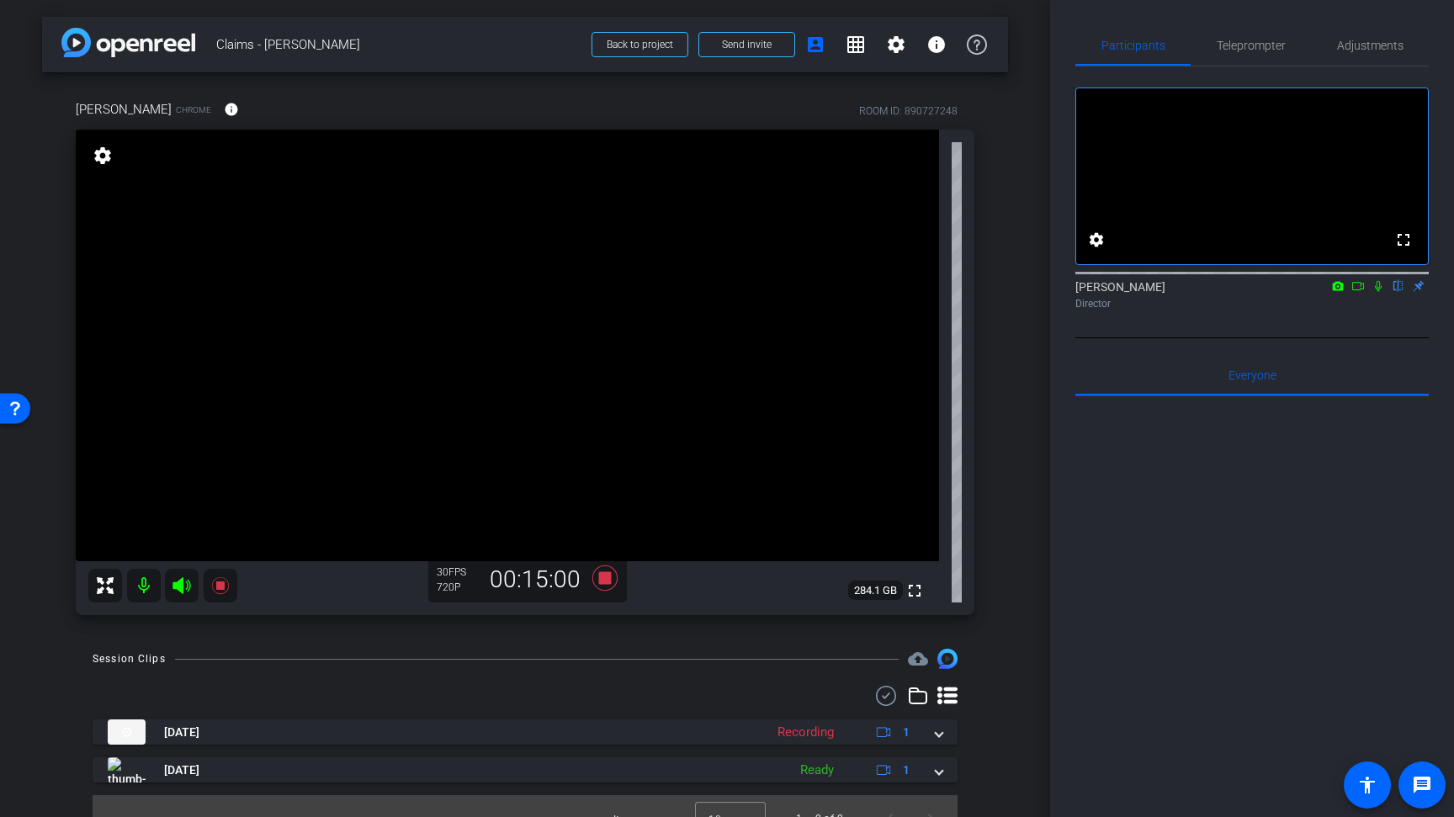
click at [24, 208] on div "arrow_back Claims - [PERSON_NAME] Back to project Send invite account_box grid_…" at bounding box center [525, 408] width 1050 height 817
click at [1011, 339] on div "arrow_back Claims - [PERSON_NAME] Back to project Send invite account_box grid_…" at bounding box center [525, 408] width 1050 height 817
click at [988, 478] on div "[PERSON_NAME] Chrome info ROOM ID: 890727248 fullscreen settings 284.0 GB 30 FP…" at bounding box center [525, 351] width 966 height 559
click at [989, 448] on div "[PERSON_NAME] Chrome info ROOM ID: 890727248 fullscreen settings 283.9 GB 30 FP…" at bounding box center [525, 351] width 966 height 559
click at [605, 579] on icon at bounding box center [604, 577] width 25 height 25
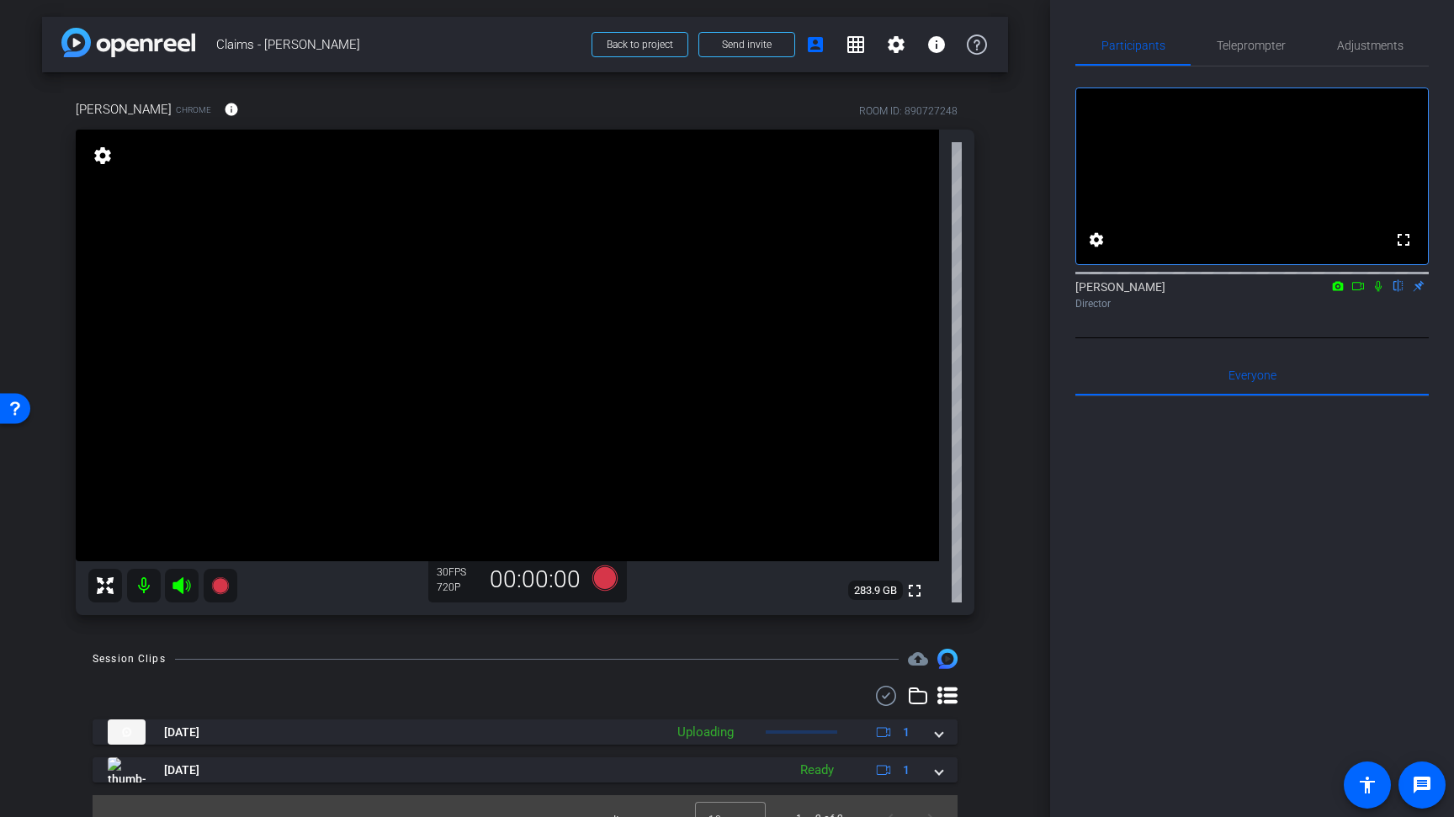
click at [1018, 568] on div "arrow_back Claims - [PERSON_NAME] Back to project Send invite account_box grid_…" at bounding box center [525, 408] width 1050 height 817
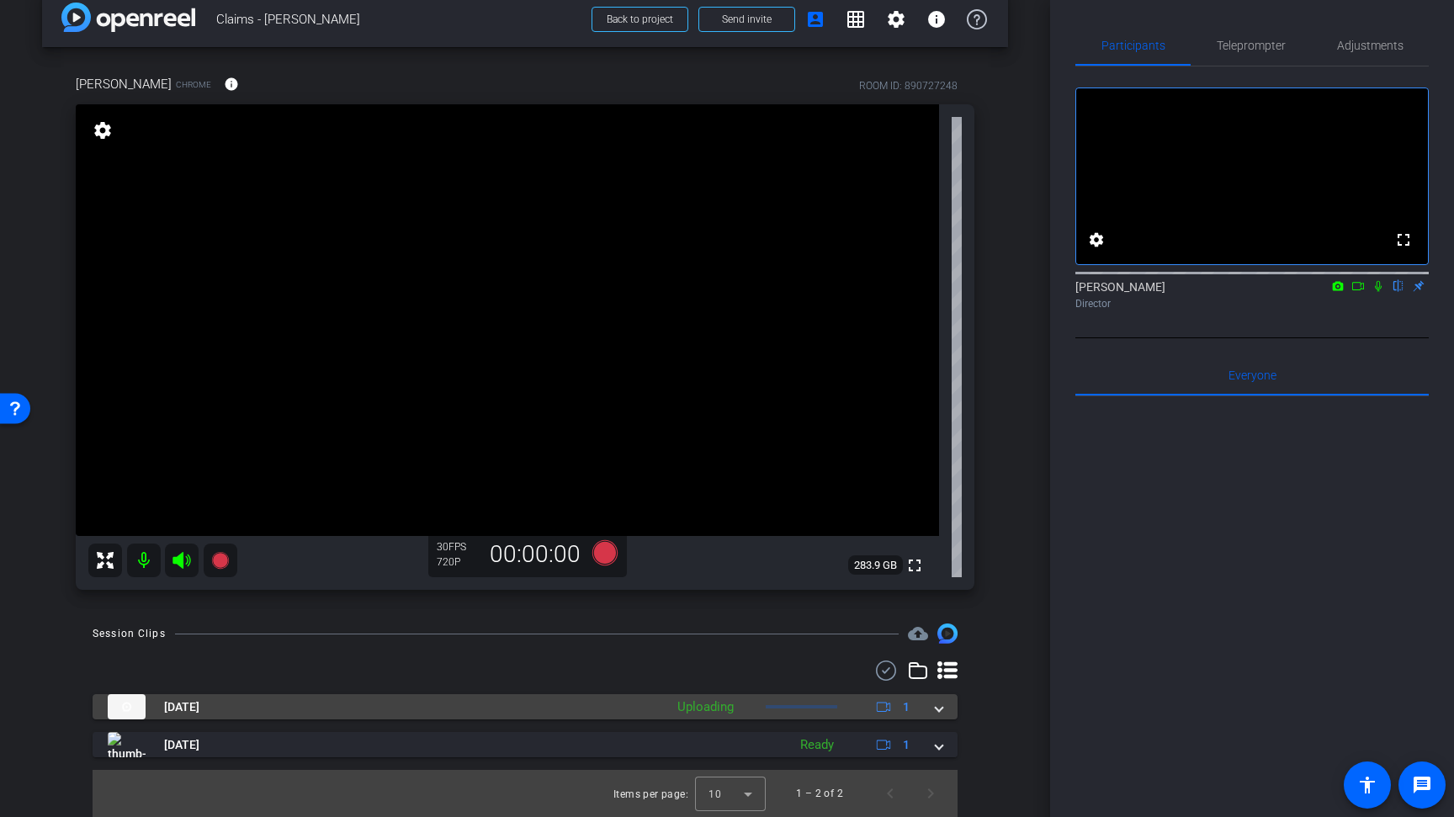
click at [940, 708] on span at bounding box center [939, 707] width 7 height 18
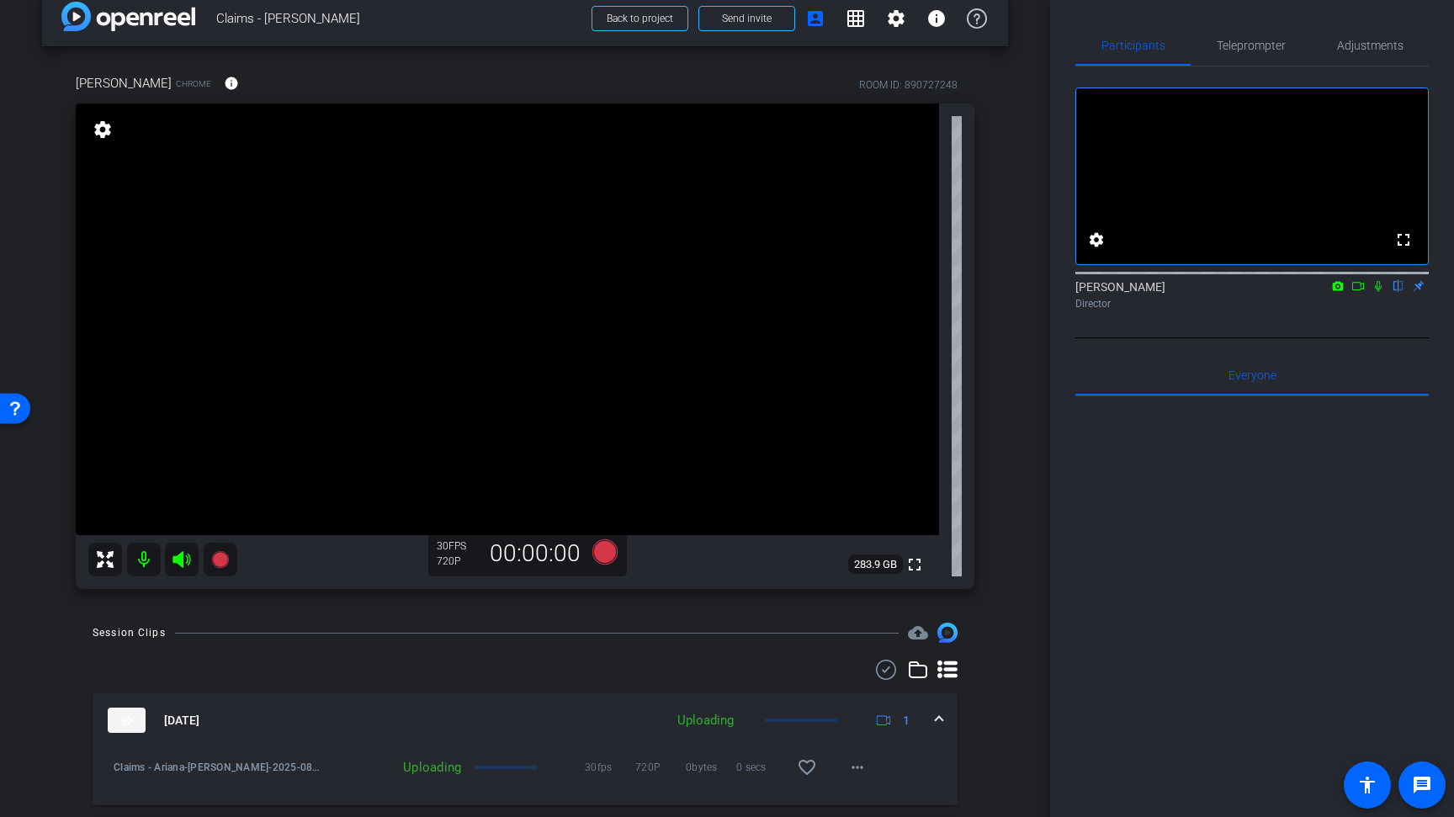
click at [942, 718] on span at bounding box center [939, 721] width 7 height 18
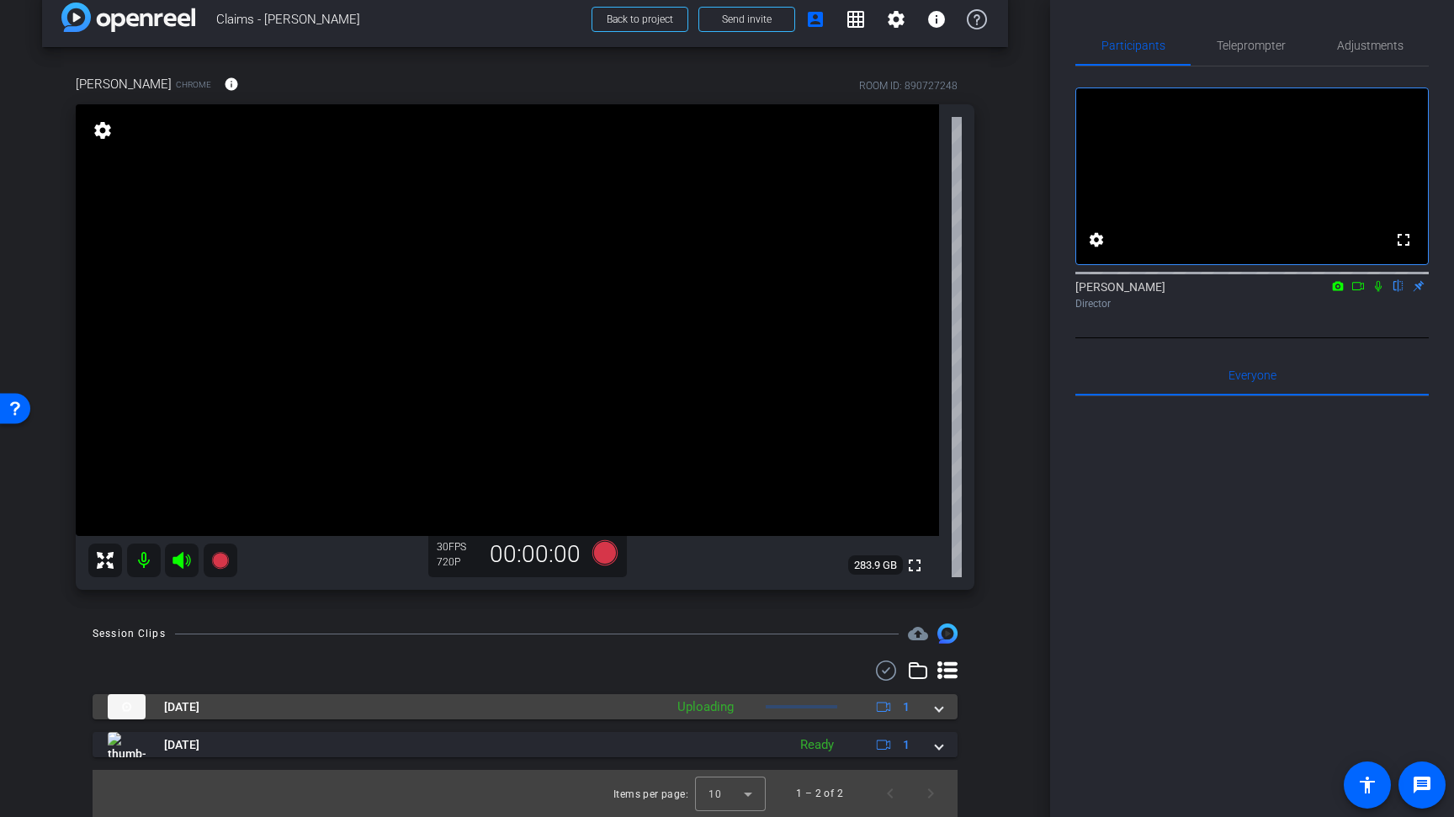
click at [934, 708] on div "[DATE] Uploading 1" at bounding box center [522, 706] width 828 height 25
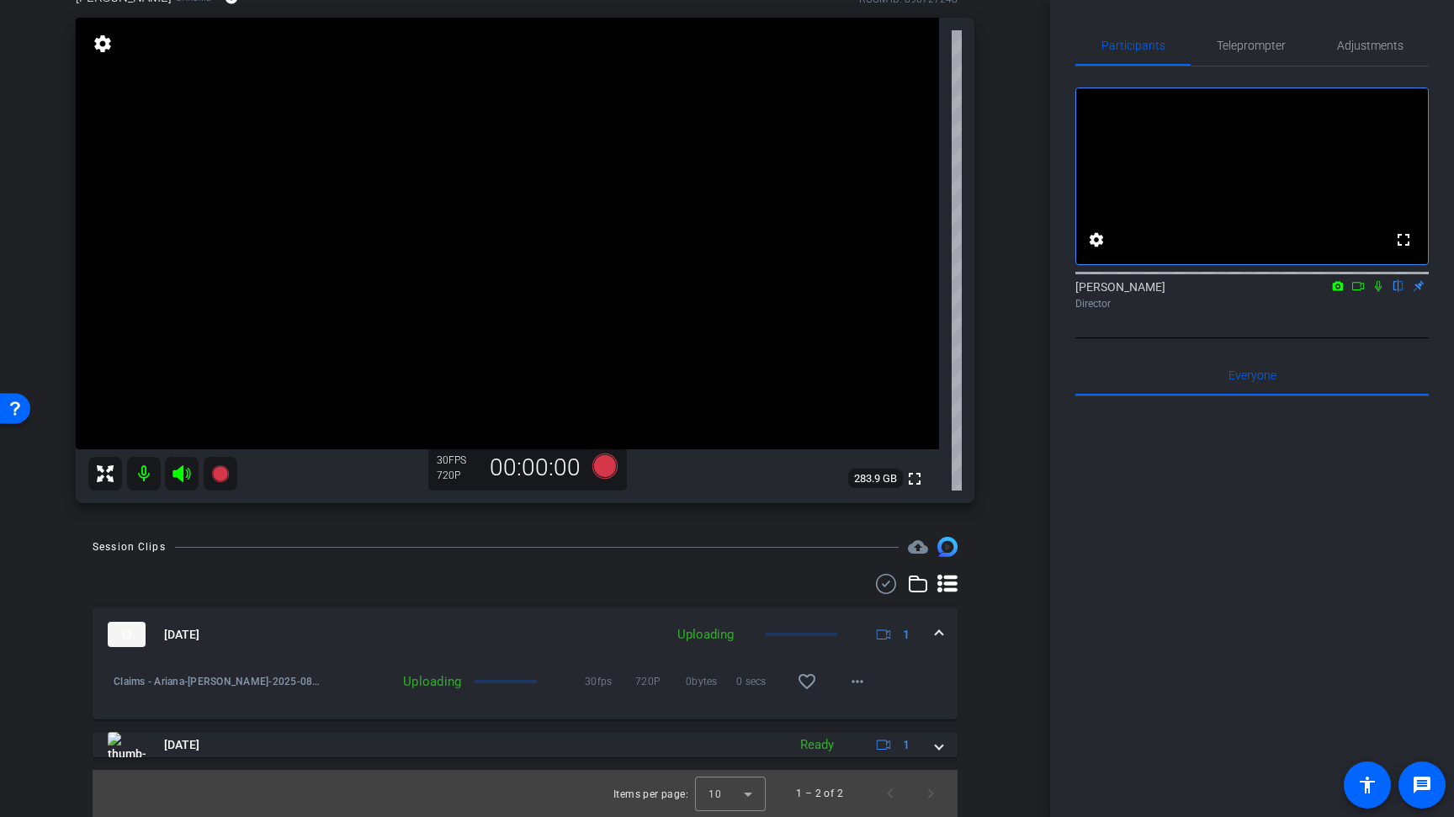
scroll to position [42, 0]
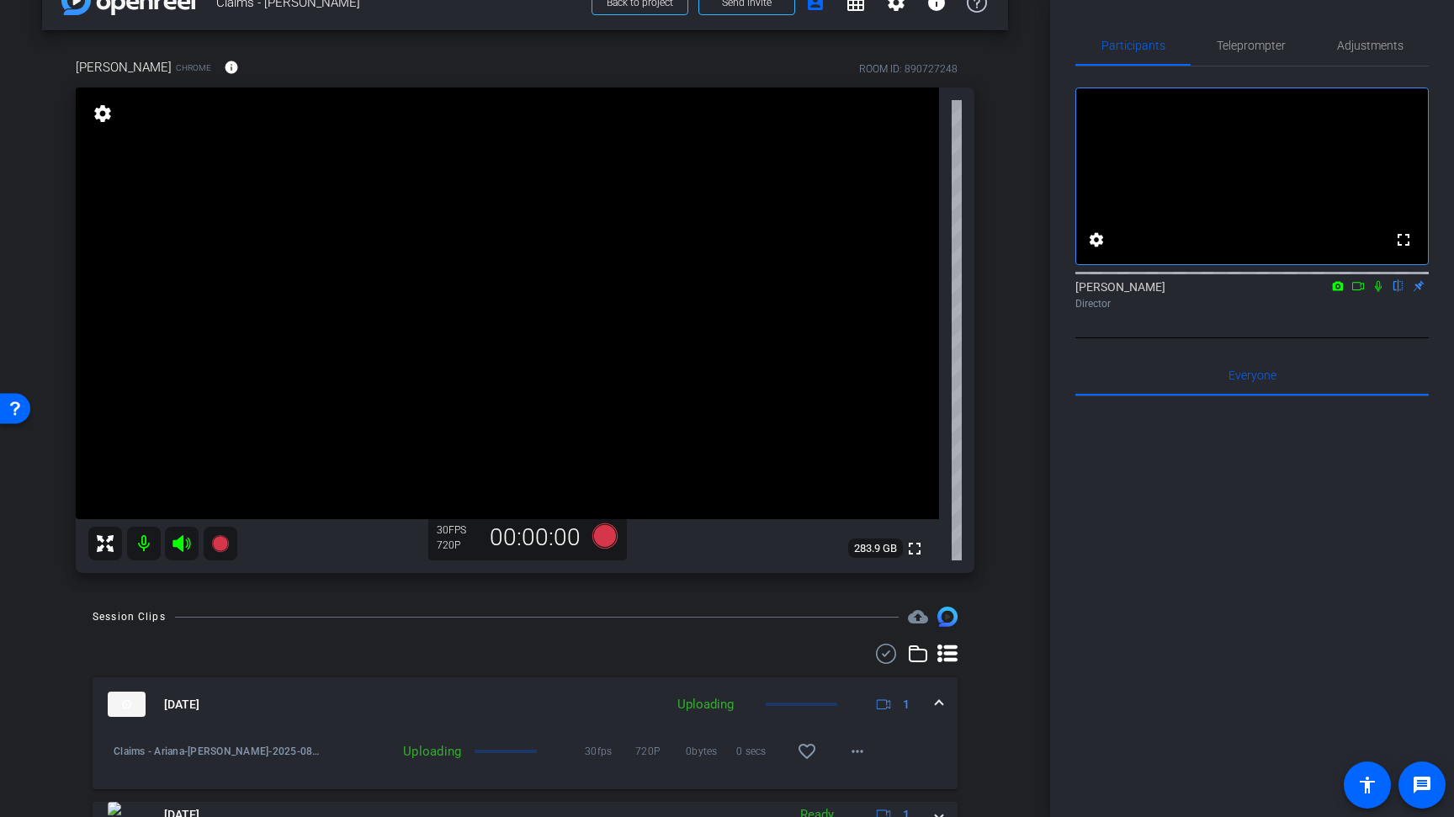
click at [1010, 407] on div "arrow_back Claims - Ariana Back to project Send invite account_box grid_on sett…" at bounding box center [525, 366] width 1050 height 817
click at [1030, 442] on div "arrow_back Claims - Ariana Back to project Send invite account_box grid_on sett…" at bounding box center [525, 366] width 1050 height 817
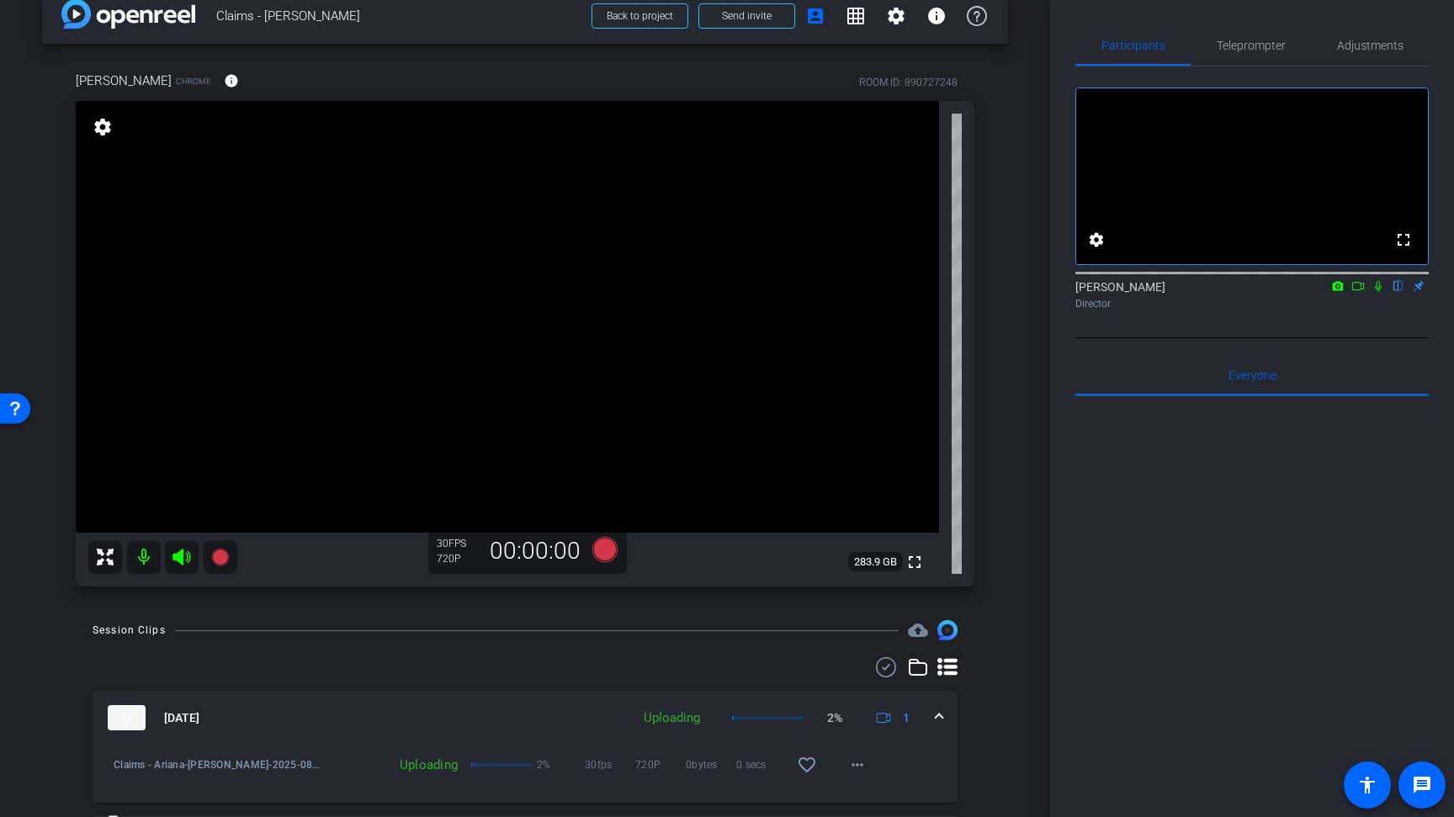
scroll to position [65, 0]
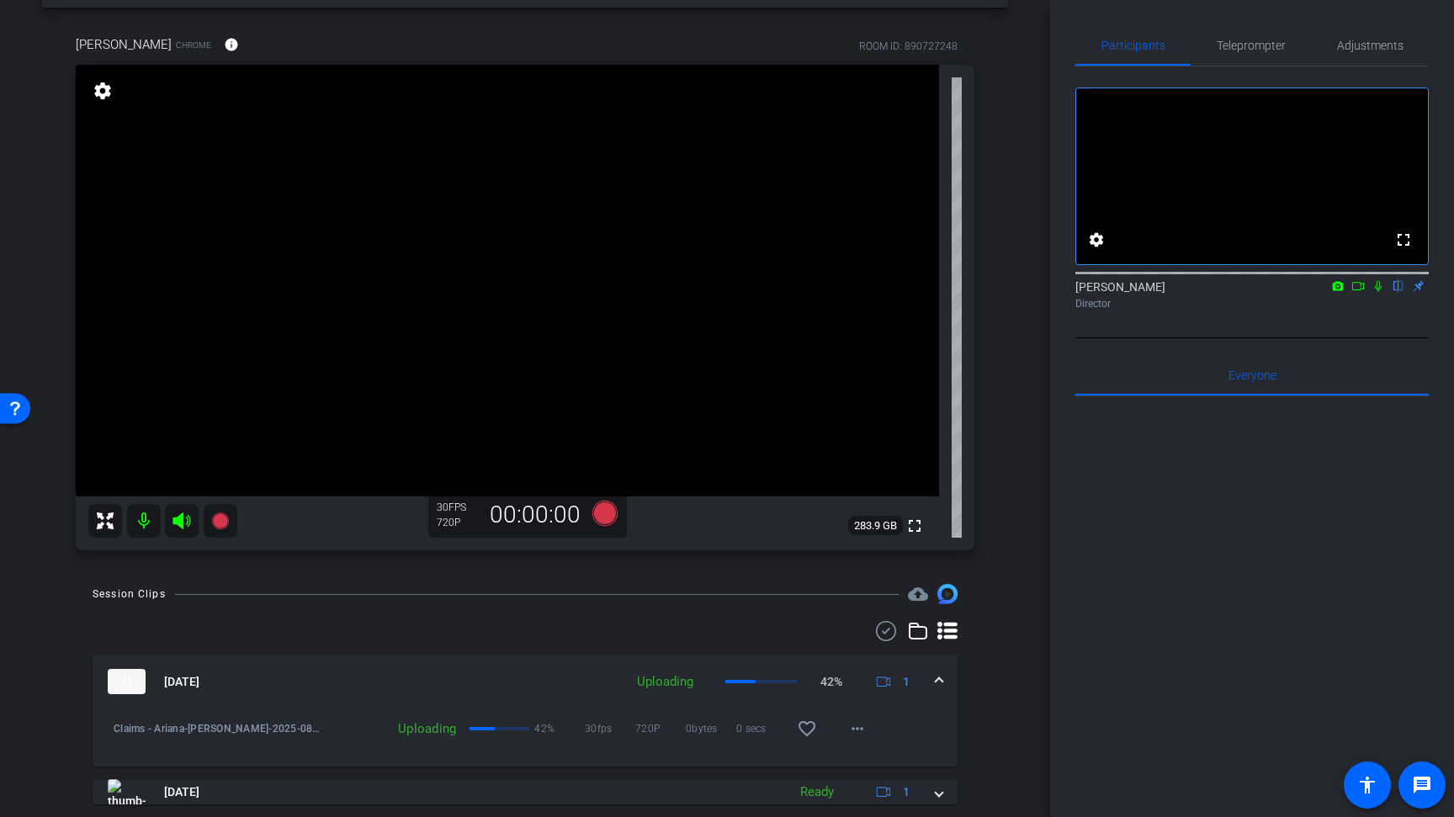
click at [1012, 459] on div "arrow_back Claims - Ariana Back to project Send invite account_box grid_on sett…" at bounding box center [525, 343] width 1050 height 817
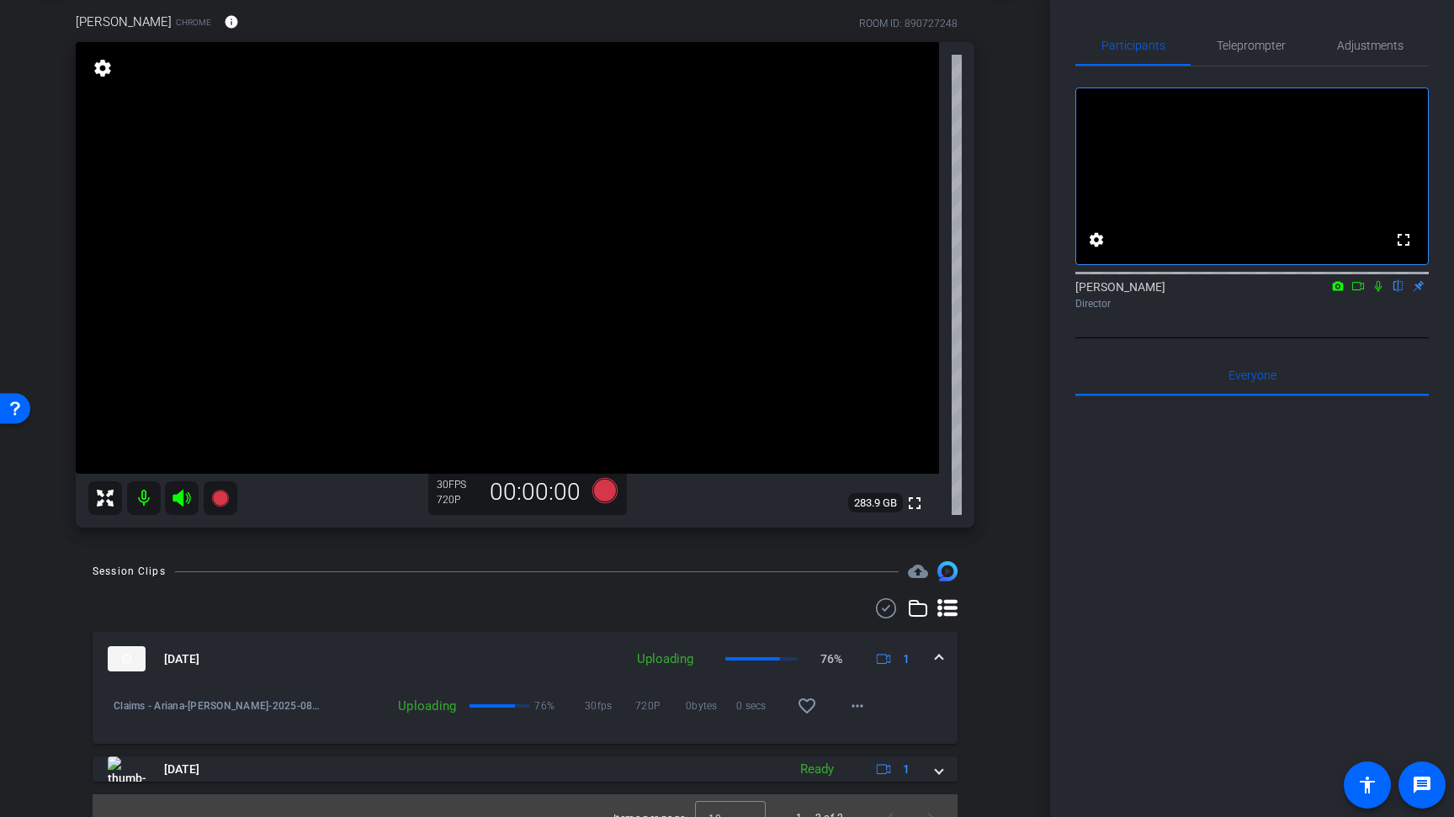
click at [1015, 484] on div "arrow_back Claims - Ariana Back to project Send invite account_box grid_on sett…" at bounding box center [525, 321] width 1050 height 817
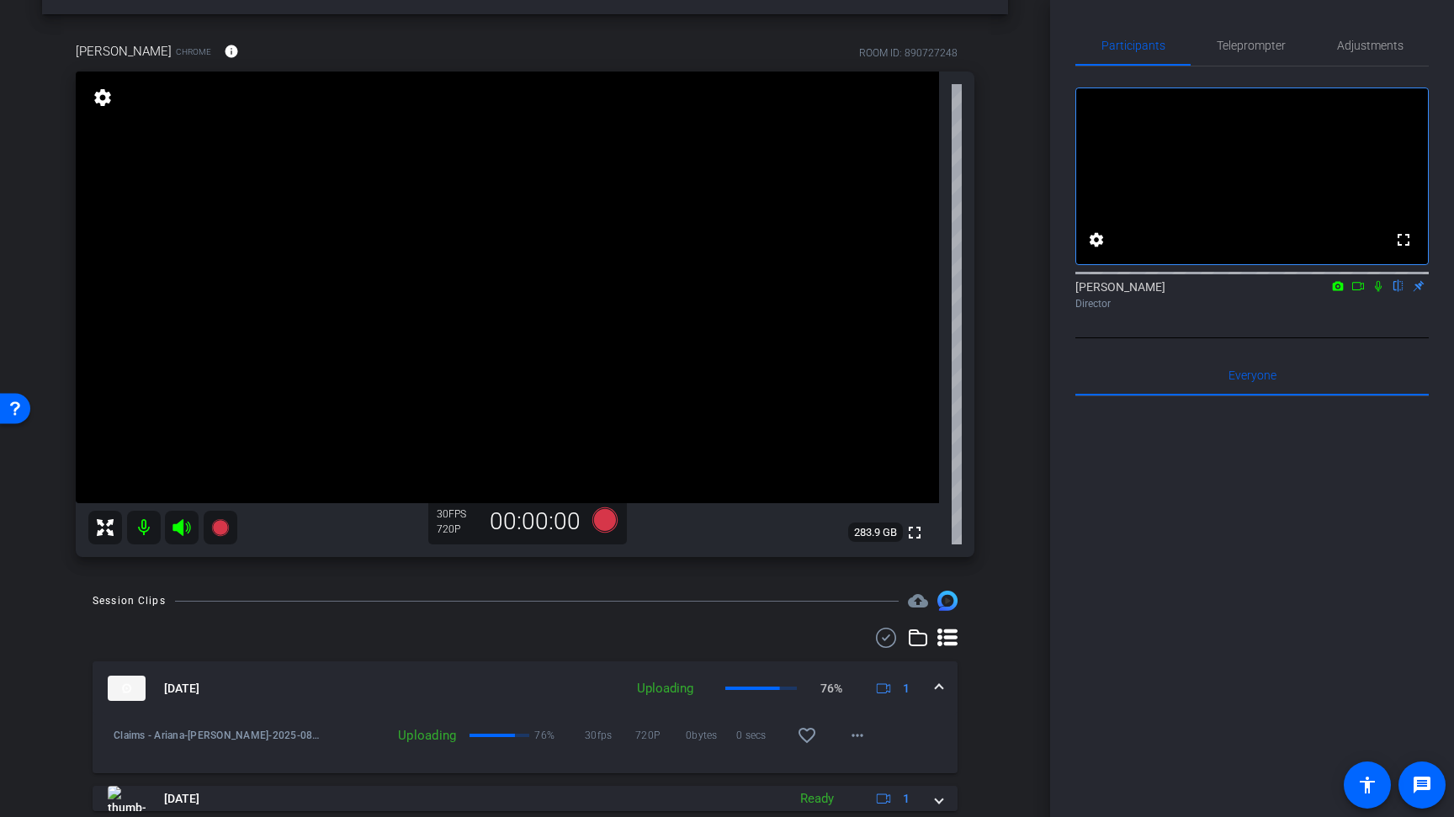
scroll to position [87, 0]
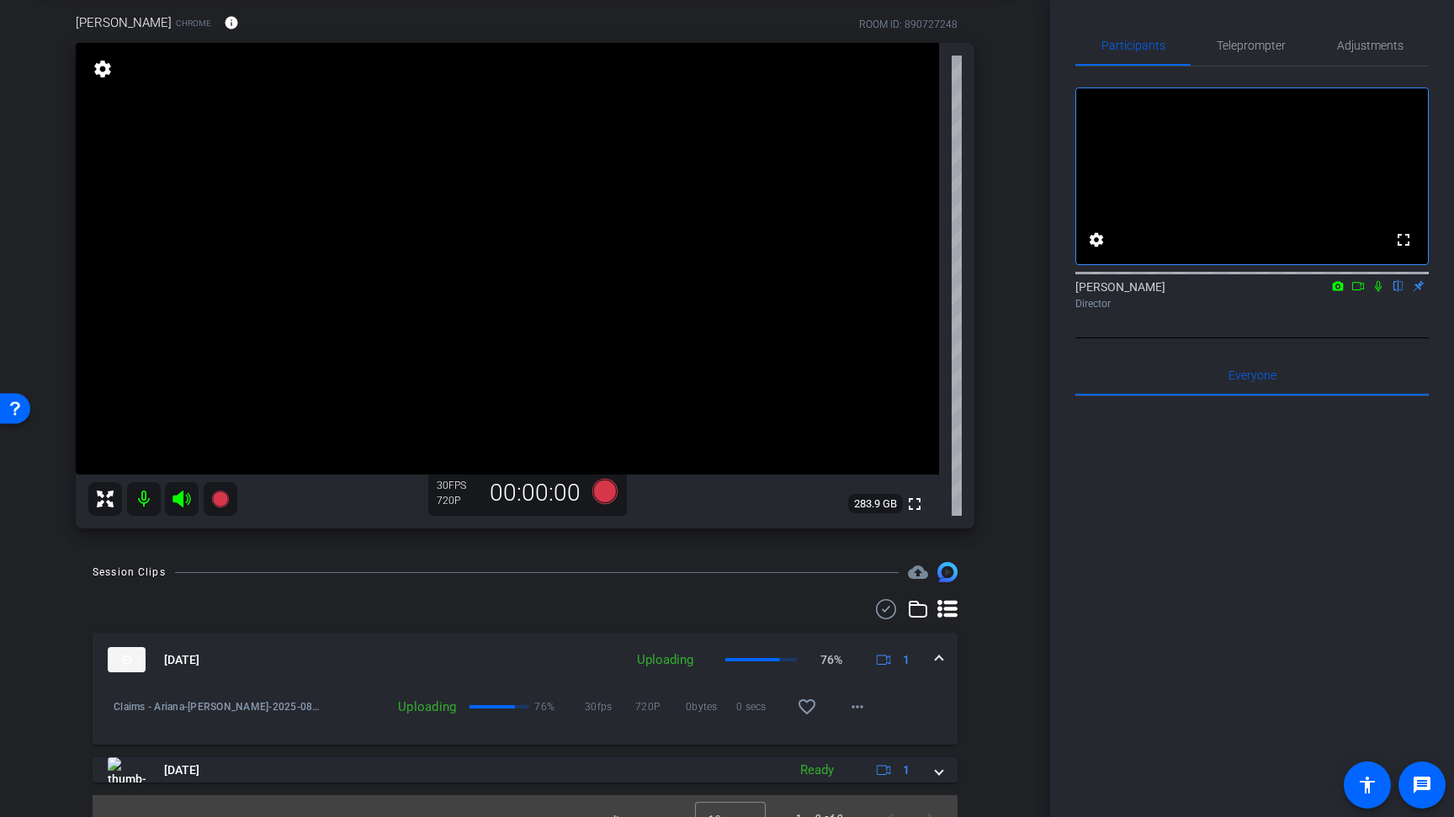
click at [986, 615] on div "Session Clips cloud_upload Aug 20, 2025 Uploading 76% 1 Claims - Ariana-Ariana …" at bounding box center [525, 702] width 966 height 280
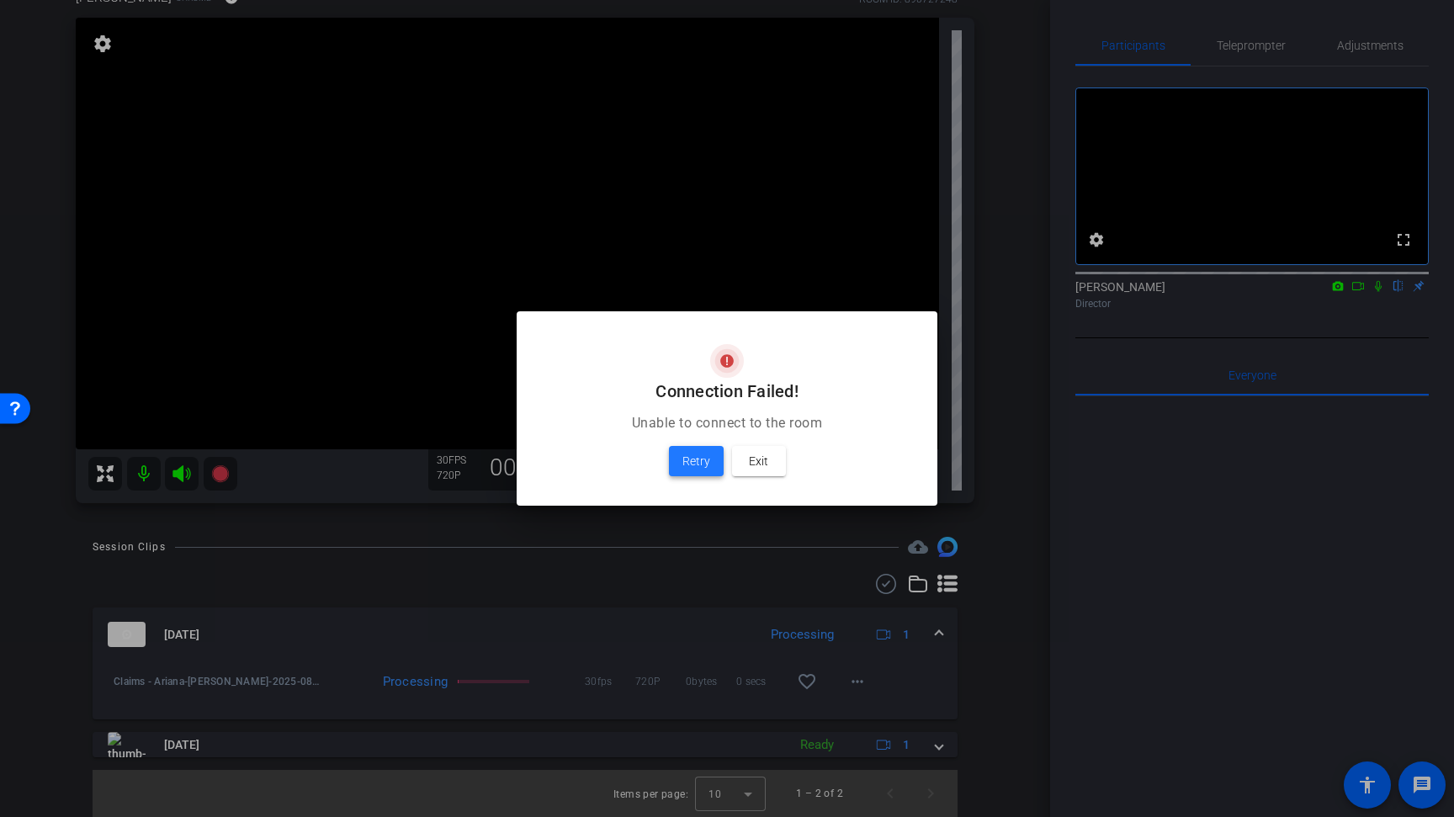
click at [695, 466] on span "Retry" at bounding box center [696, 461] width 28 height 20
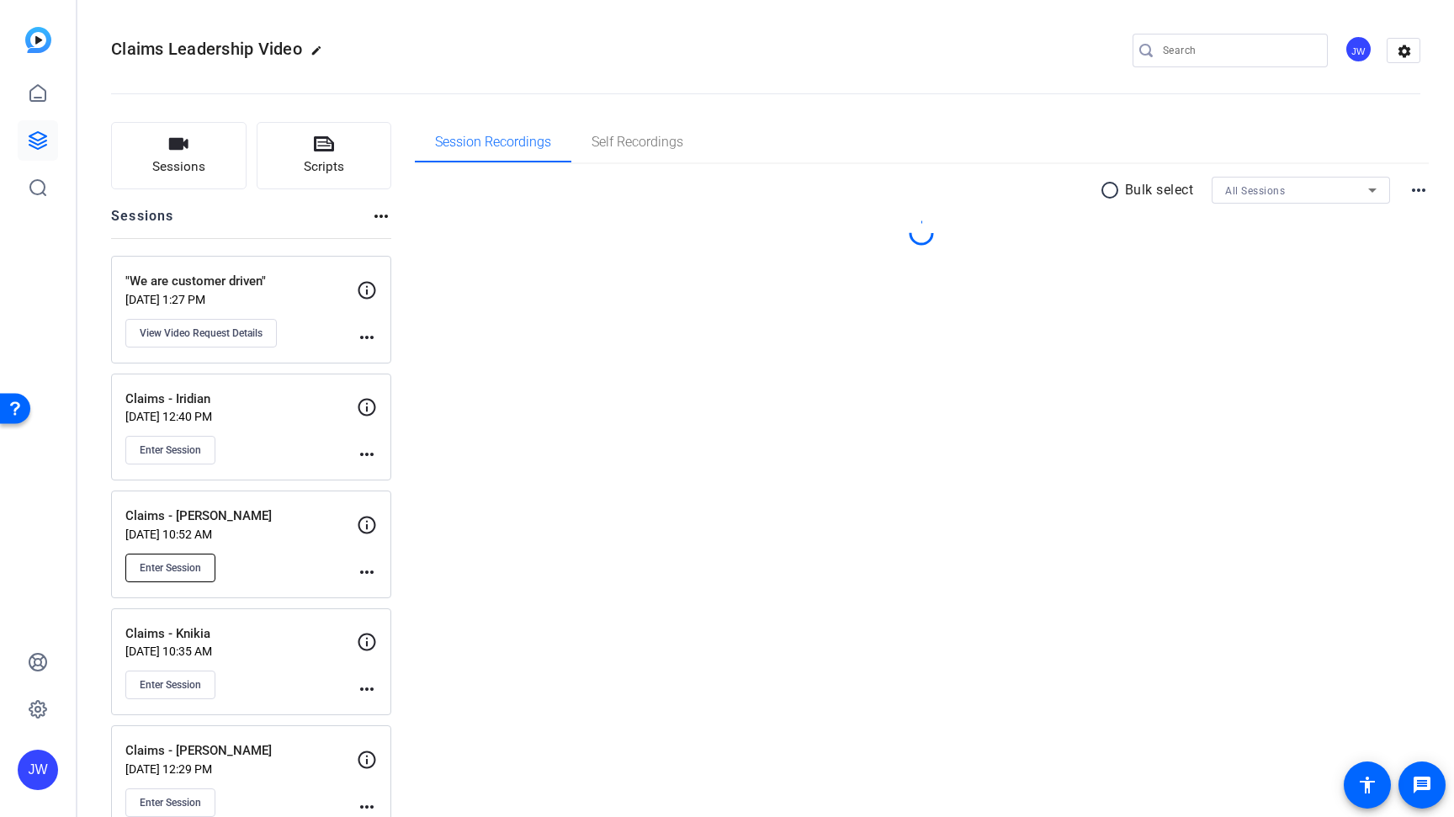
click at [168, 576] on button "Enter Session" at bounding box center [170, 568] width 90 height 29
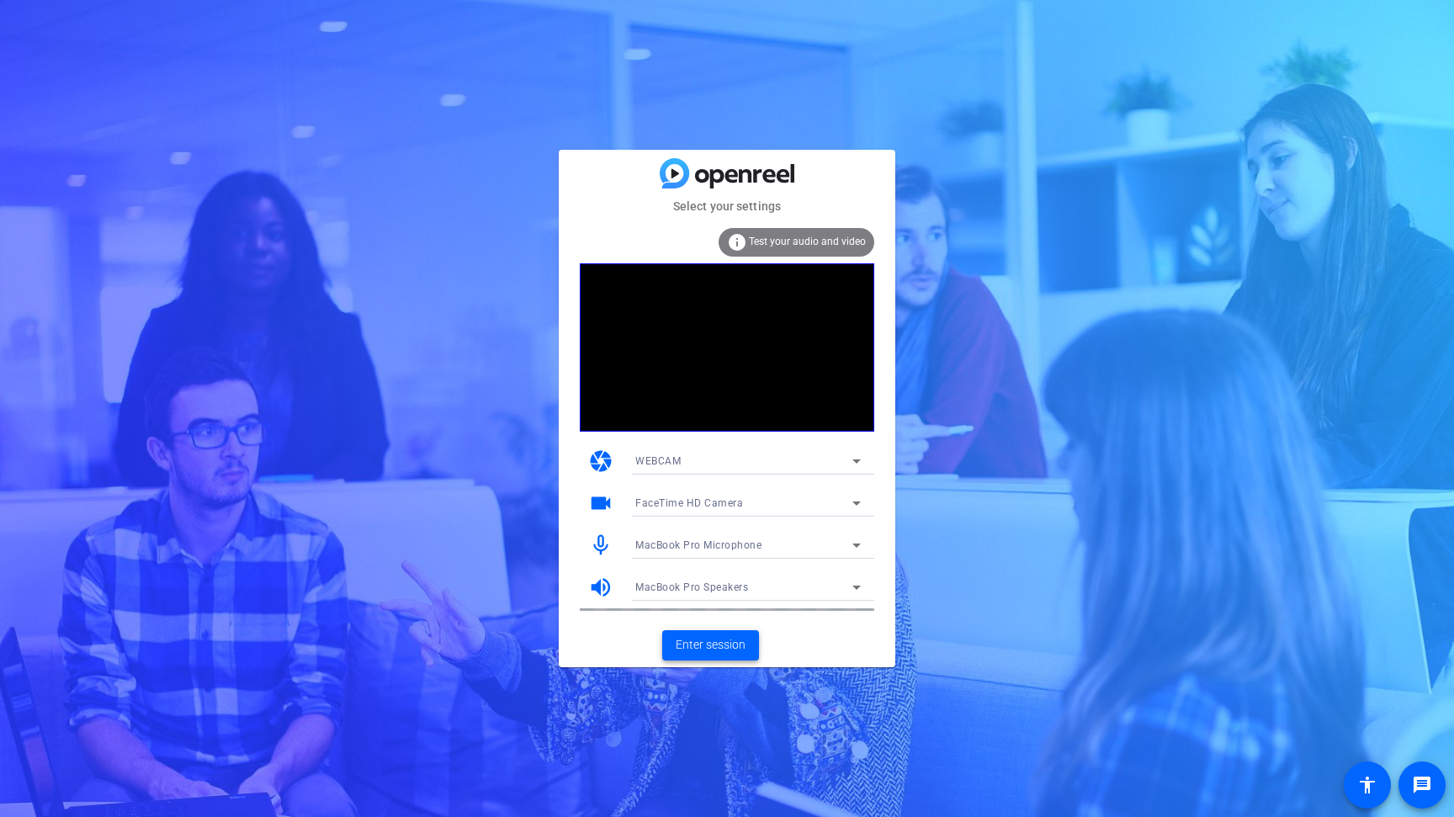
click at [713, 652] on span "Enter session" at bounding box center [711, 645] width 70 height 18
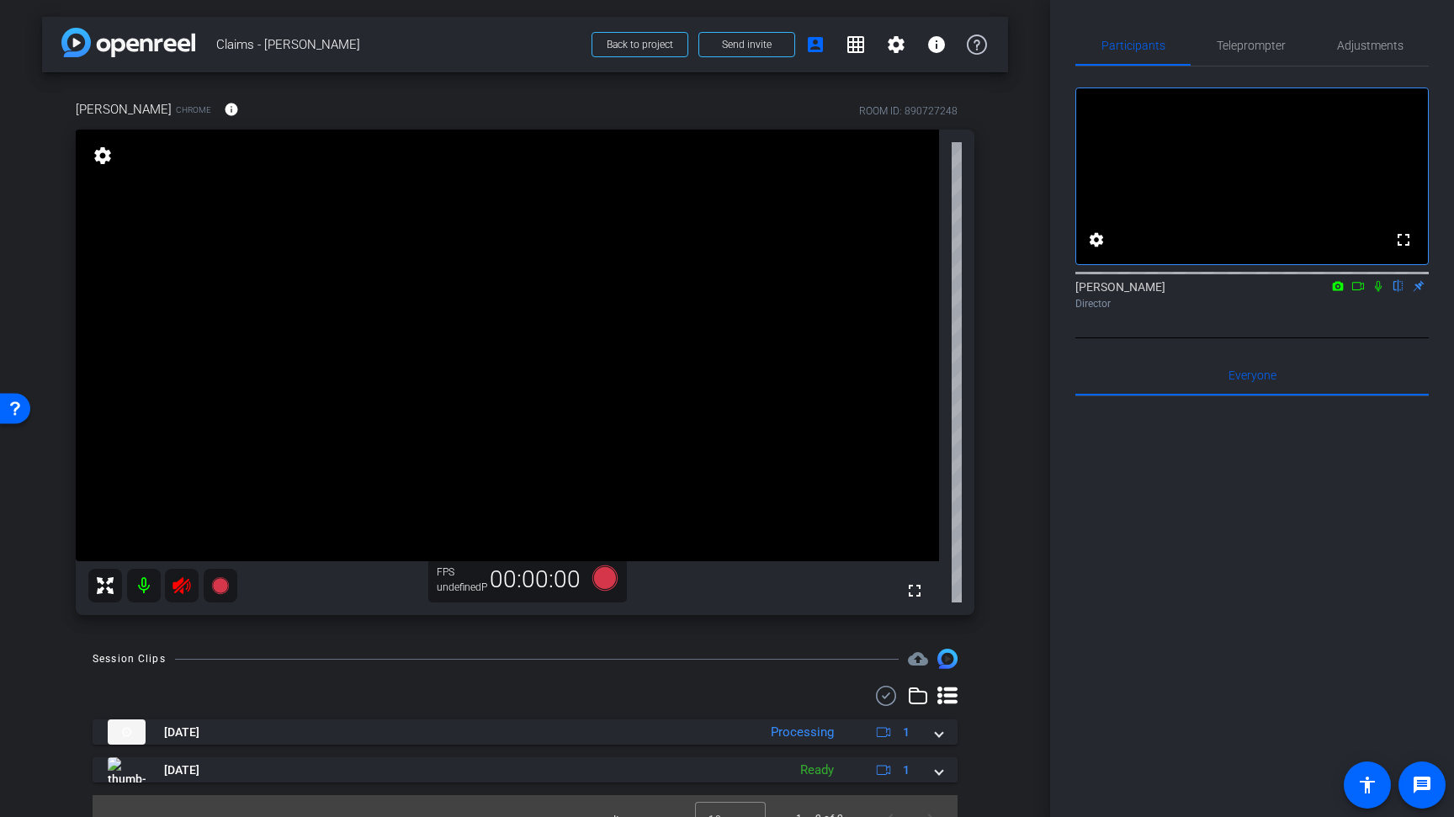
scroll to position [26, 0]
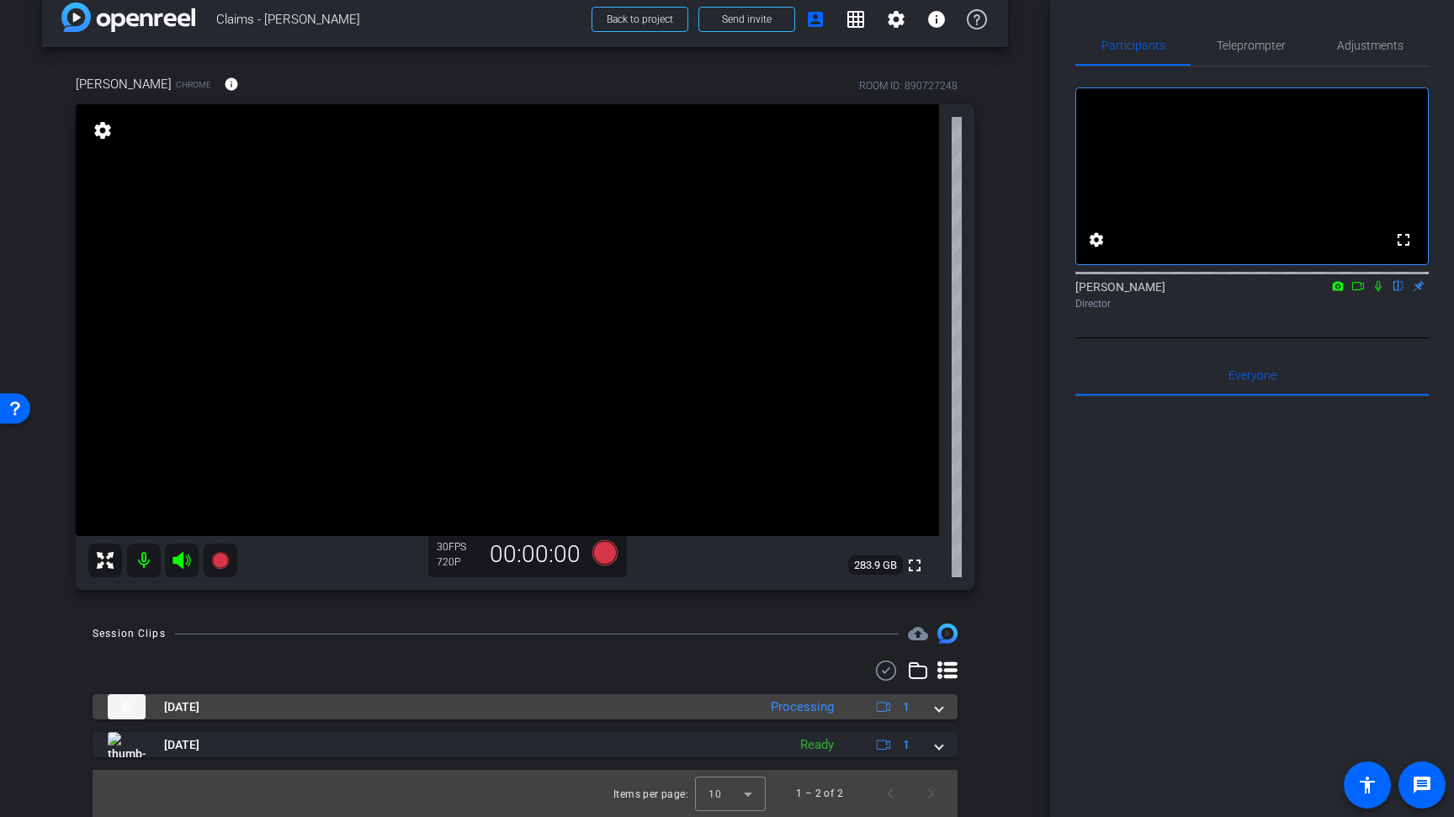
click at [940, 706] on span at bounding box center [939, 707] width 7 height 18
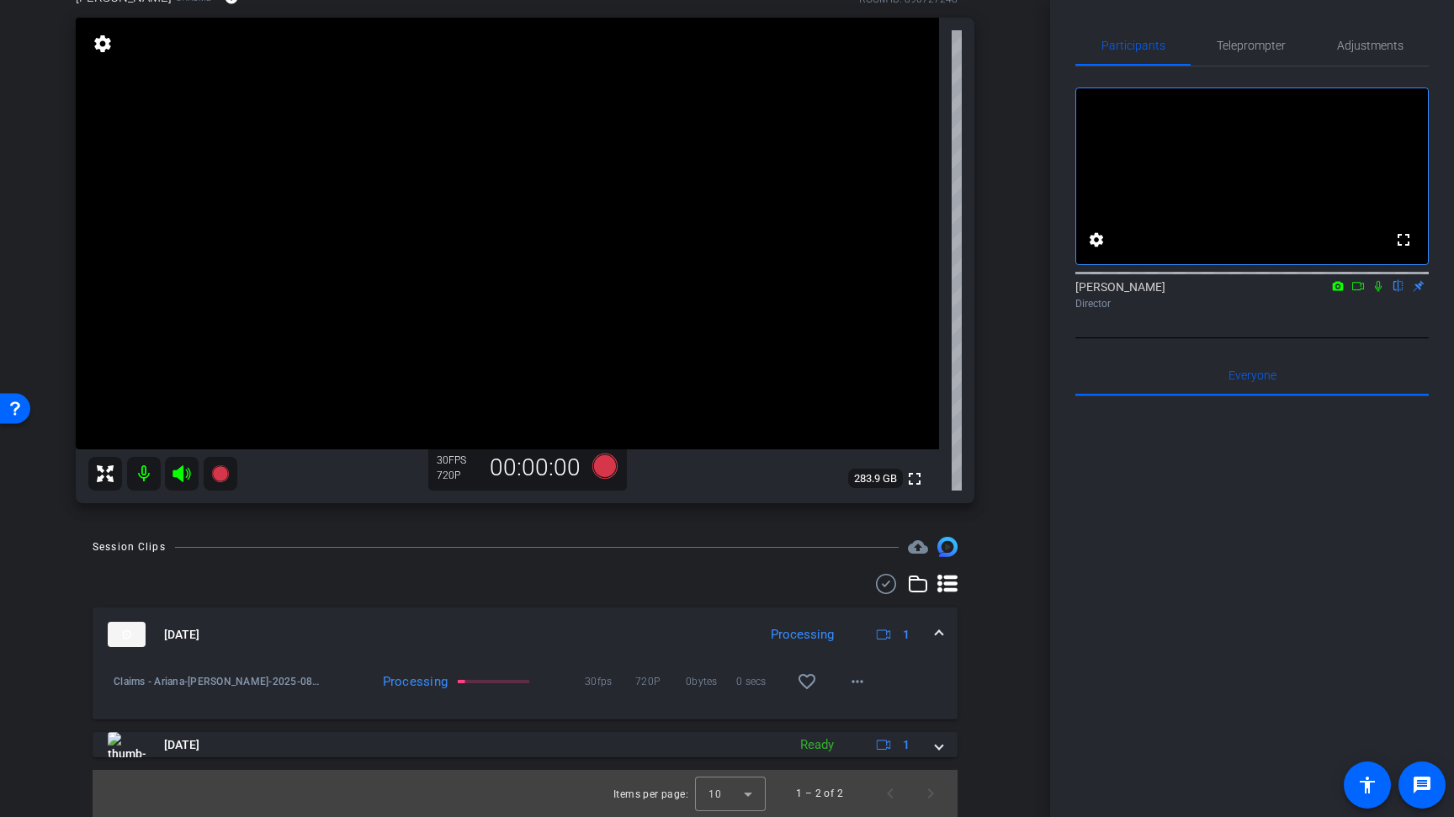
scroll to position [112, 0]
click at [939, 637] on span at bounding box center [939, 635] width 7 height 18
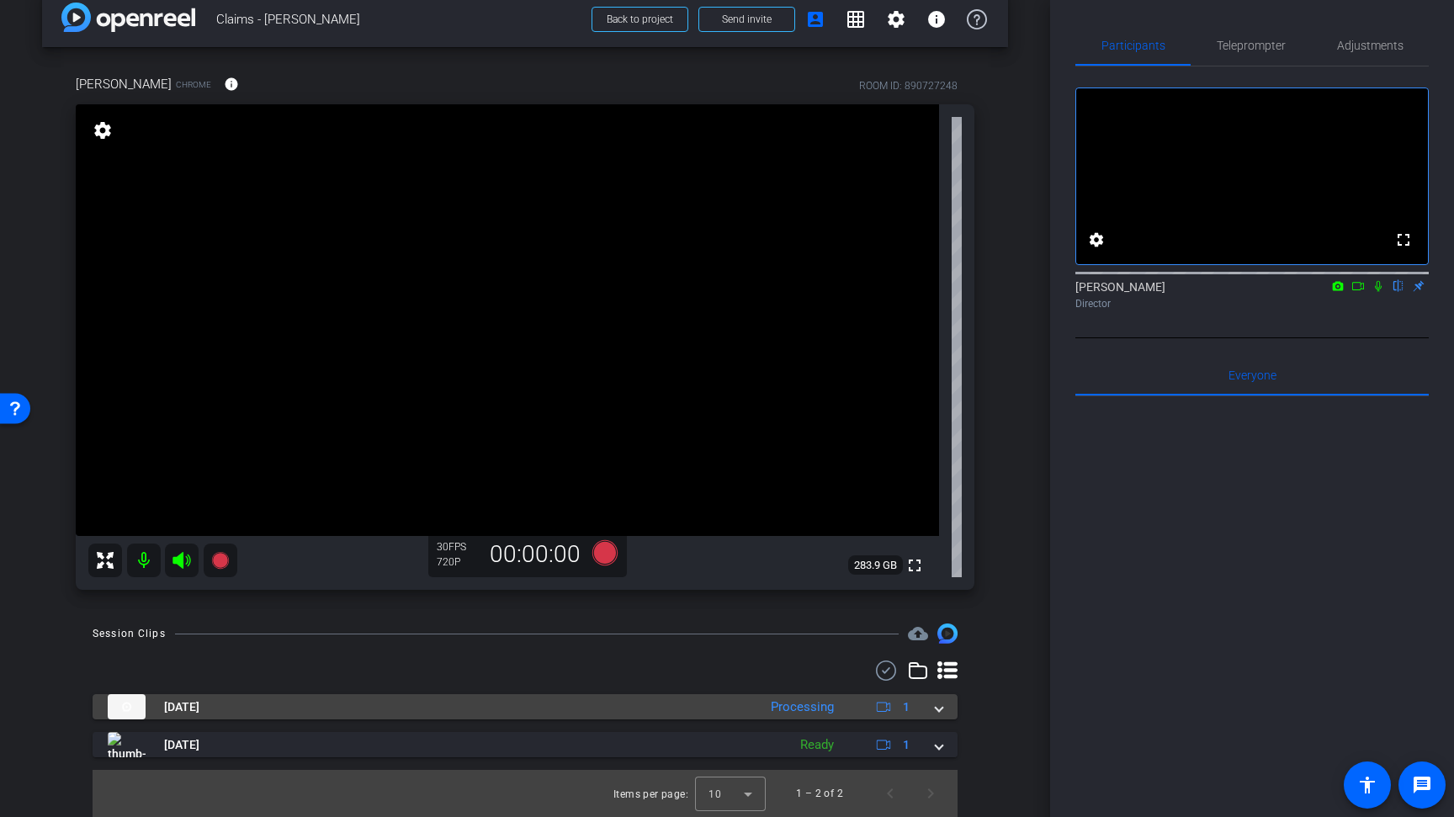
scroll to position [26, 0]
click at [938, 714] on span at bounding box center [939, 707] width 7 height 18
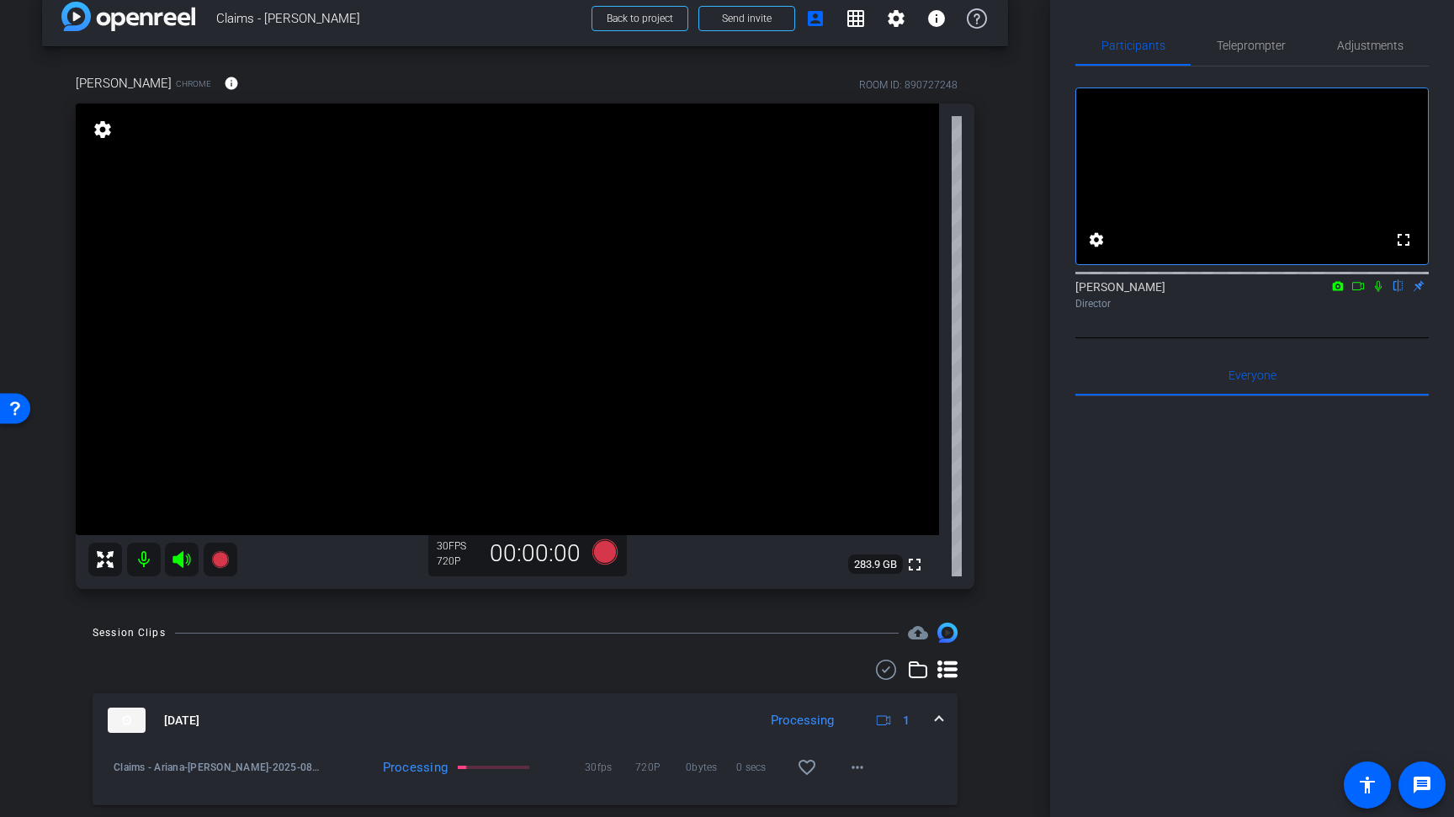
click at [938, 714] on span at bounding box center [939, 721] width 7 height 18
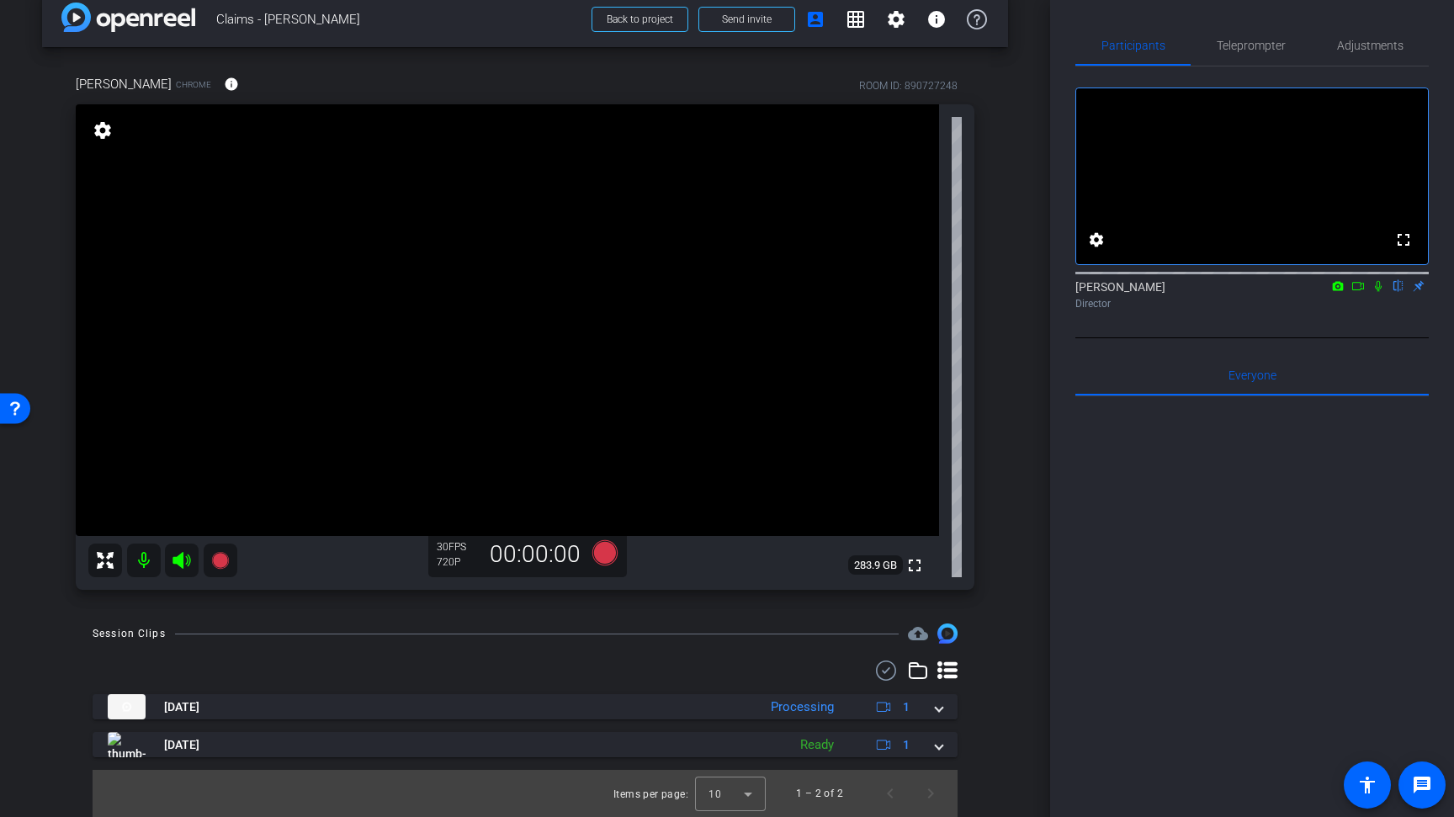
click at [989, 683] on div "Session Clips cloud_upload [DATE] Processing 1 Claims - Ariana-[PERSON_NAME]-20…" at bounding box center [525, 720] width 966 height 194
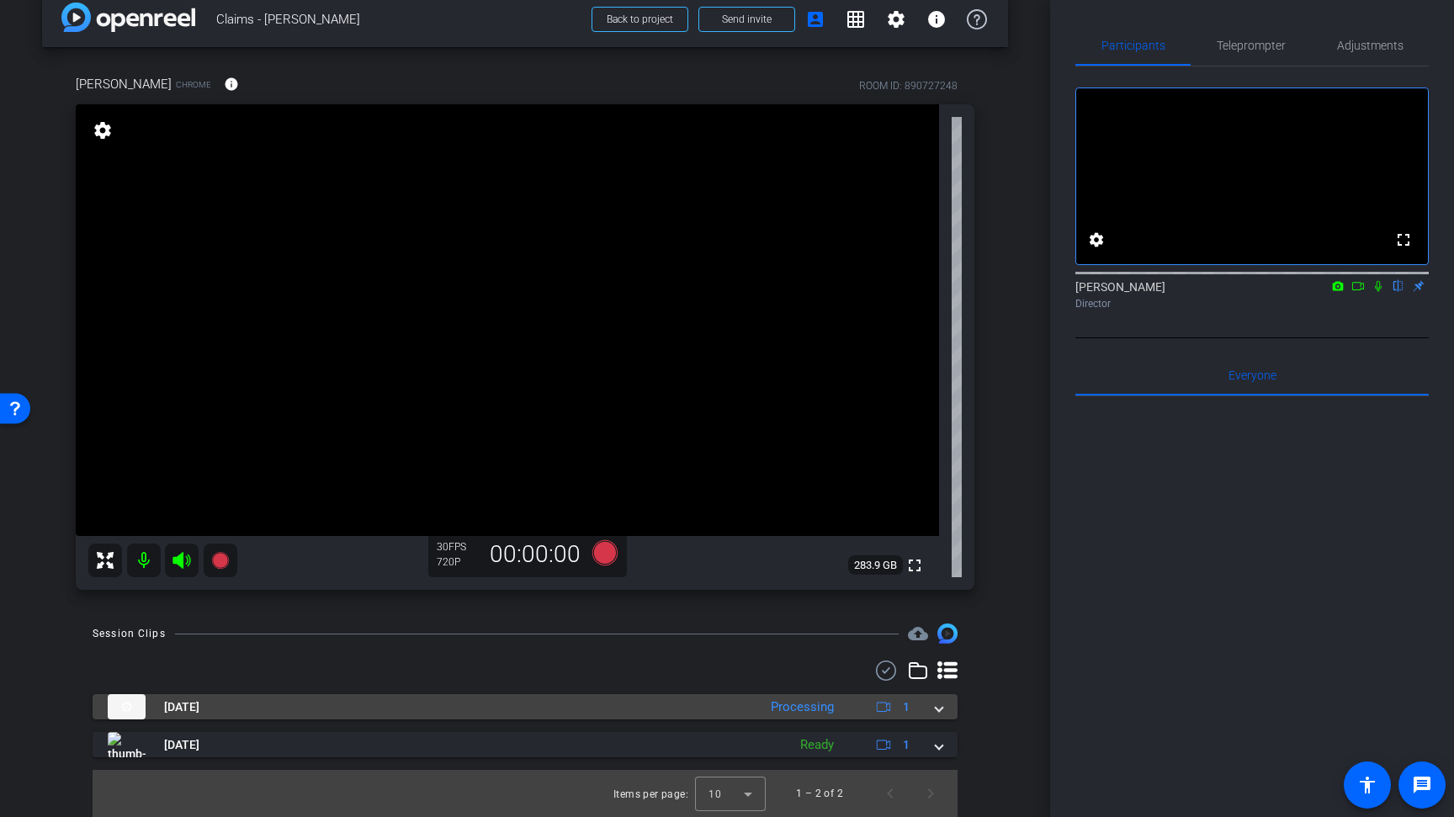
click at [945, 707] on mat-expansion-panel-header "[DATE] Processing 1" at bounding box center [525, 706] width 865 height 25
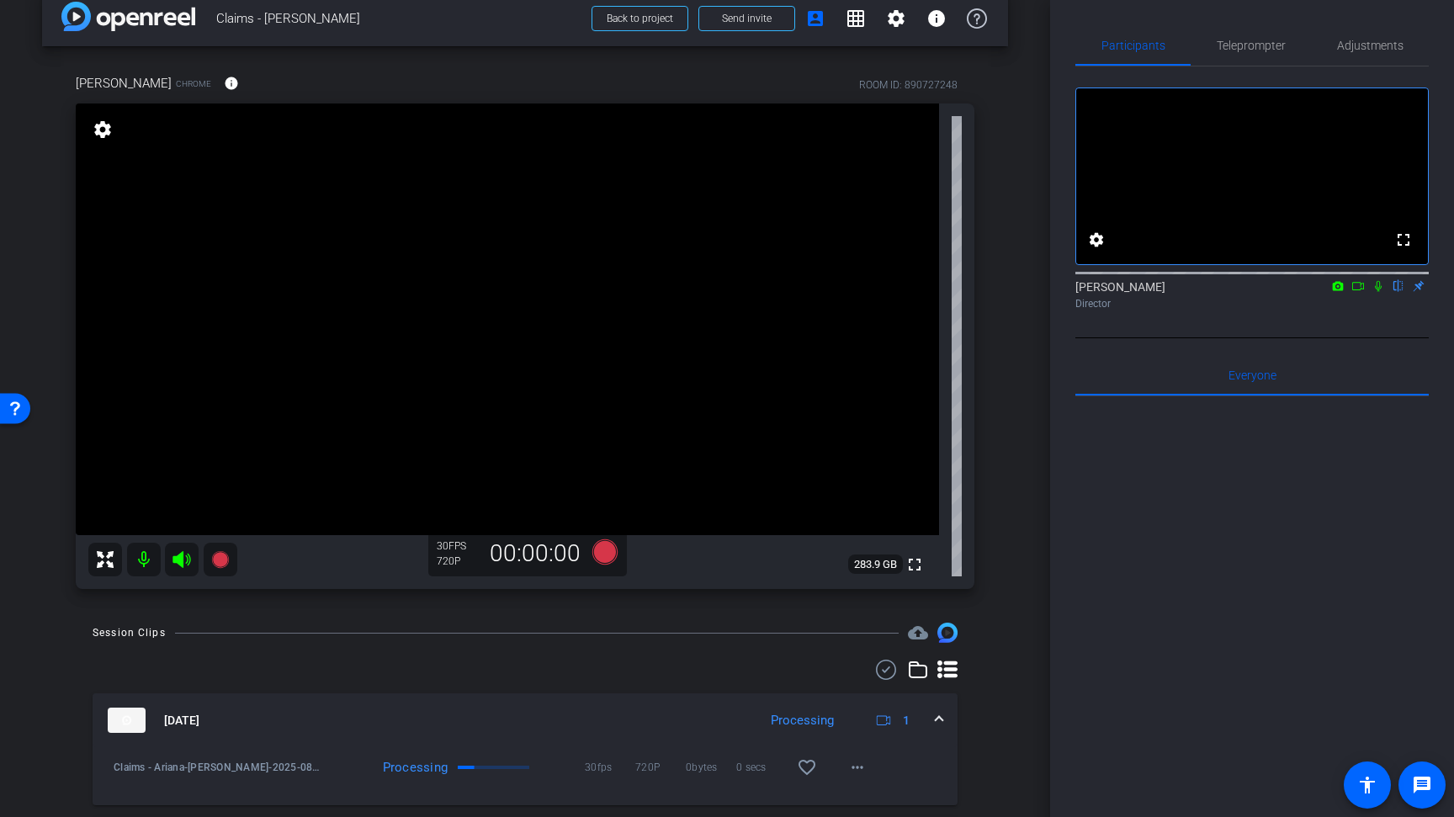
scroll to position [113, 0]
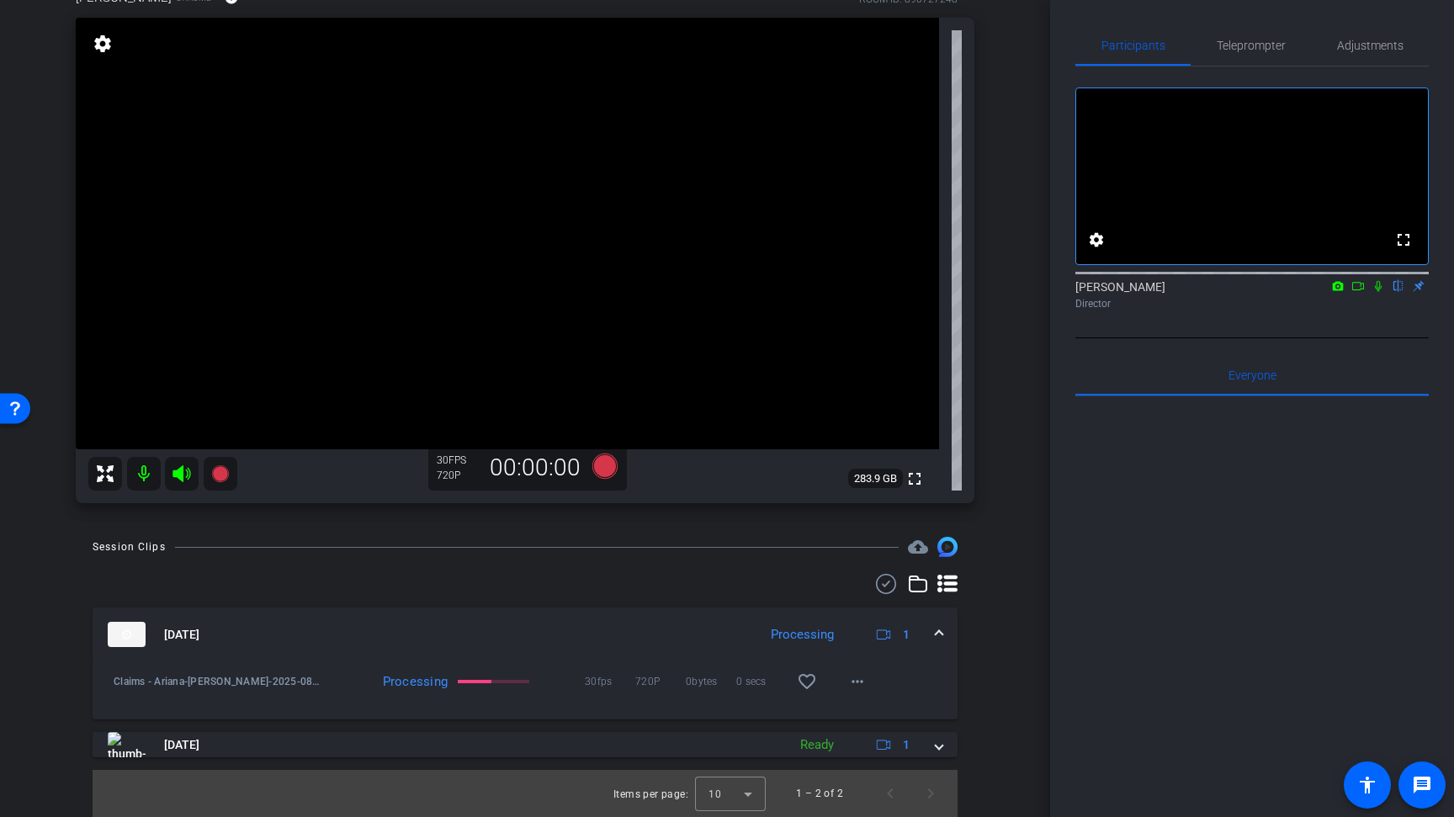
click at [1022, 475] on div "arrow_back Claims - [PERSON_NAME] Back to project Send invite account_box grid_…" at bounding box center [525, 296] width 1050 height 817
click at [1005, 494] on div "[PERSON_NAME] Chrome info ROOM ID: 890727248 fullscreen settings 283.9 GB 30 FP…" at bounding box center [525, 239] width 966 height 559
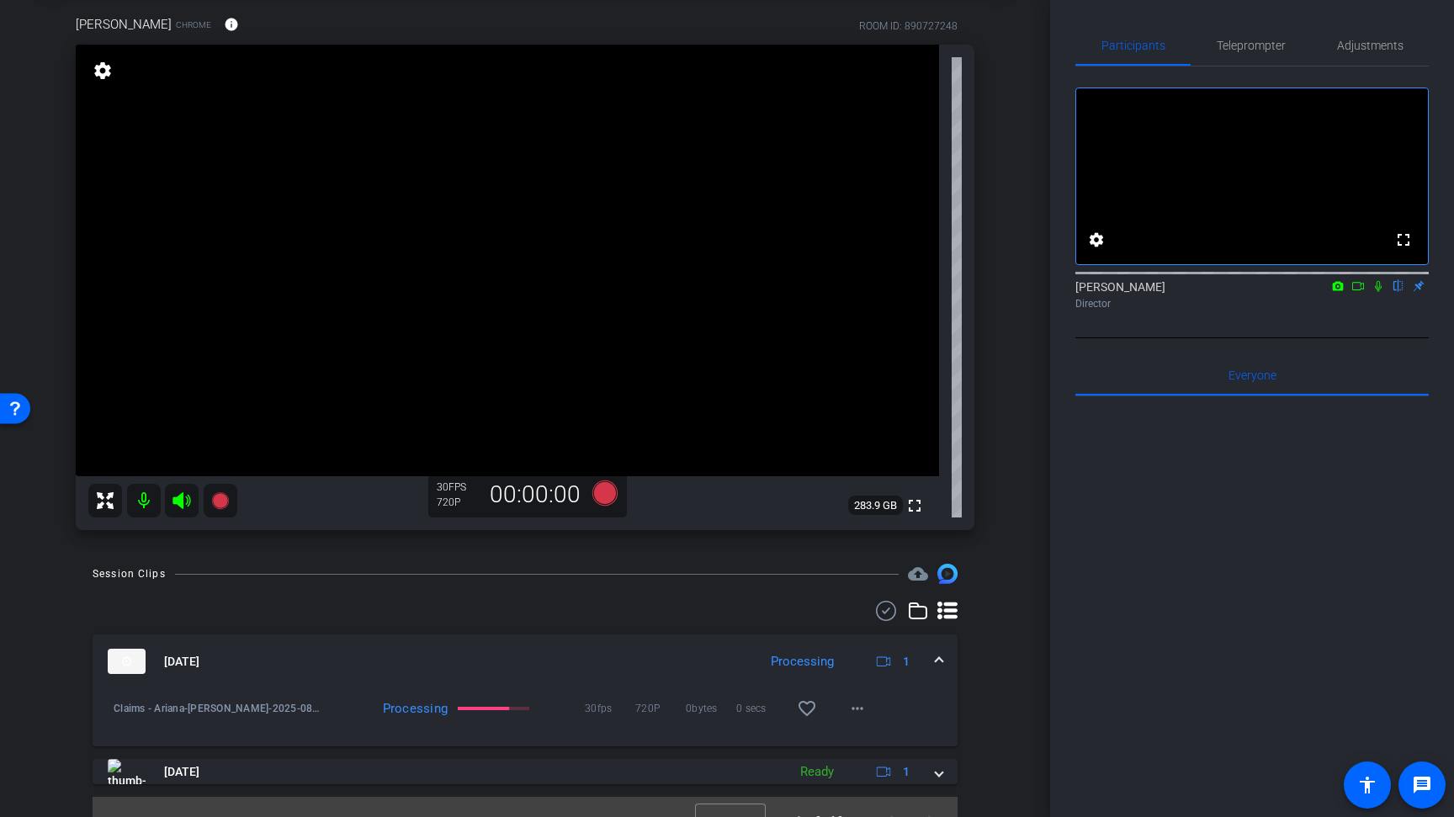
scroll to position [63, 0]
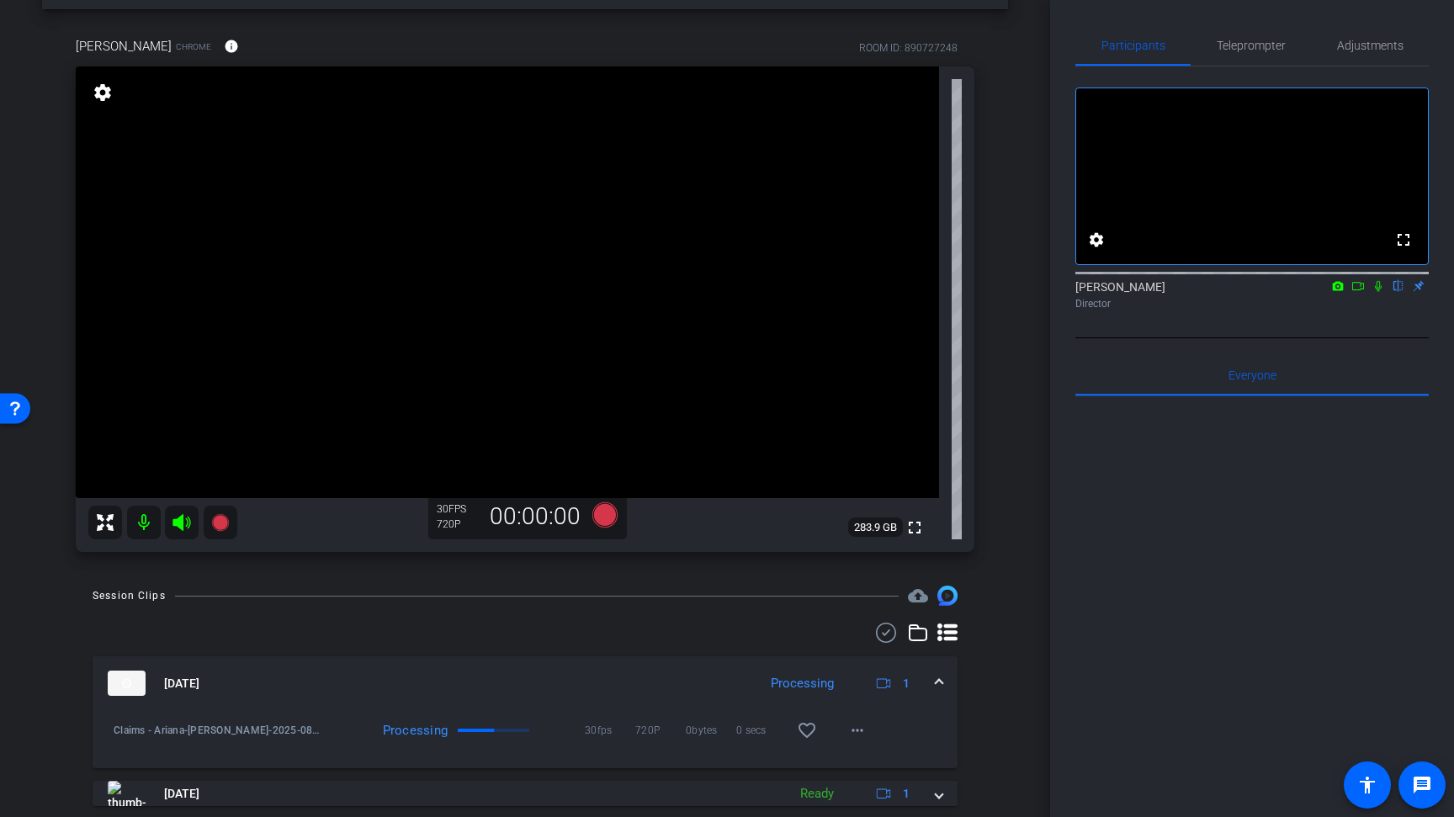
click at [1003, 364] on div "[PERSON_NAME] Chrome info ROOM ID: 890727248 fullscreen settings 283.9 GB 30 FP…" at bounding box center [525, 288] width 966 height 559
click at [1002, 61] on div "[PERSON_NAME] Chrome info ROOM ID: 890727248 fullscreen settings 283.9 GB 30 FP…" at bounding box center [525, 288] width 966 height 559
click at [1000, 61] on div "[PERSON_NAME] Chrome info ROOM ID: 890727248 fullscreen settings 283.9 GB 30 FP…" at bounding box center [525, 288] width 966 height 559
click at [1009, 61] on div "arrow_back Claims - [PERSON_NAME] Back to project Send invite account_box grid_…" at bounding box center [525, 345] width 1050 height 817
click at [1015, 87] on div "arrow_back Claims - [PERSON_NAME] Back to project Send invite account_box grid_…" at bounding box center [525, 345] width 1050 height 817
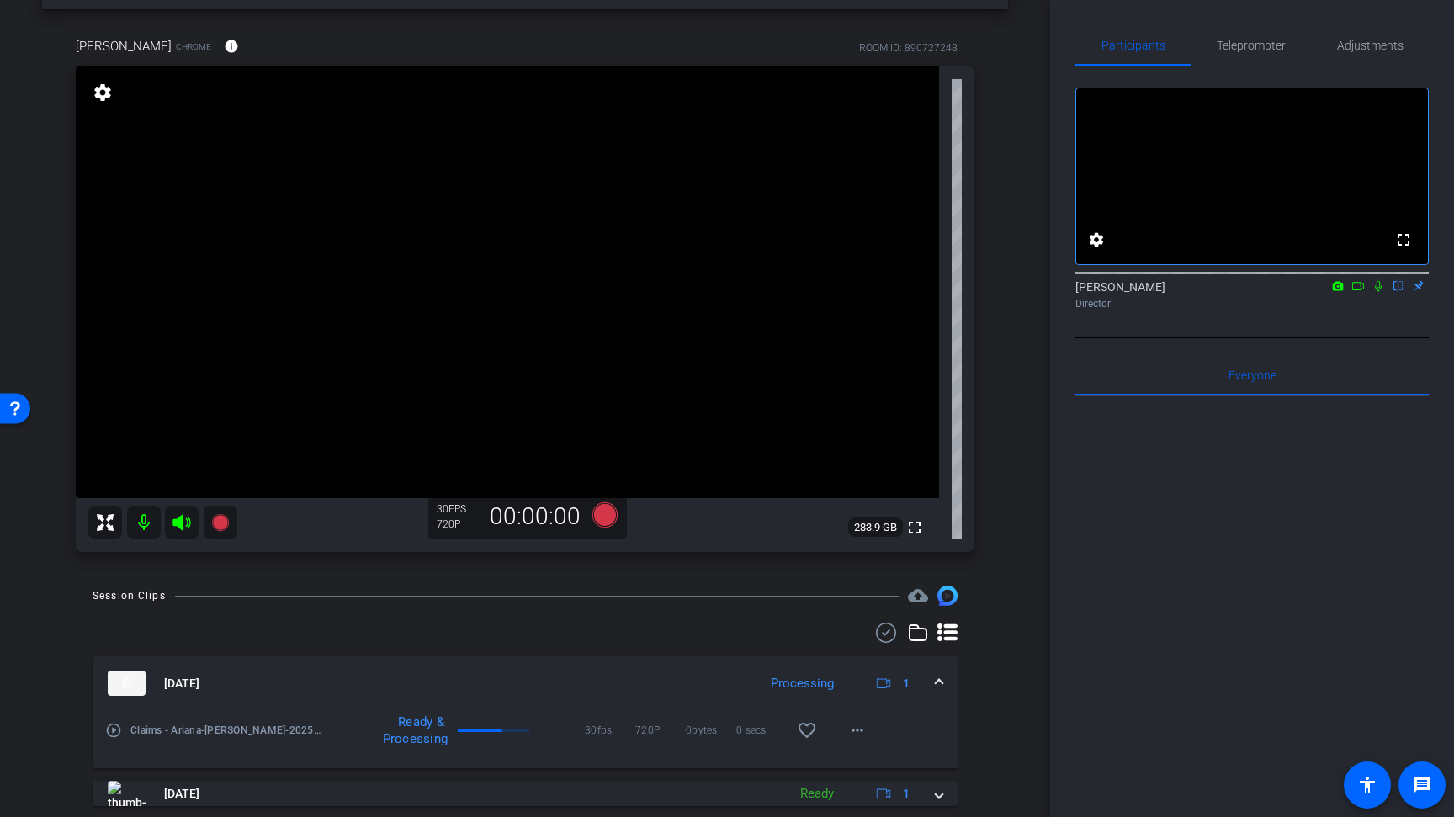
scroll to position [0, 0]
